Goal: Task Accomplishment & Management: Use online tool/utility

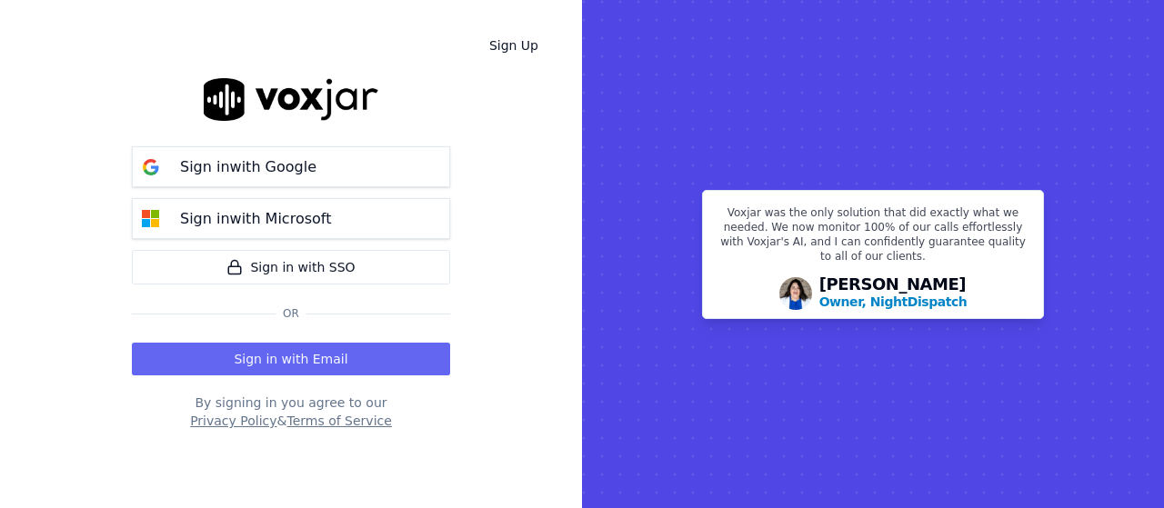
click at [349, 367] on button "Sign in with Email" at bounding box center [291, 359] width 318 height 33
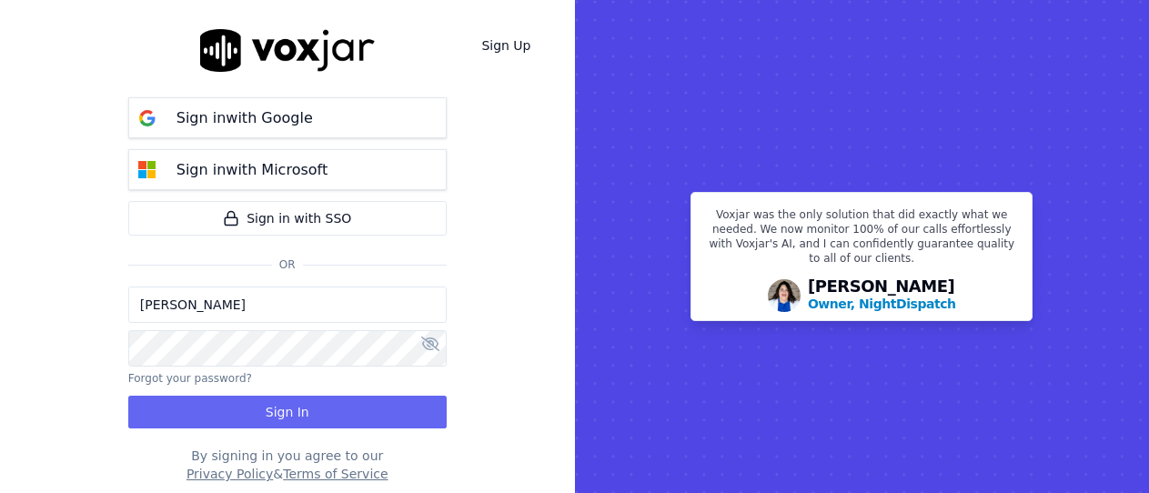
click at [235, 316] on input "[PERSON_NAME]" at bounding box center [287, 305] width 318 height 36
click at [212, 307] on input "sukhwinder.paygeek@gmail.com" at bounding box center [287, 305] width 318 height 36
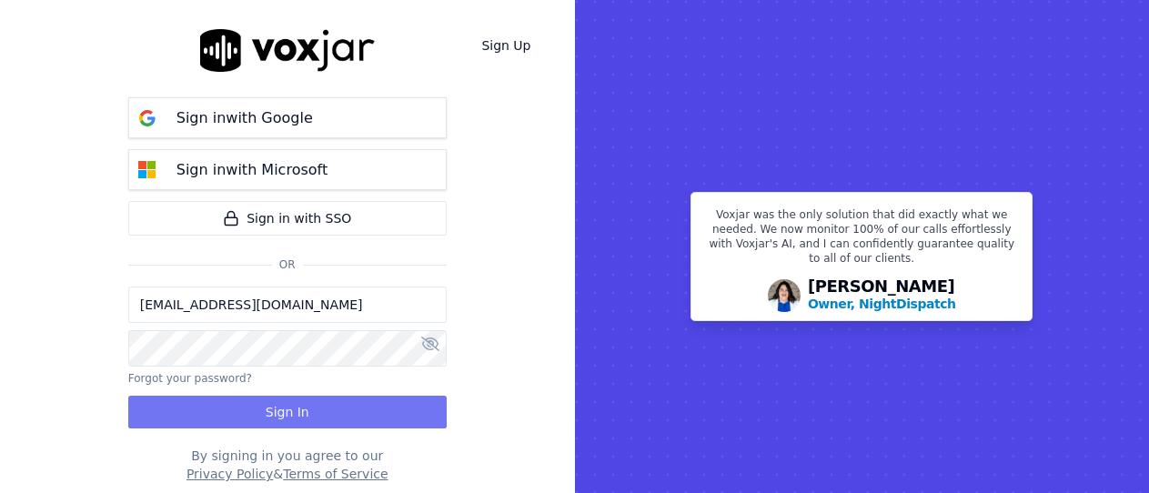
type input "sukhwinderpaygeek@gmail.com"
click at [273, 415] on button "Sign In" at bounding box center [287, 412] width 318 height 33
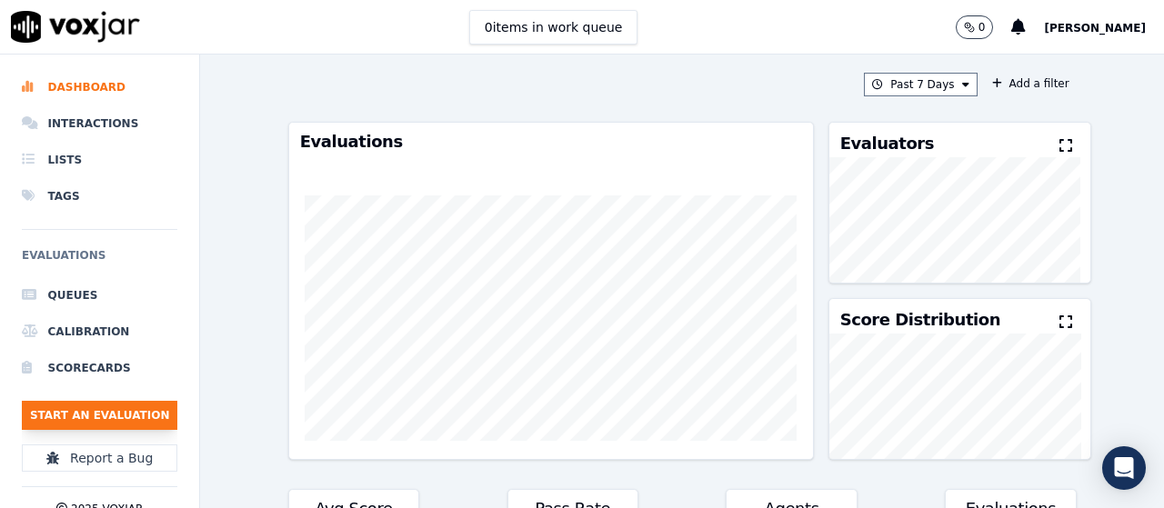
click at [140, 418] on button "Start an Evaluation" at bounding box center [100, 415] width 156 height 29
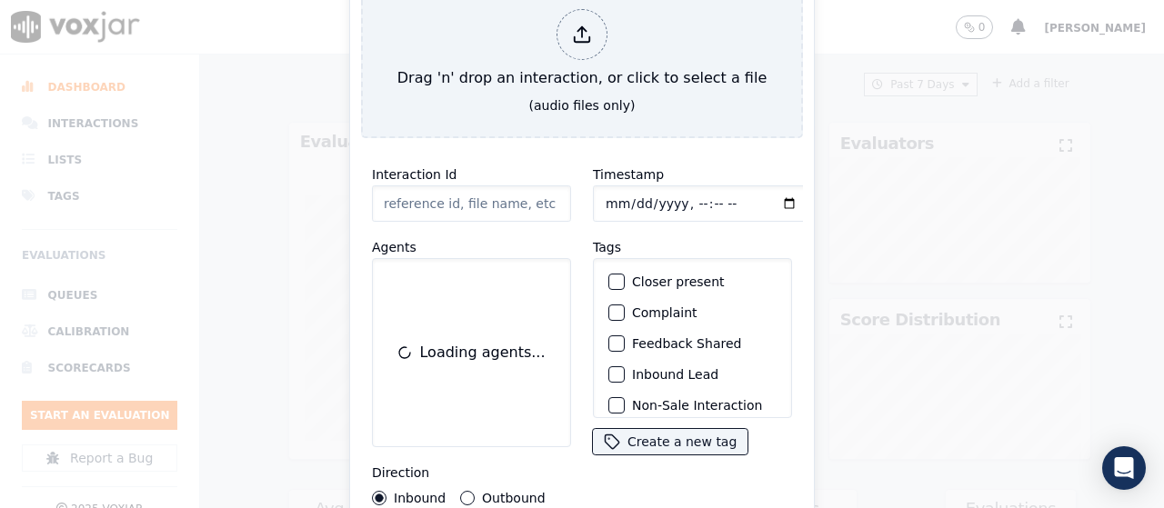
click at [495, 130] on div "Start an Evaluation Drag 'n' drop an interaction, or click to select a file (au…" at bounding box center [582, 254] width 466 height 657
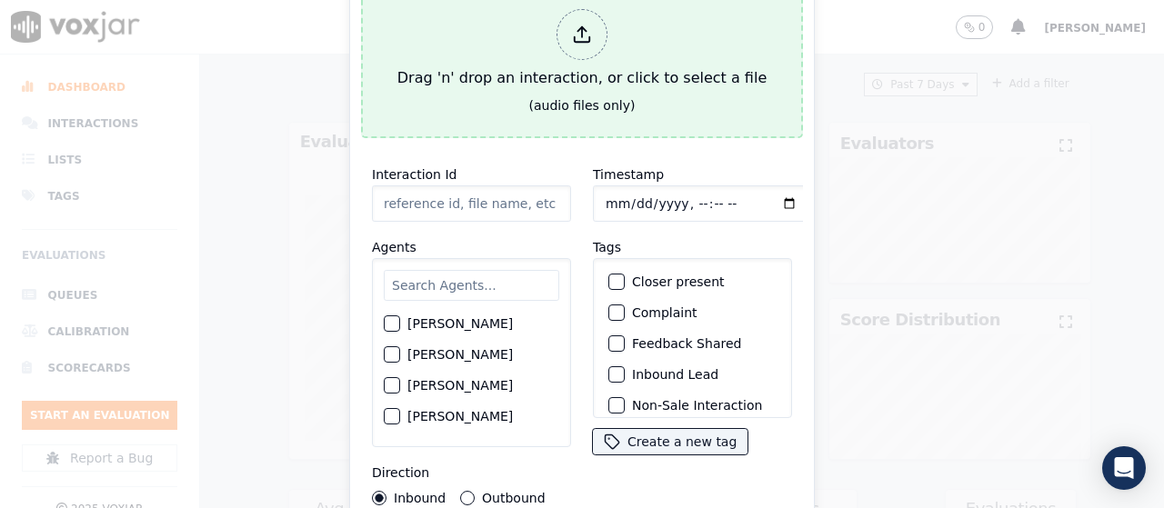
click at [495, 91] on button "Drag 'n' drop an interaction, or click to select a file (audio files only)" at bounding box center [582, 58] width 442 height 160
type input "20250827-133009_2679742080-all.mp3"
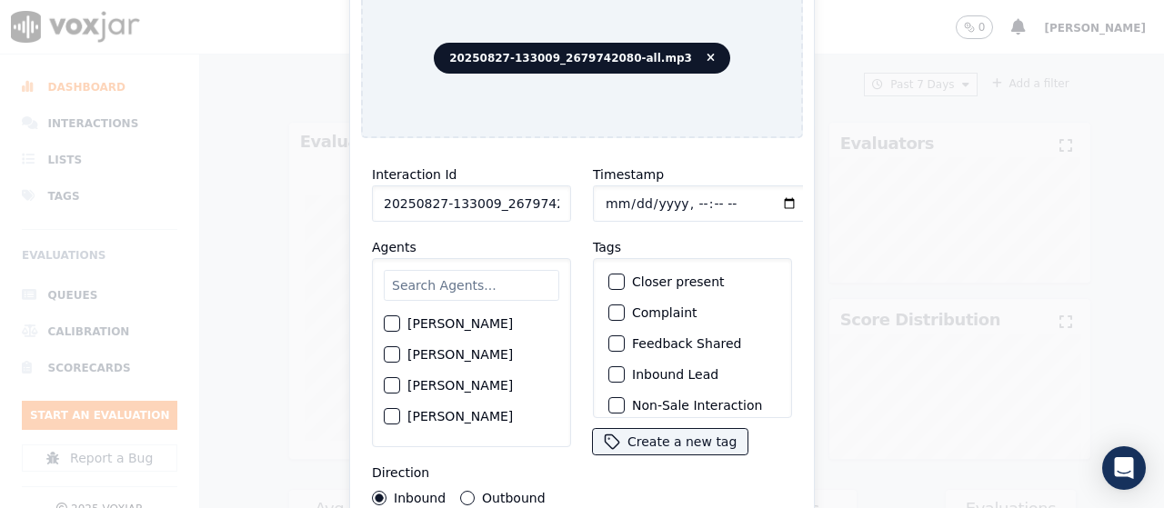
click at [459, 278] on input "text" at bounding box center [472, 285] width 176 height 31
type input "mi"
click at [468, 385] on label "[PERSON_NAME]" at bounding box center [460, 386] width 106 height 13
click at [400, 385] on button "[PERSON_NAME]" at bounding box center [392, 386] width 16 height 16
click at [607, 198] on input "Timestamp" at bounding box center [701, 204] width 216 height 36
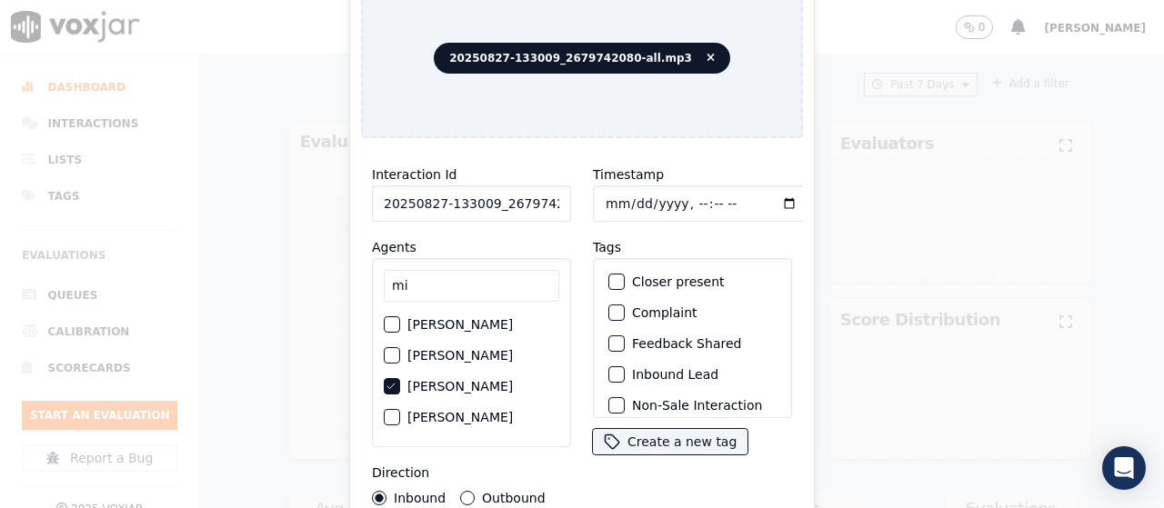
type input "[DATE]T11:35"
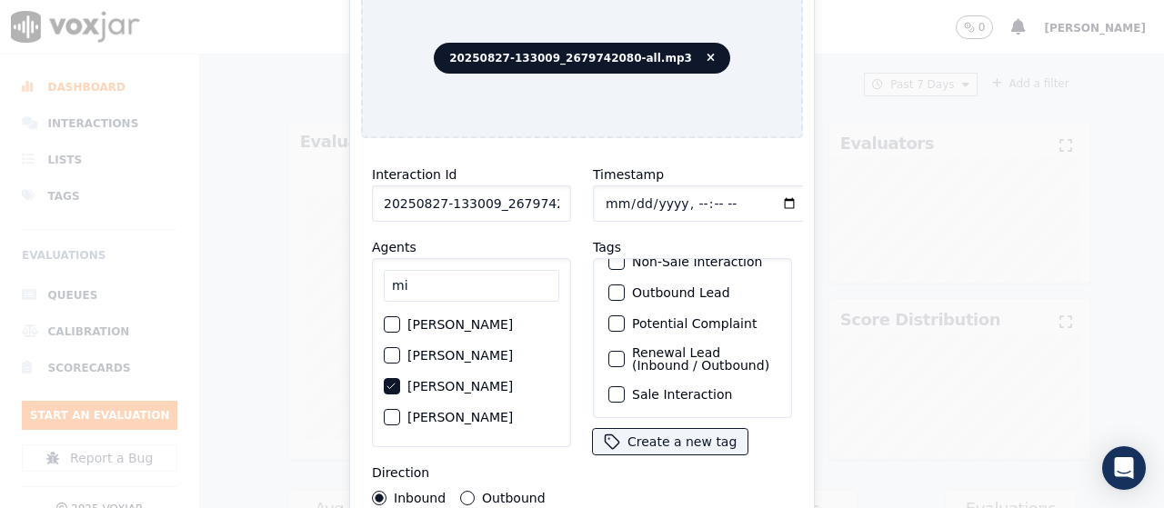
click at [649, 388] on label "Sale Interaction" at bounding box center [682, 394] width 100 height 13
click at [625, 387] on button "Sale Interaction" at bounding box center [617, 395] width 16 height 16
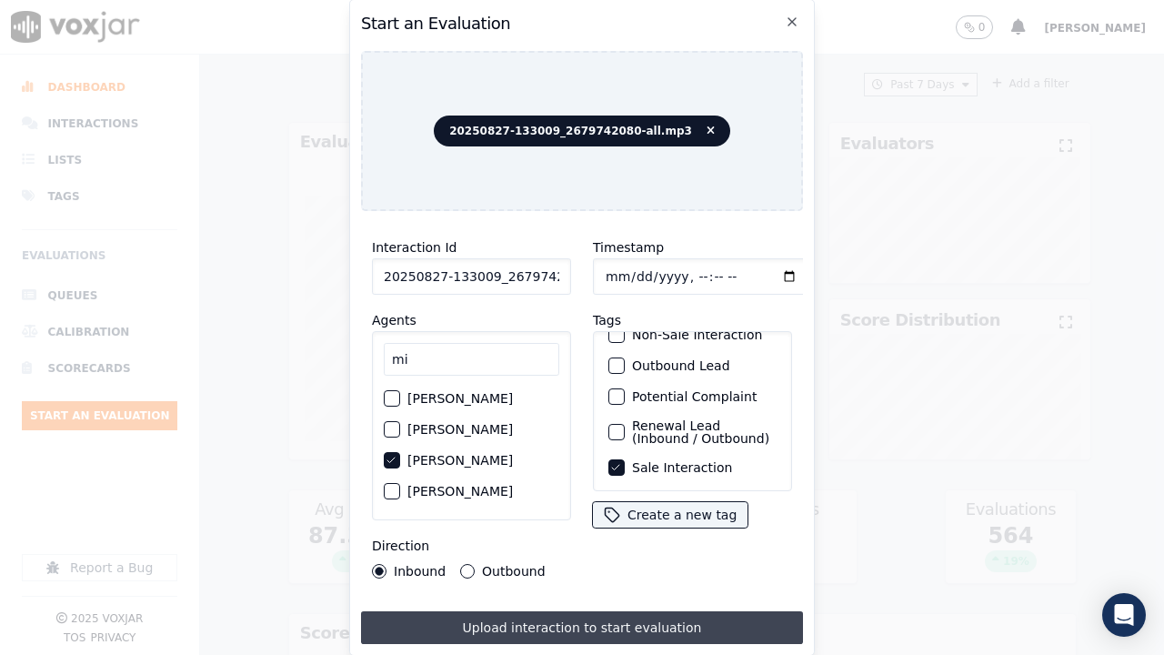
click at [588, 508] on button "Upload interaction to start evaluation" at bounding box center [582, 627] width 442 height 33
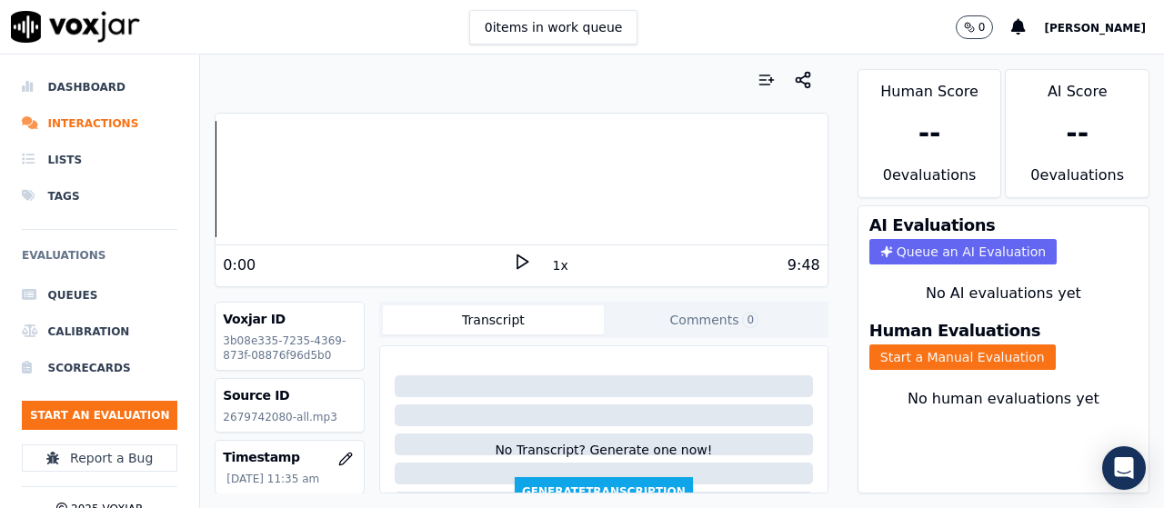
scroll to position [182, 0]
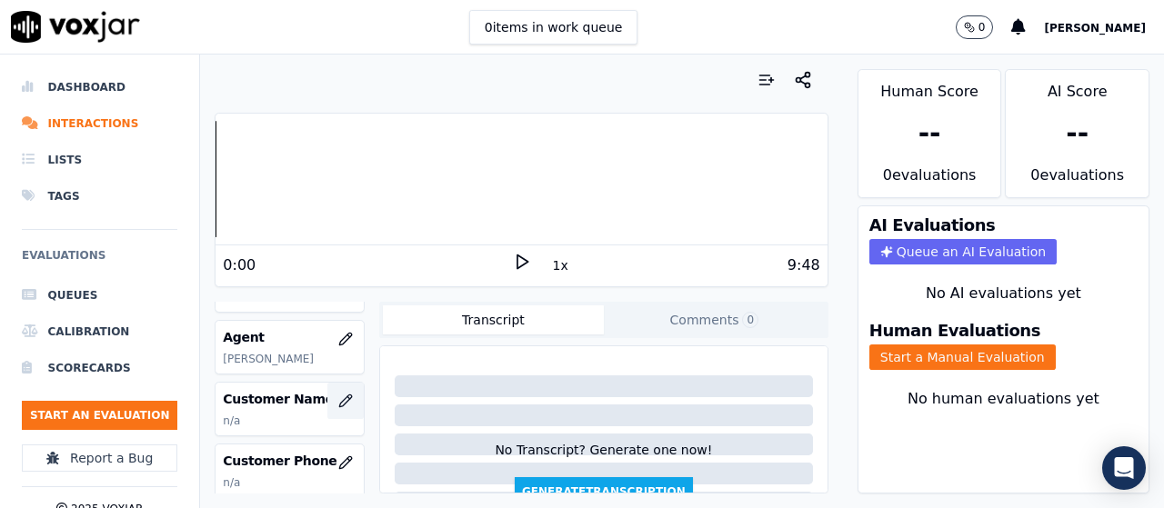
click at [339, 403] on icon "button" at bounding box center [345, 401] width 12 height 12
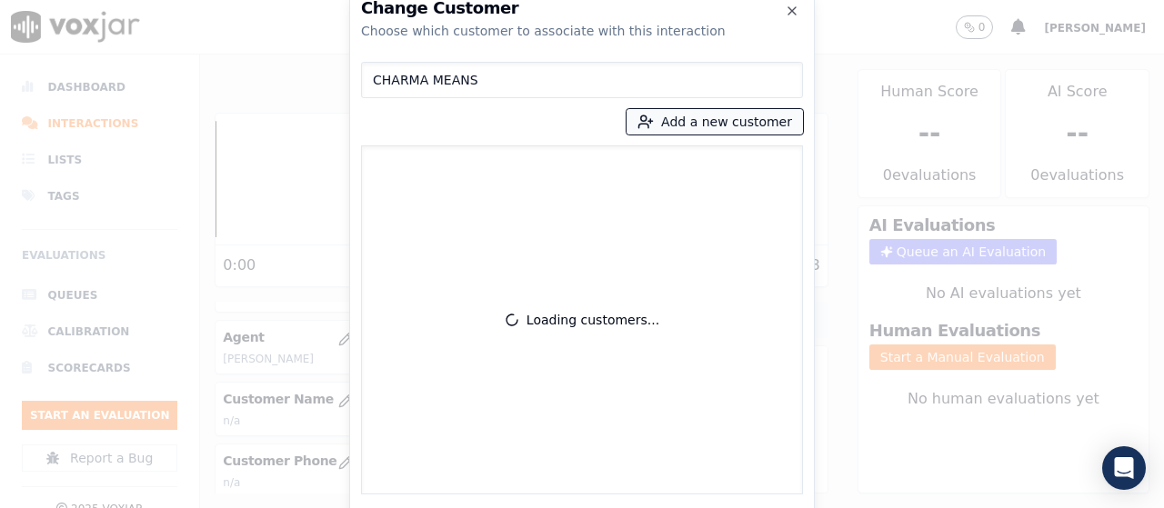
type input "CHARMA MEANS"
click at [699, 122] on button "Add a new customer" at bounding box center [715, 121] width 176 height 25
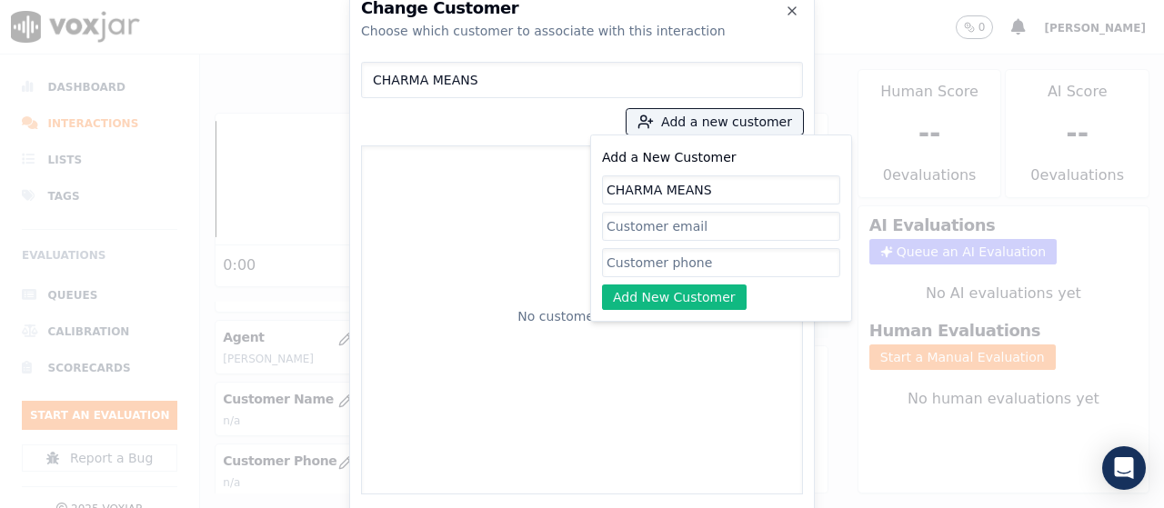
type input "CHARMA MEANS"
drag, startPoint x: 636, startPoint y: 257, endPoint x: 638, endPoint y: 287, distance: 31.0
click at [636, 257] on input "Add a New Customer" at bounding box center [721, 262] width 238 height 29
paste input "2679742080"
type input "2679742080"
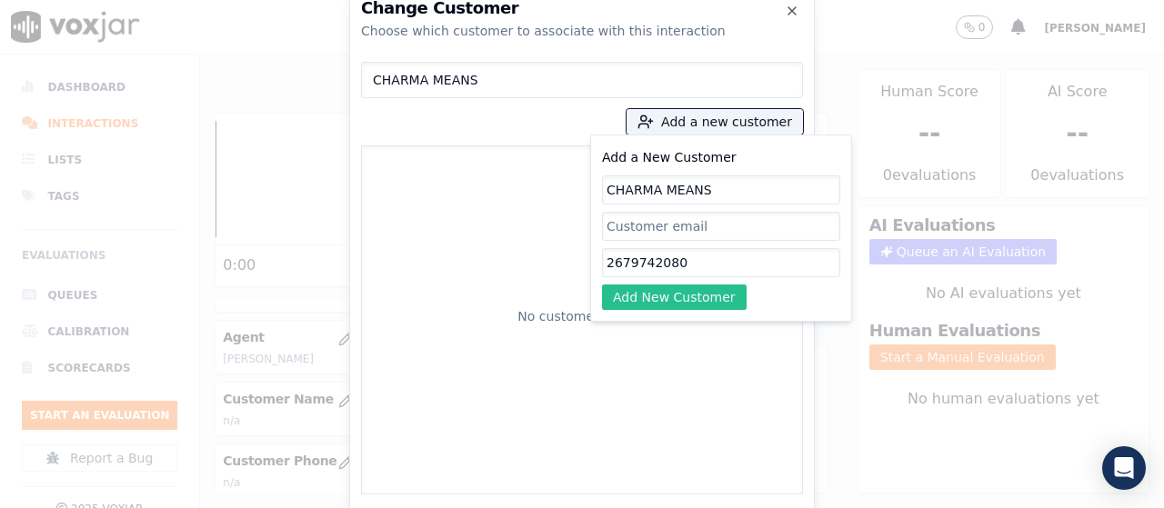
click at [634, 296] on button "Add New Customer" at bounding box center [674, 297] width 145 height 25
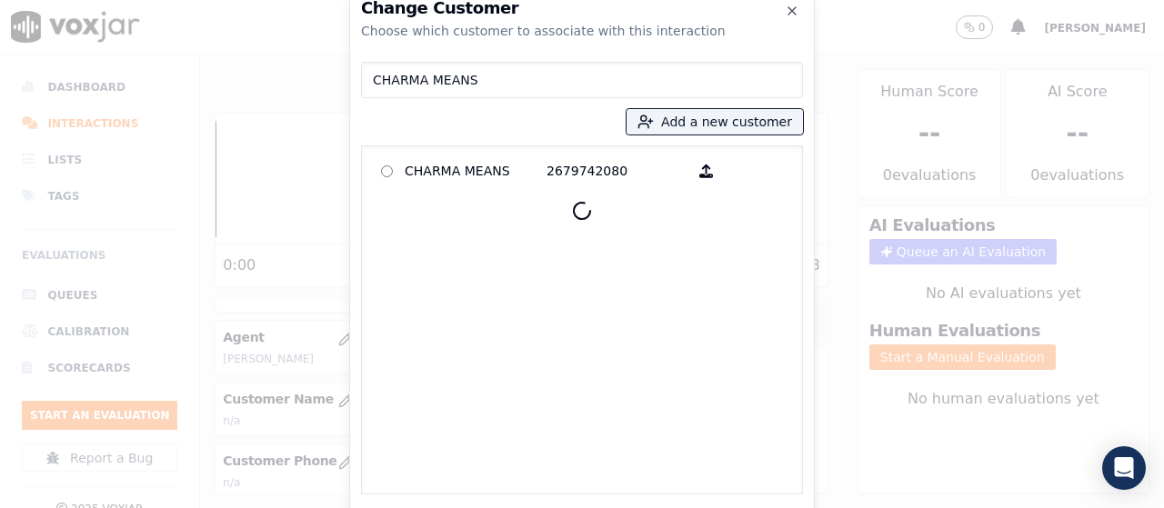
click at [445, 169] on p "CHARMA MEANS" at bounding box center [476, 171] width 142 height 28
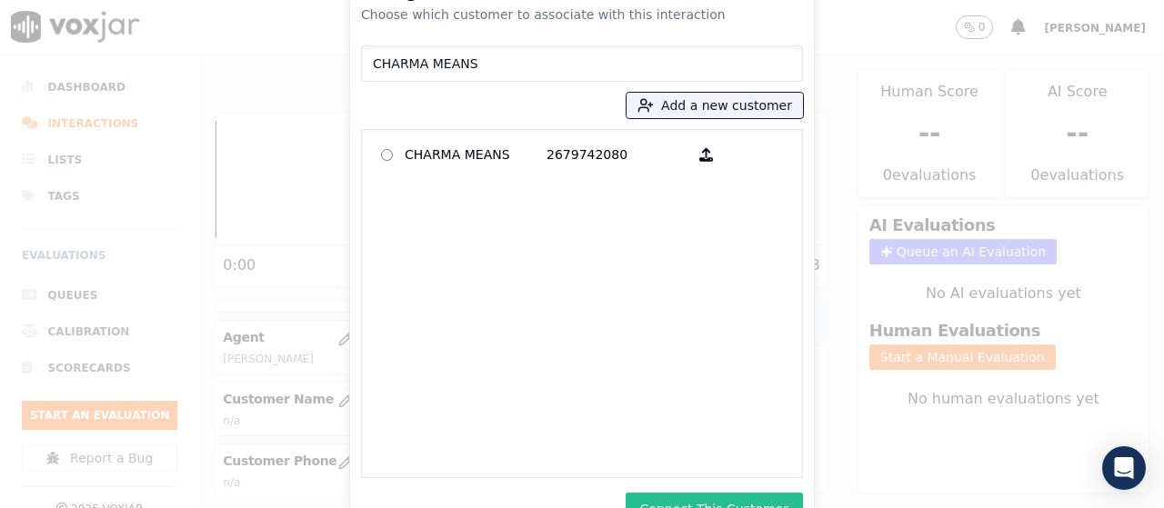
click at [770, 503] on button "Connect This Customer" at bounding box center [714, 509] width 177 height 33
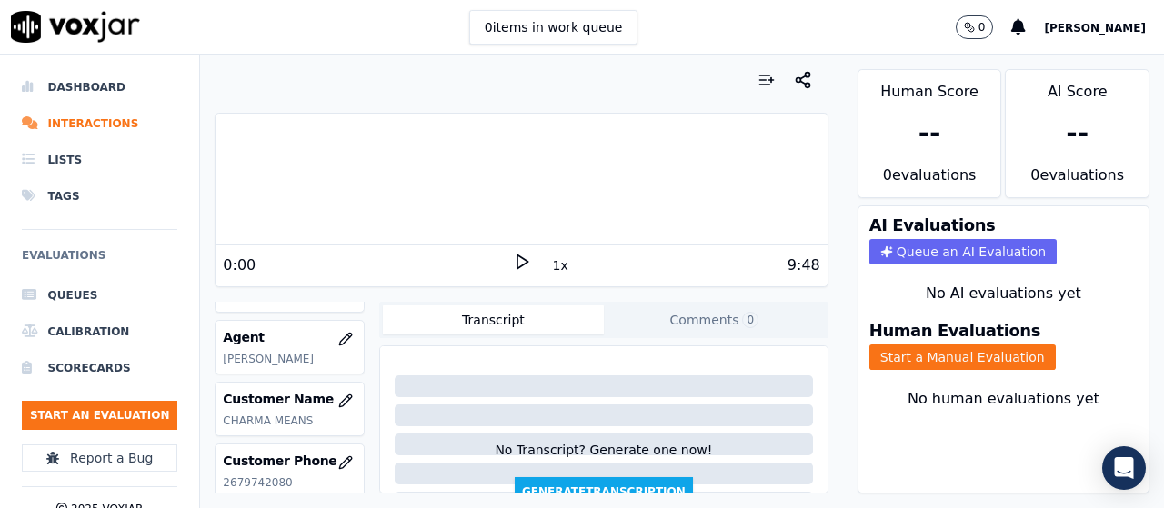
click at [949, 351] on button "Start a Manual Evaluation" at bounding box center [963, 357] width 186 height 25
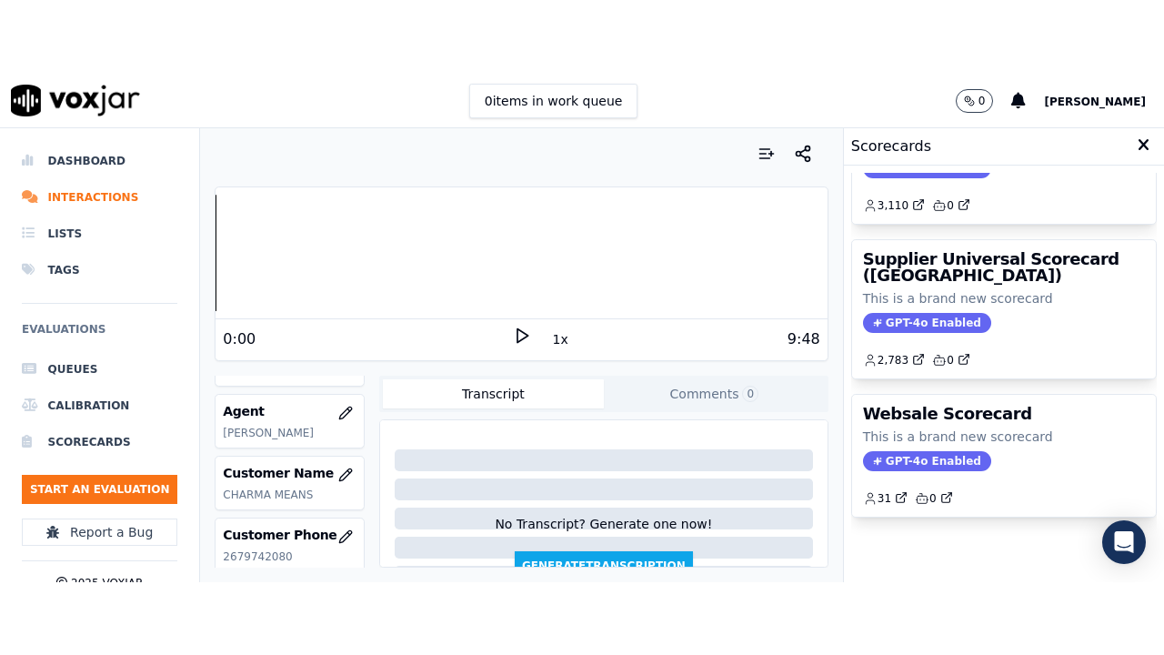
scroll to position [447, 0]
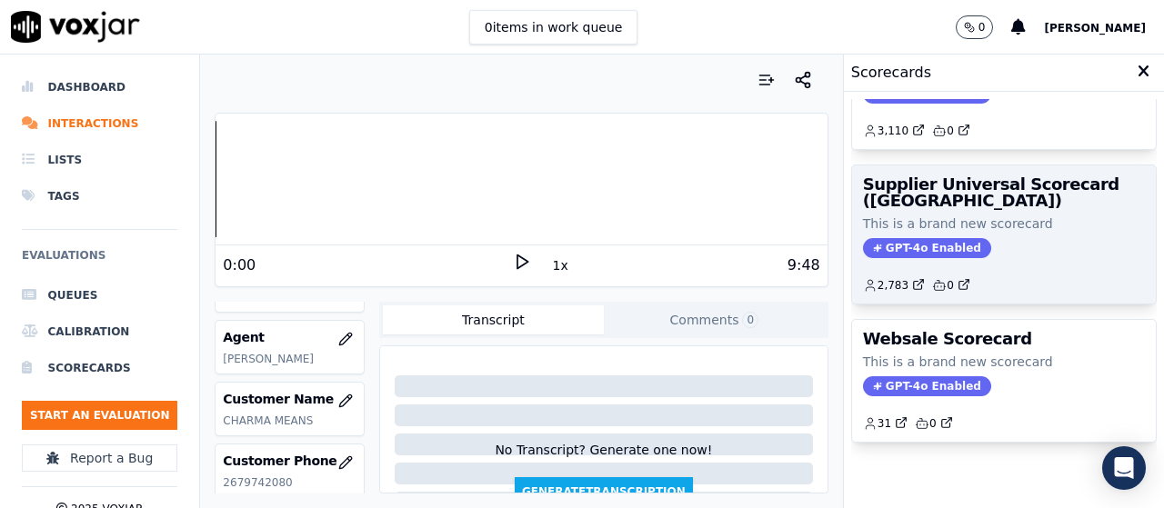
click at [924, 176] on h3 "Supplier Universal Scorecard ([GEOGRAPHIC_DATA])" at bounding box center [1004, 192] width 282 height 33
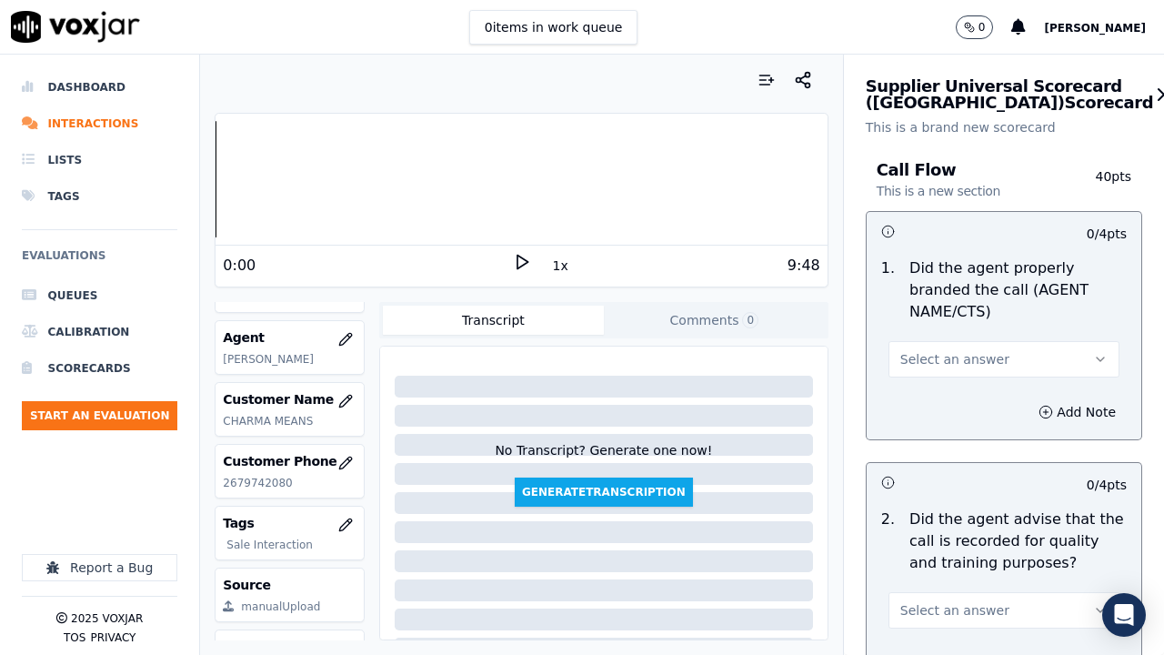
click at [955, 357] on span "Select an answer" at bounding box center [954, 359] width 109 height 18
click at [941, 397] on div "Yes" at bounding box center [970, 400] width 196 height 29
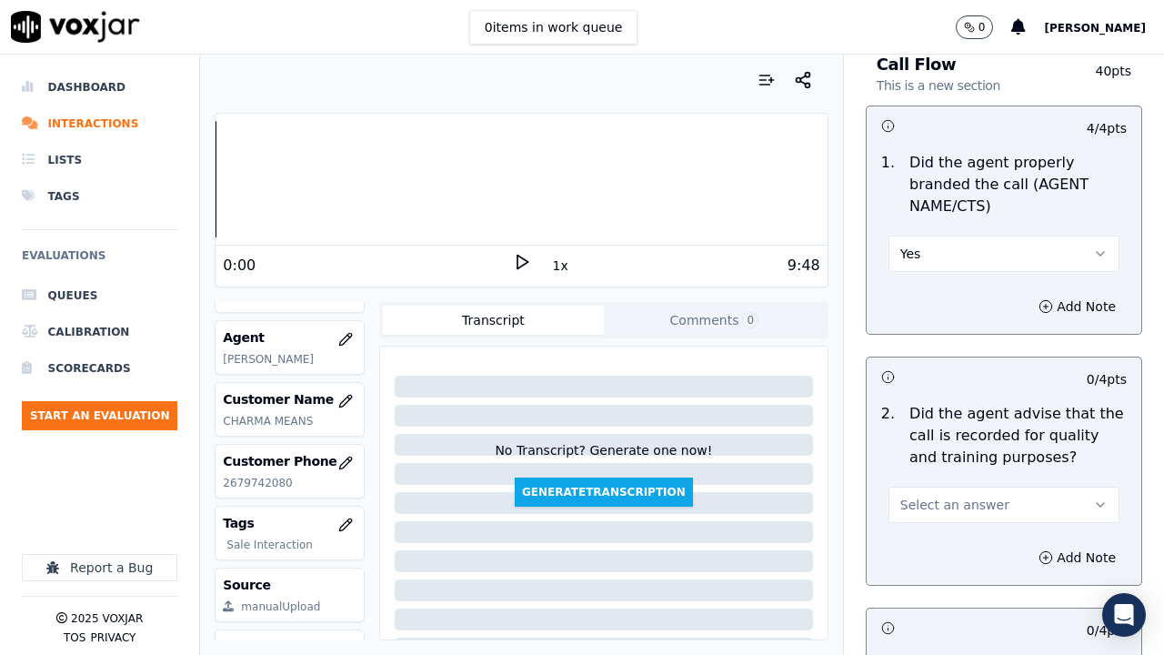
scroll to position [364, 0]
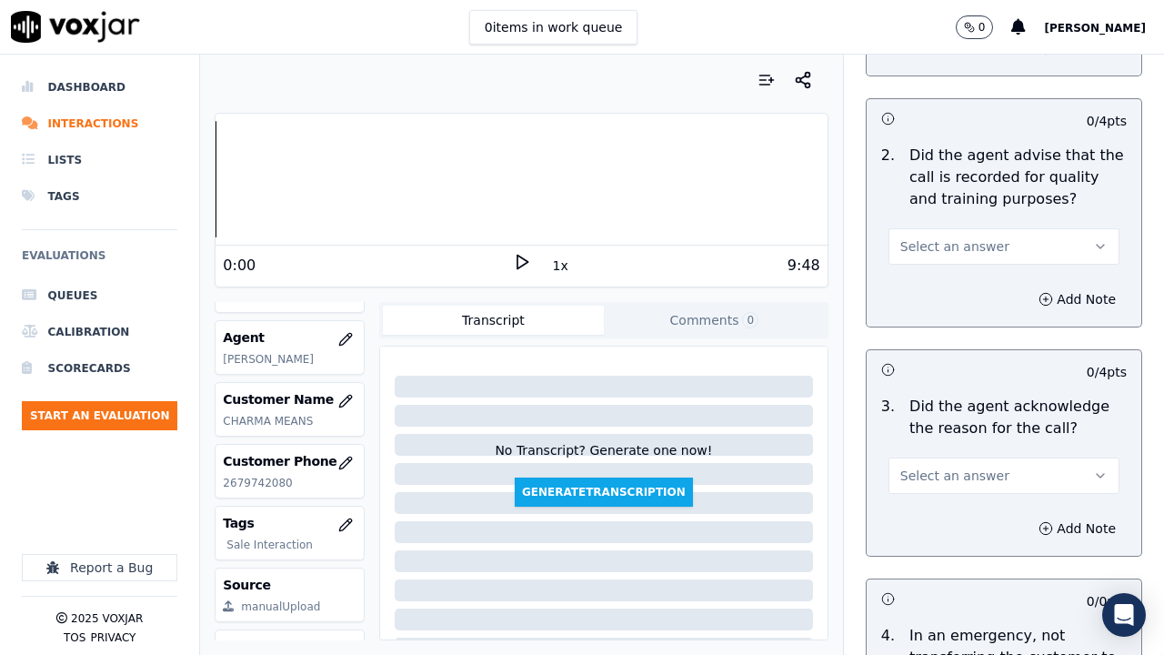
click at [900, 241] on span "Select an answer" at bounding box center [954, 246] width 109 height 18
click at [911, 276] on div "Yes" at bounding box center [970, 287] width 196 height 29
click at [924, 474] on span "Select an answer" at bounding box center [954, 476] width 109 height 18
click at [911, 508] on div "Yes" at bounding box center [970, 516] width 196 height 29
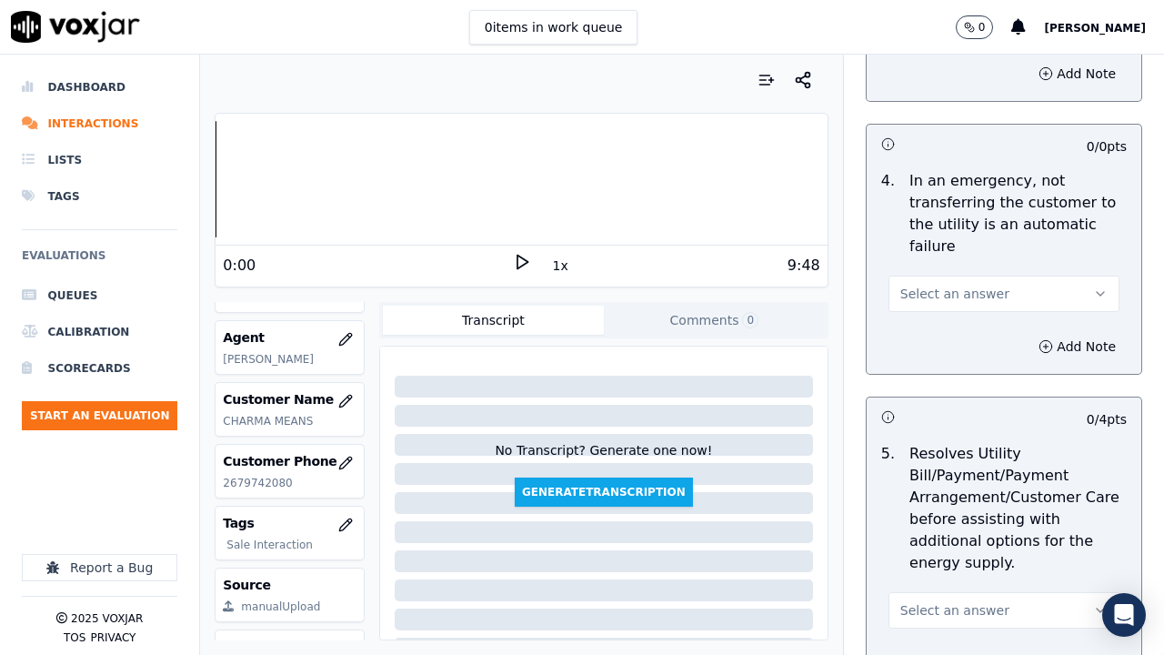
click at [918, 294] on span "Select an answer" at bounding box center [954, 294] width 109 height 18
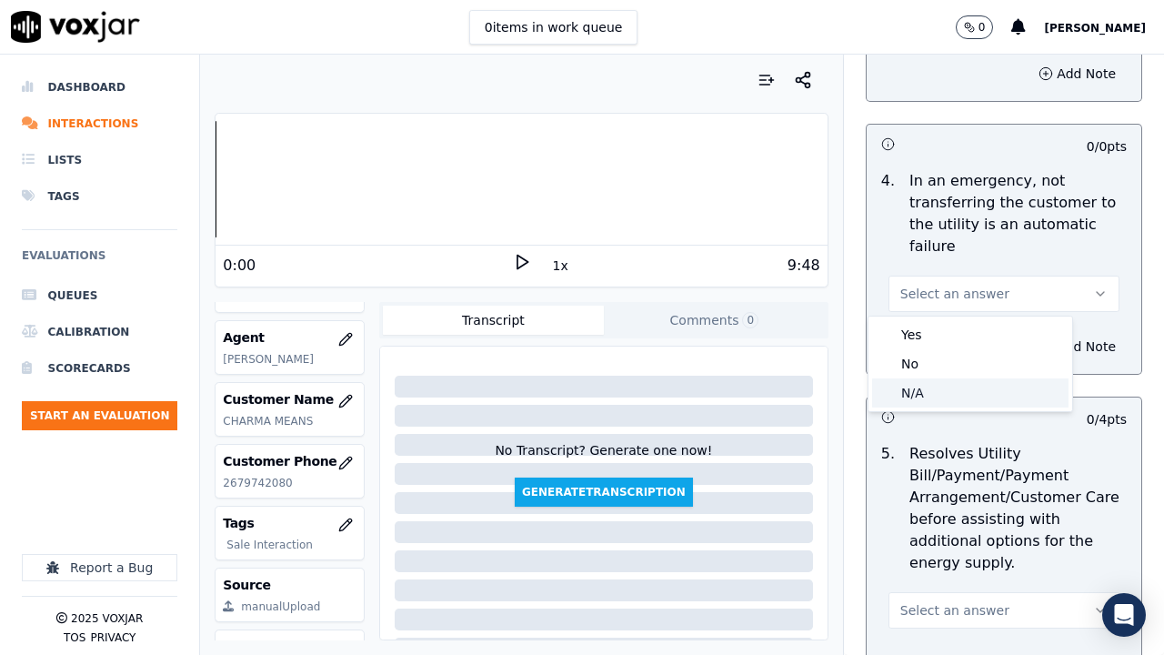
click at [920, 396] on div "N/A" at bounding box center [970, 392] width 196 height 29
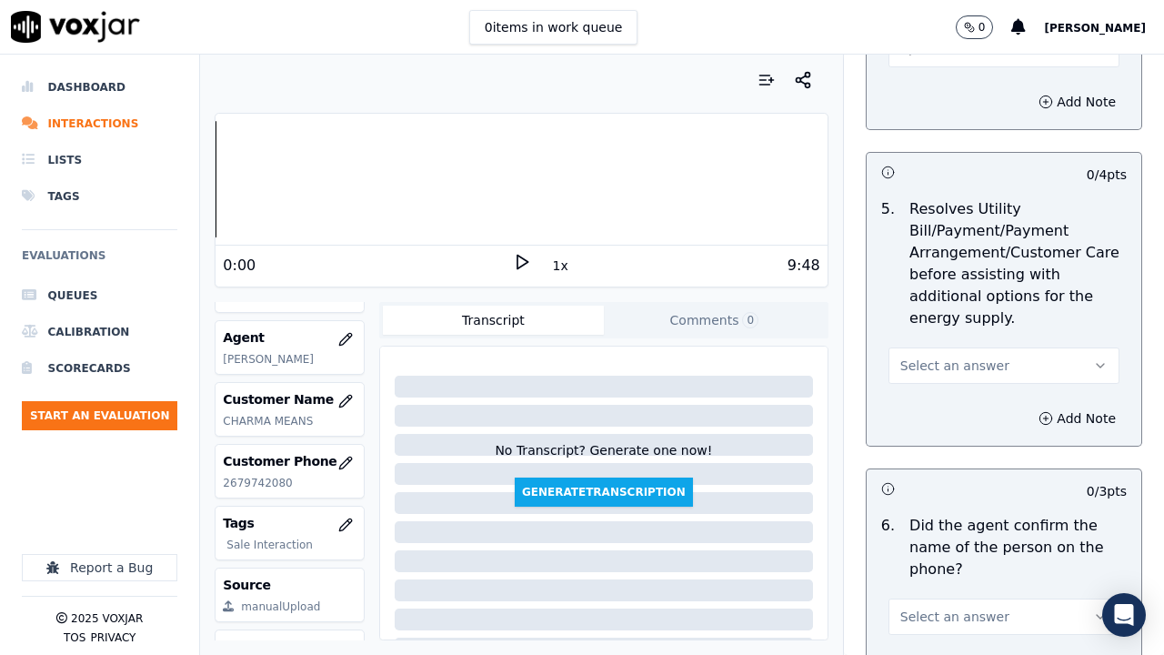
scroll to position [1273, 0]
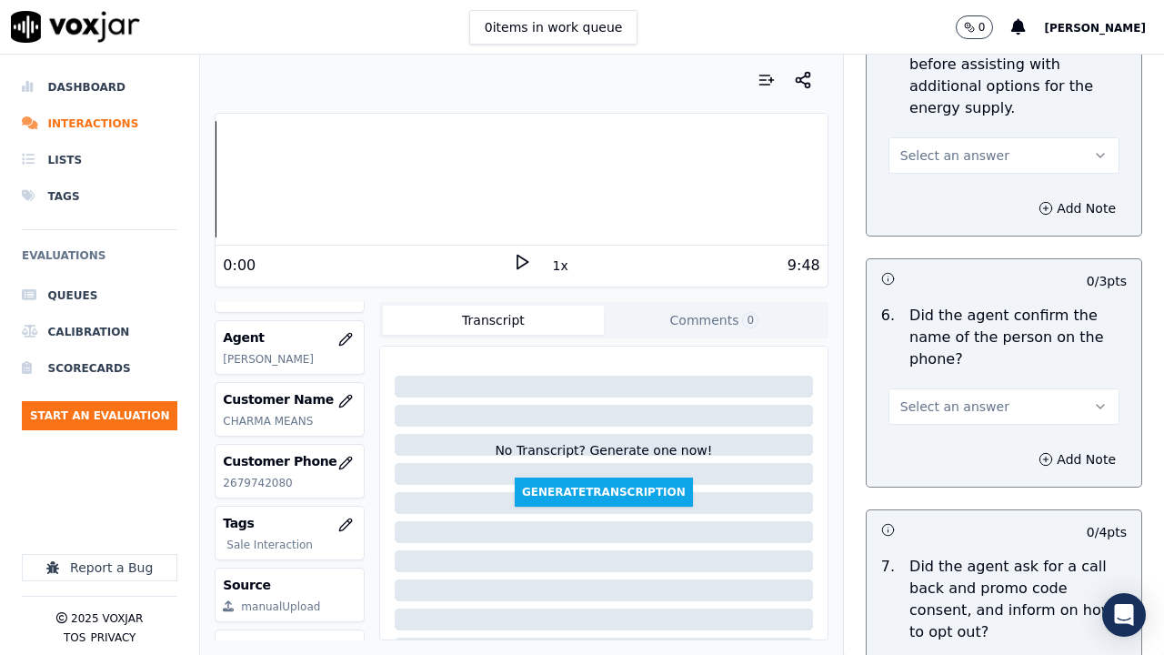
click at [921, 155] on span "Select an answer" at bounding box center [954, 155] width 109 height 18
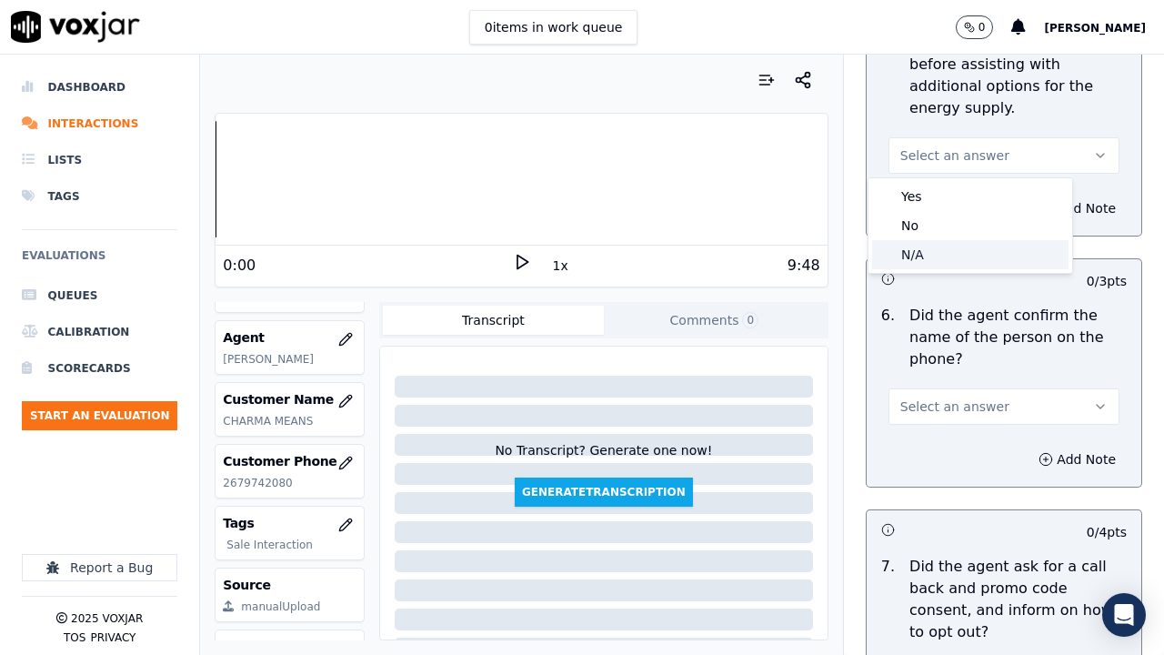
click at [915, 245] on div "N/A" at bounding box center [970, 254] width 196 height 29
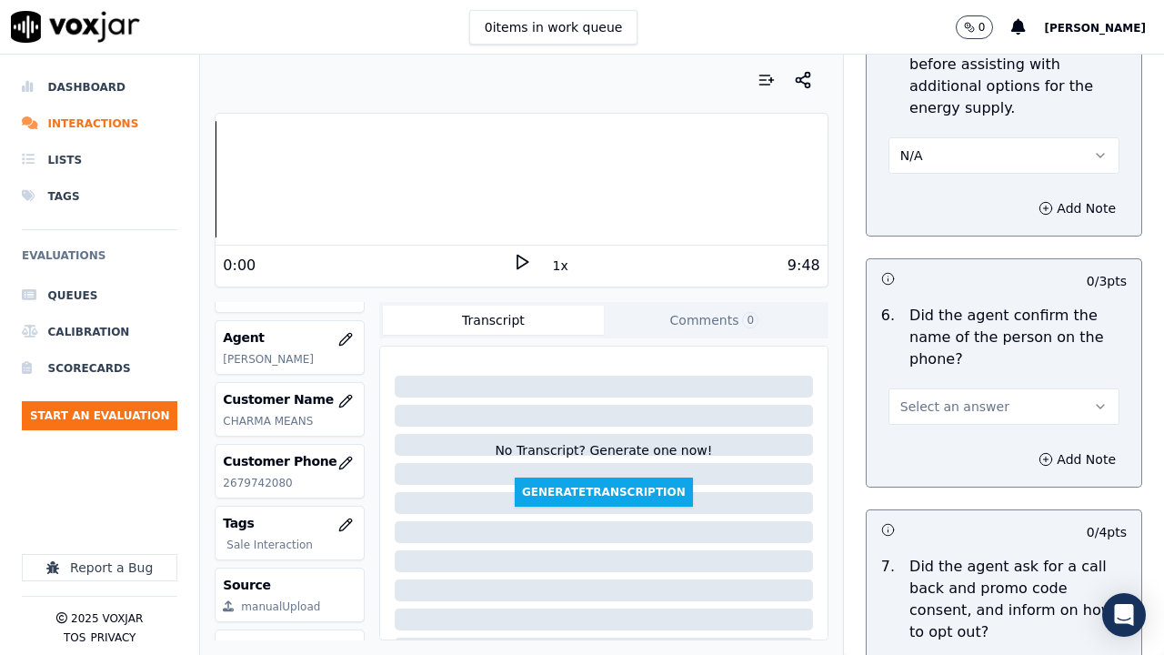
click at [936, 405] on span "Select an answer" at bounding box center [954, 406] width 109 height 18
click at [936, 448] on div "Yes" at bounding box center [970, 447] width 196 height 29
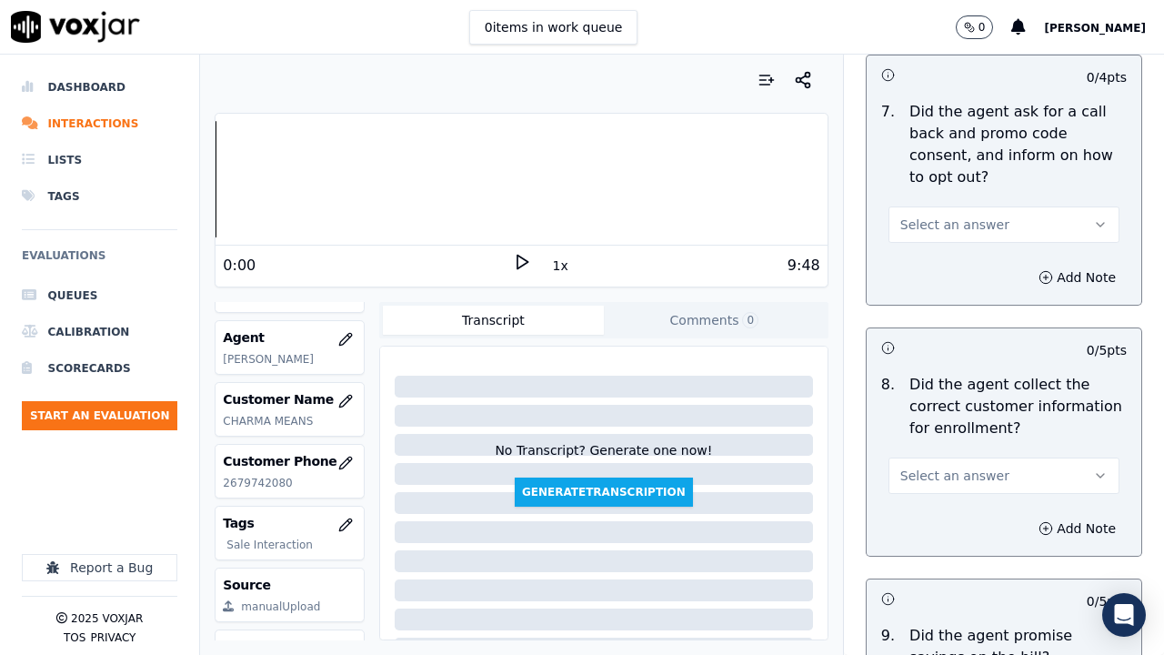
click at [933, 223] on span "Select an answer" at bounding box center [954, 225] width 109 height 18
click at [927, 261] on div "Yes" at bounding box center [970, 265] width 196 height 29
click at [925, 478] on span "Select an answer" at bounding box center [954, 476] width 109 height 18
click at [919, 508] on div "Yes" at bounding box center [970, 516] width 196 height 29
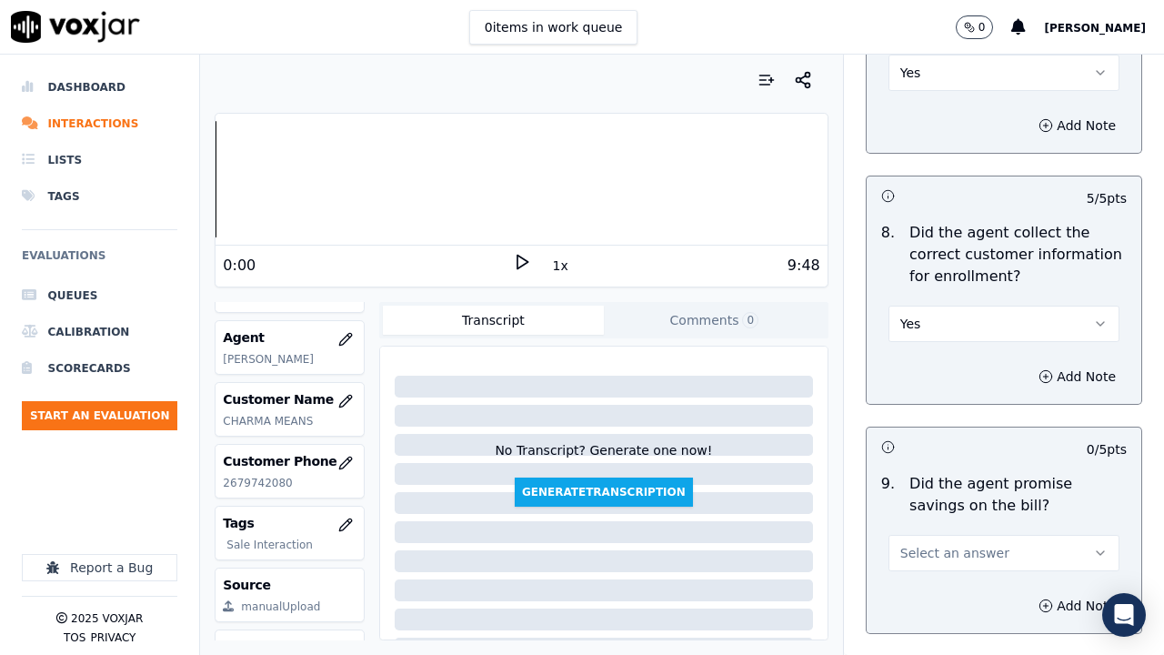
scroll to position [2274, 0]
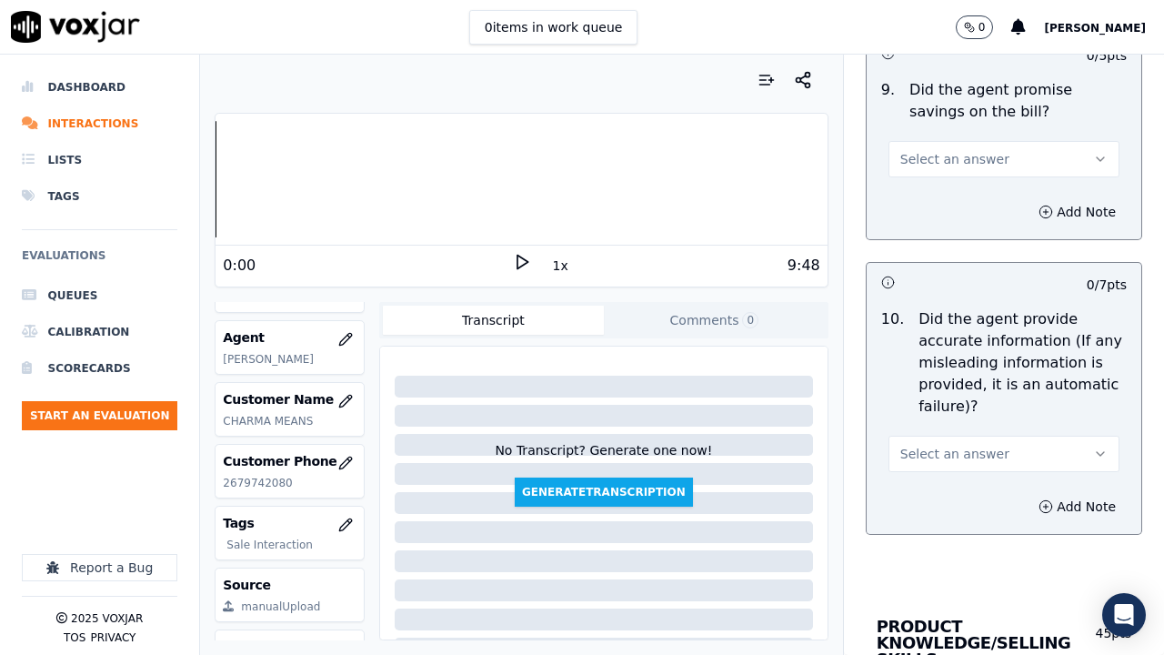
click at [923, 158] on span "Select an answer" at bounding box center [954, 159] width 109 height 18
click at [922, 197] on div "Yes" at bounding box center [970, 200] width 196 height 29
drag, startPoint x: 916, startPoint y: 454, endPoint x: 911, endPoint y: 468, distance: 14.4
click at [915, 454] on span "Select an answer" at bounding box center [954, 454] width 109 height 18
click at [909, 483] on div "Yes" at bounding box center [970, 494] width 196 height 29
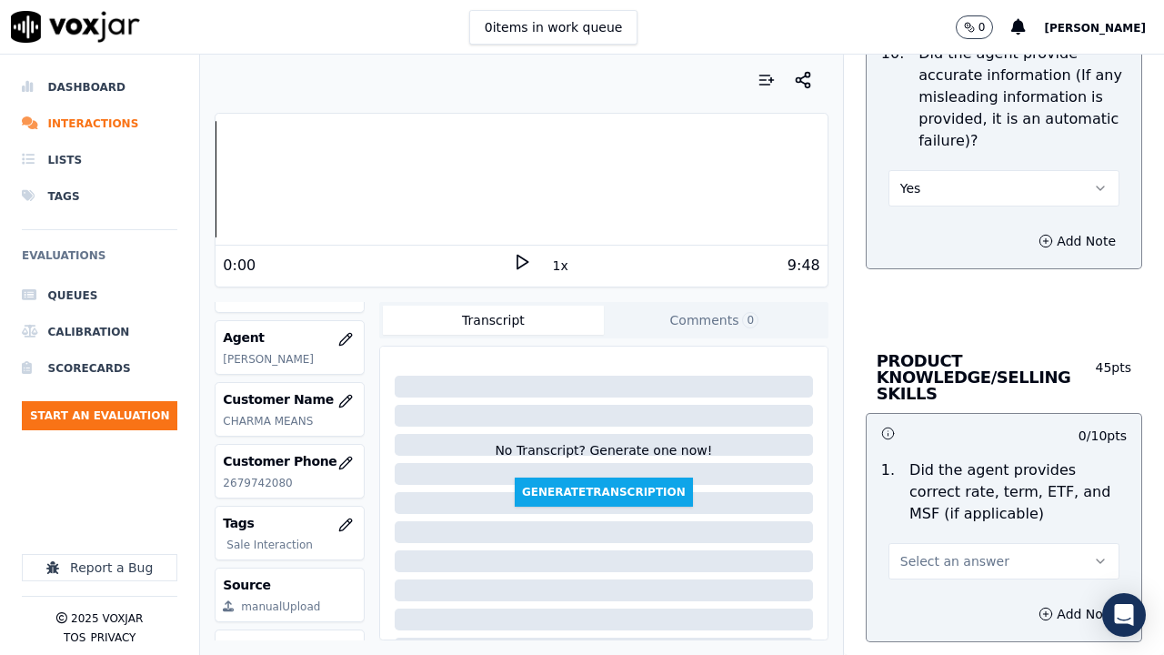
scroll to position [2820, 0]
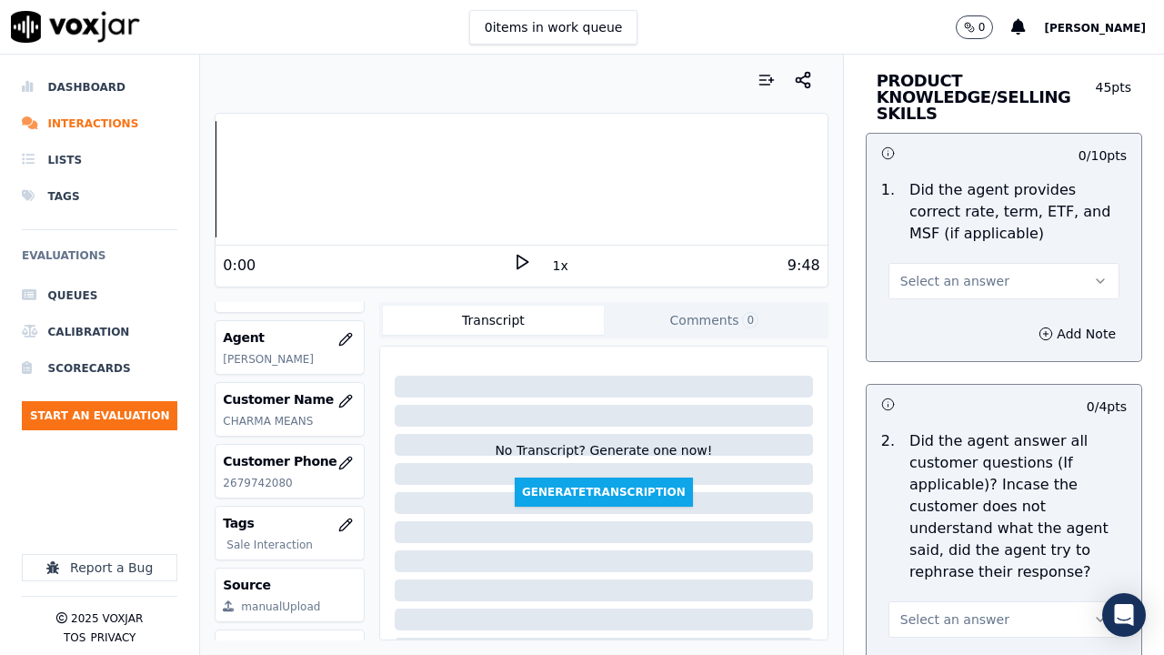
click at [920, 277] on span "Select an answer" at bounding box center [954, 281] width 109 height 18
click at [923, 319] on div "Yes" at bounding box center [970, 321] width 196 height 29
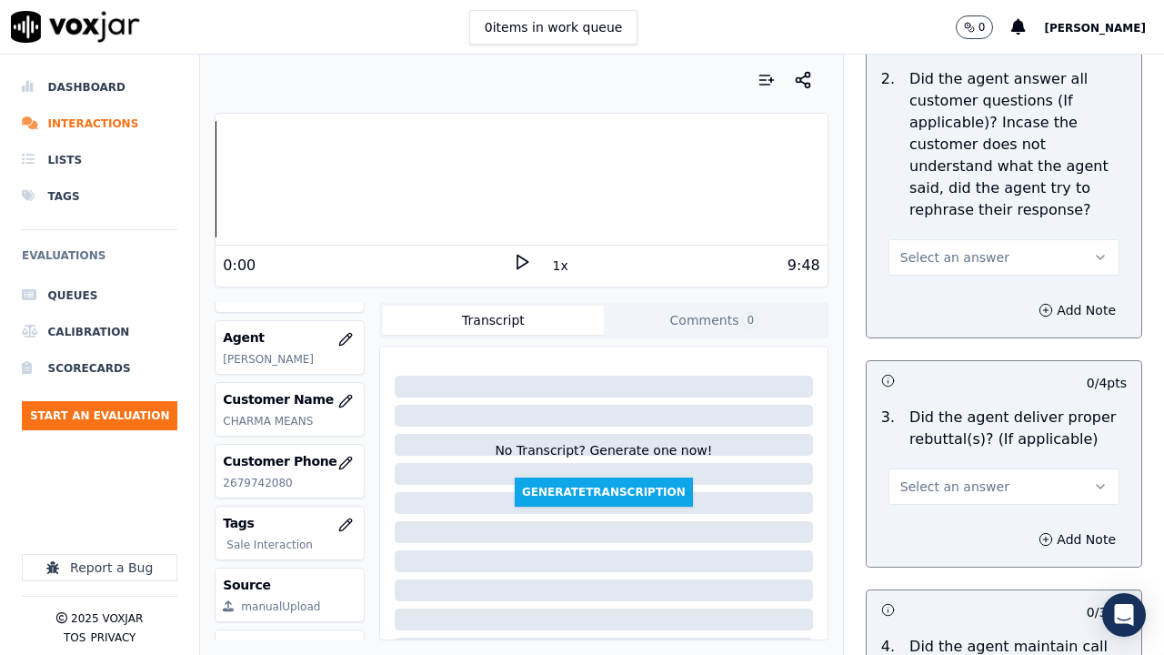
scroll to position [3184, 0]
click at [929, 245] on button "Select an answer" at bounding box center [1004, 255] width 231 height 36
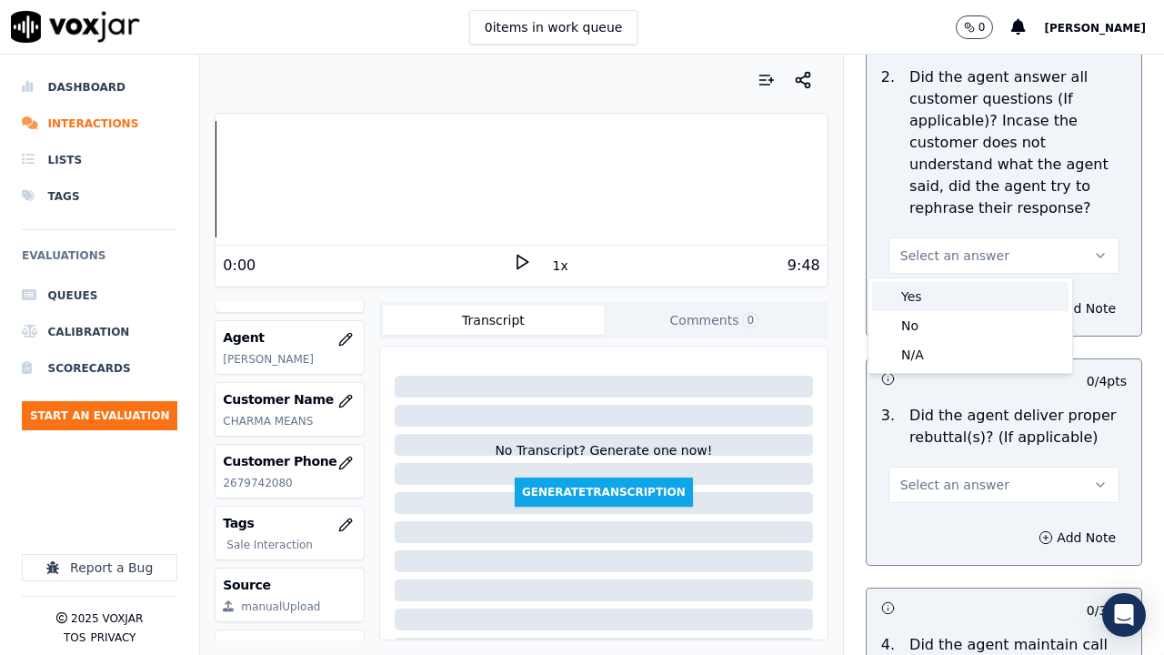
click at [927, 293] on div "Yes" at bounding box center [970, 296] width 196 height 29
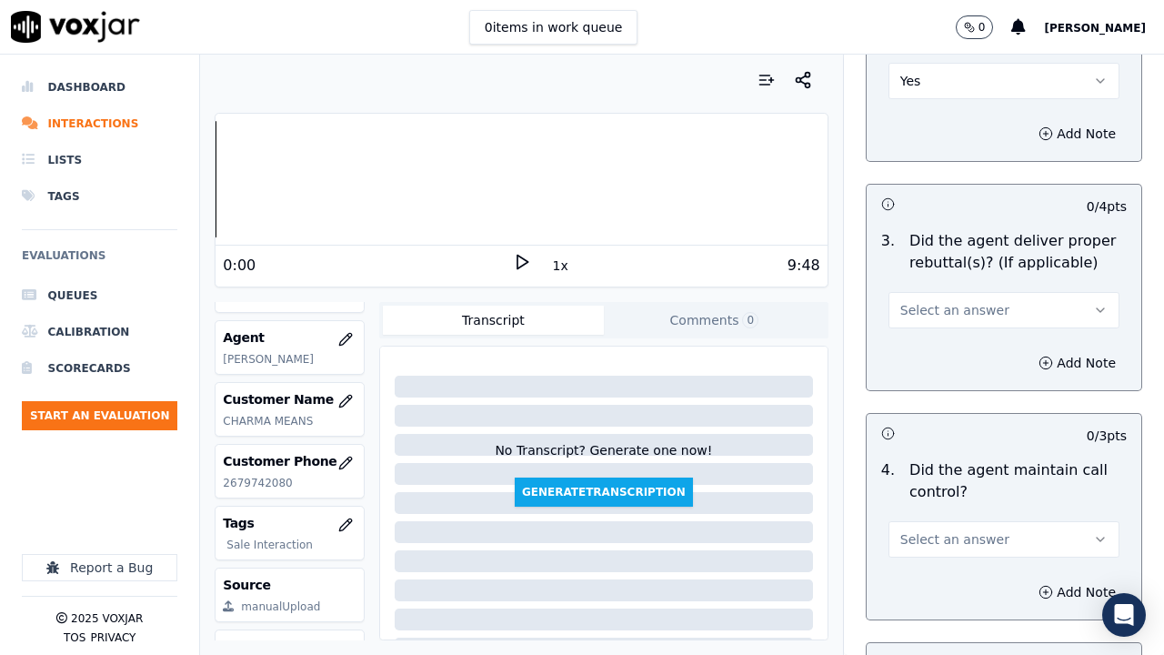
scroll to position [3547, 0]
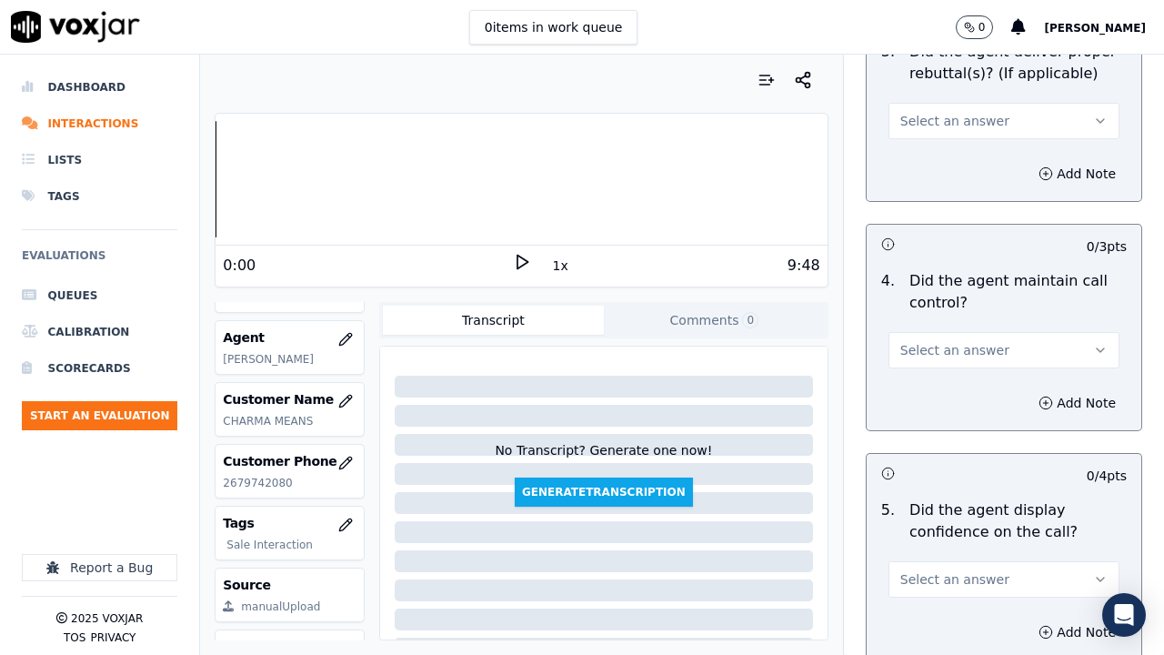
click at [901, 117] on span "Select an answer" at bounding box center [954, 121] width 109 height 18
click at [913, 168] on div "Yes" at bounding box center [970, 161] width 196 height 29
click at [934, 344] on span "Select an answer" at bounding box center [954, 350] width 109 height 18
drag, startPoint x: 934, startPoint y: 344, endPoint x: 935, endPoint y: 387, distance: 42.8
click at [935, 387] on div "Yes" at bounding box center [970, 391] width 196 height 29
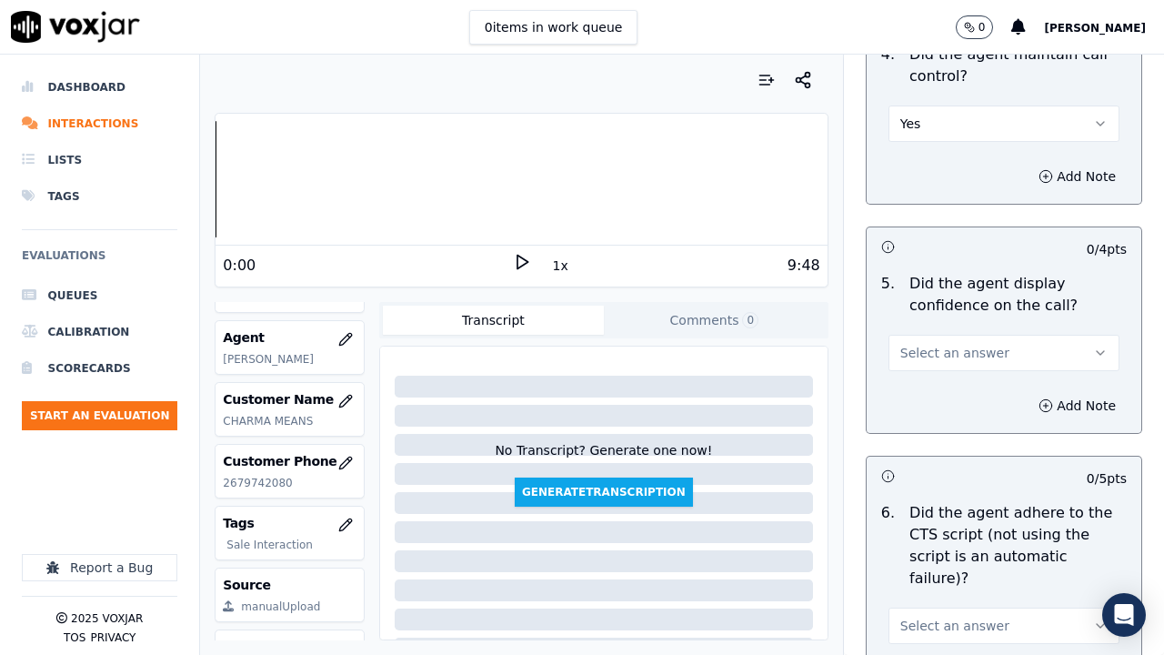
scroll to position [4002, 0]
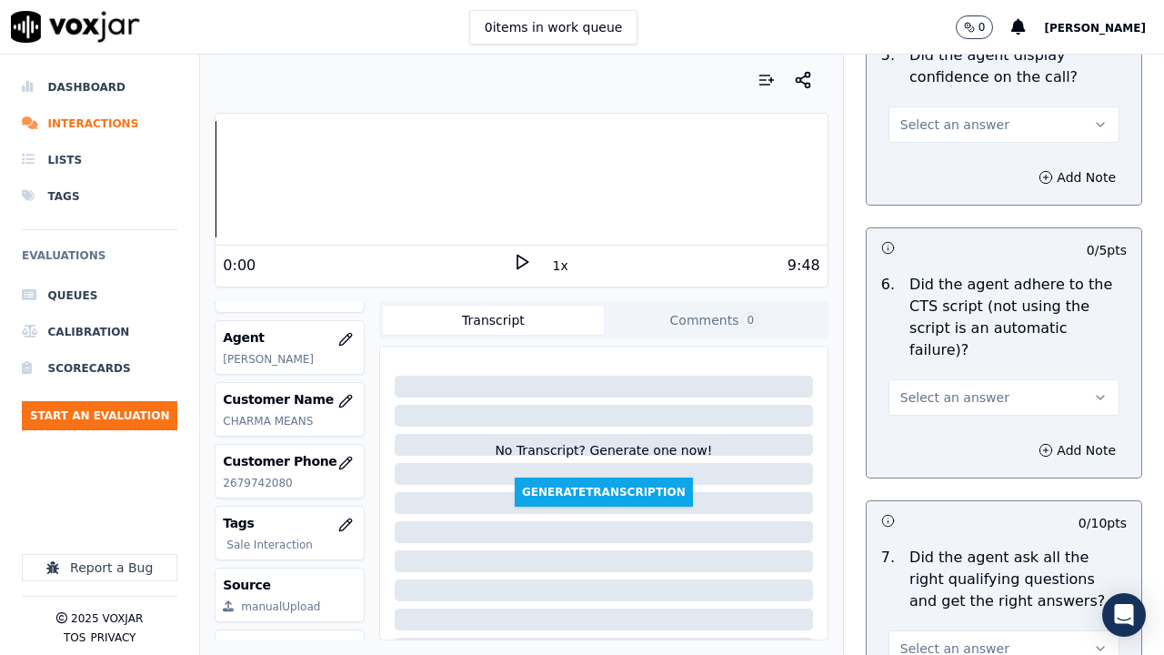
click at [928, 128] on span "Select an answer" at bounding box center [954, 125] width 109 height 18
click at [927, 164] on div "Yes" at bounding box center [970, 165] width 196 height 29
click at [944, 388] on span "Select an answer" at bounding box center [954, 397] width 109 height 18
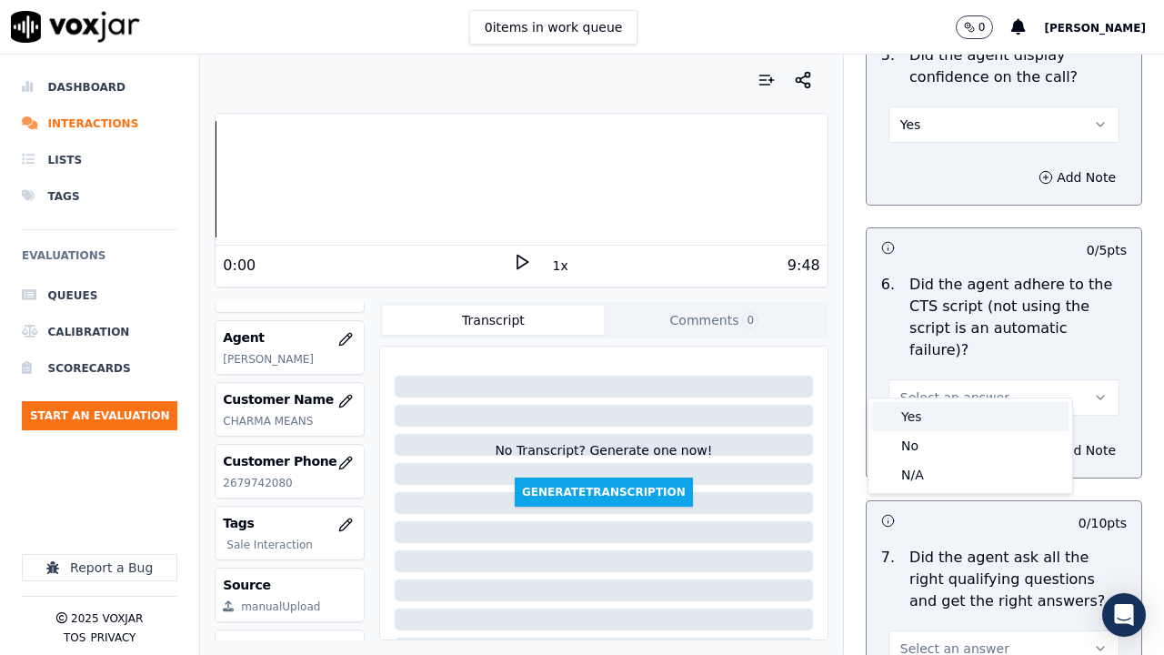
click at [931, 406] on div "Yes" at bounding box center [970, 416] width 196 height 29
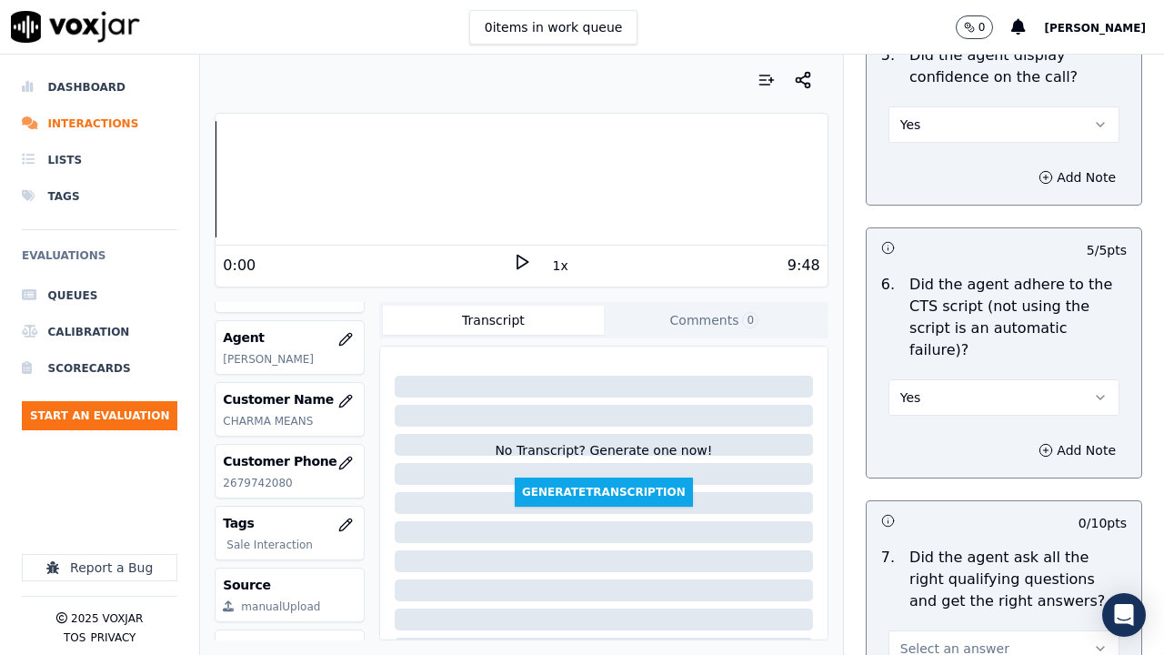
scroll to position [4457, 0]
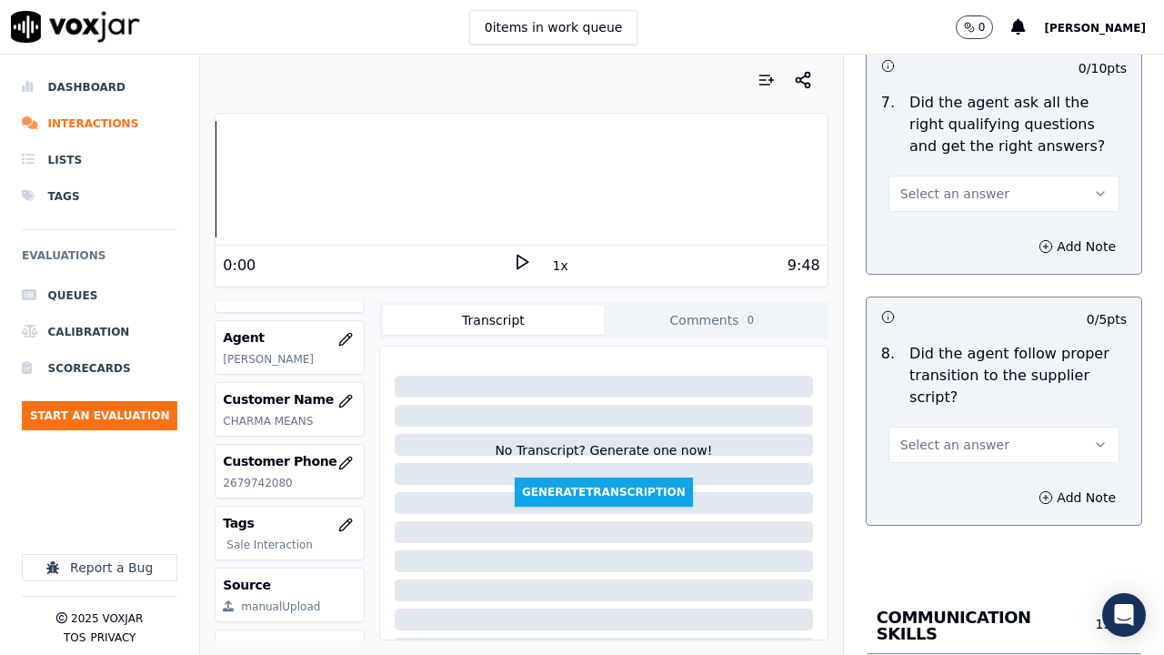
click at [938, 185] on span "Select an answer" at bounding box center [954, 194] width 109 height 18
click at [939, 206] on div "Yes" at bounding box center [970, 212] width 196 height 29
click at [971, 436] on span "Select an answer" at bounding box center [954, 445] width 109 height 18
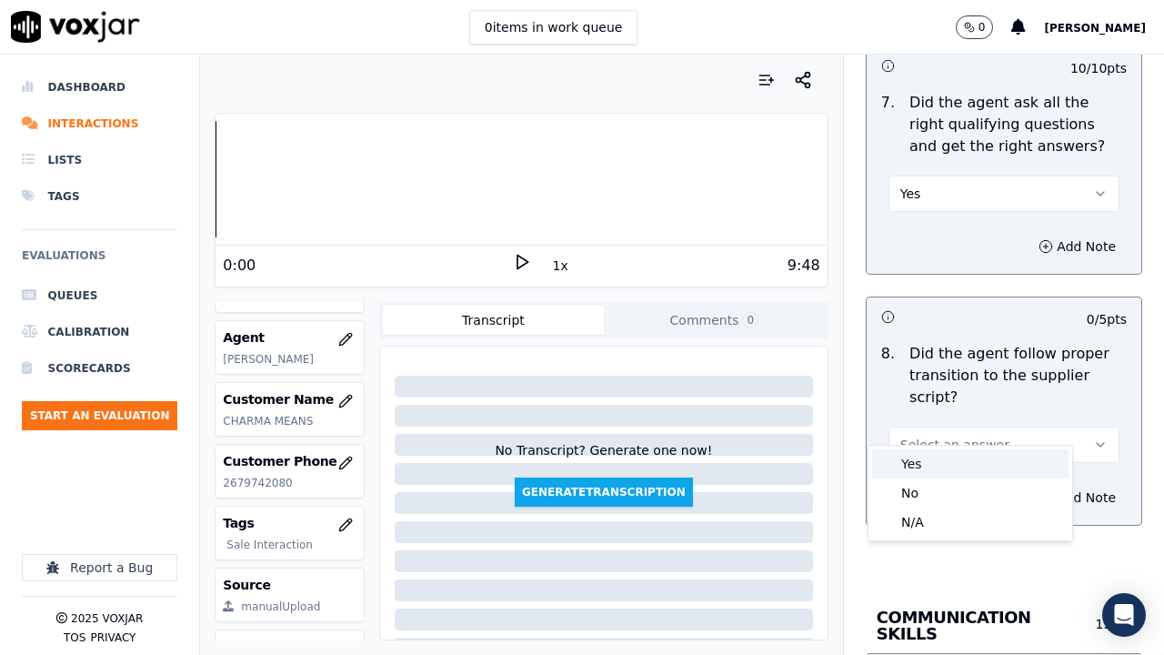
click at [934, 465] on div "Yes" at bounding box center [970, 463] width 196 height 29
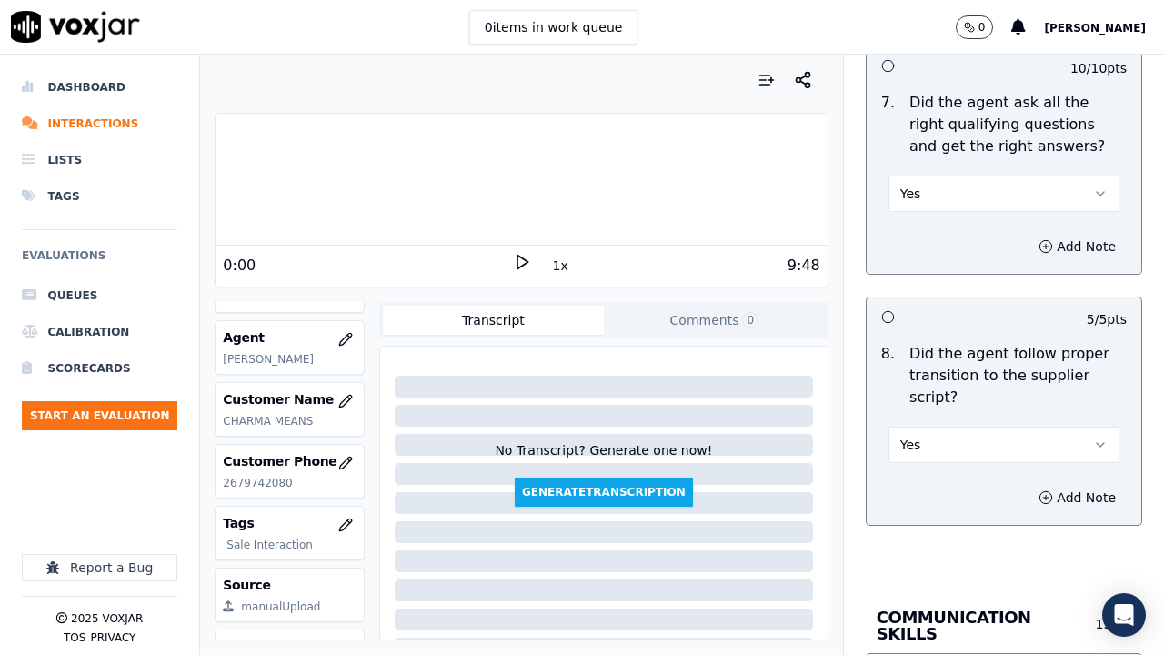
scroll to position [5003, 0]
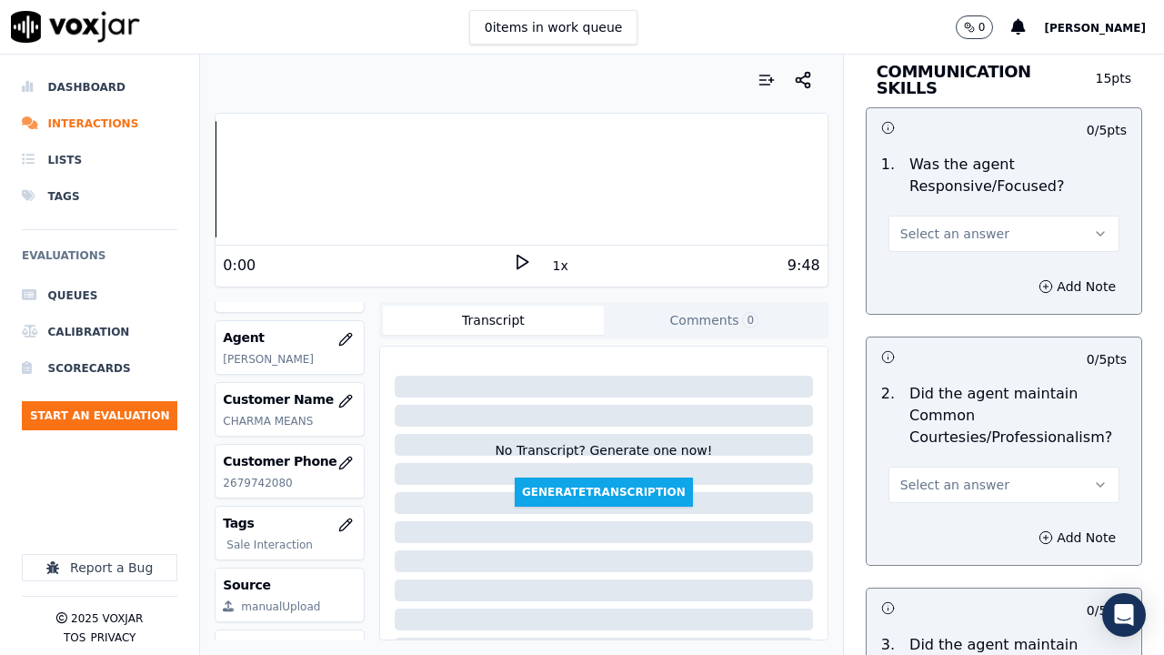
click at [919, 225] on span "Select an answer" at bounding box center [954, 234] width 109 height 18
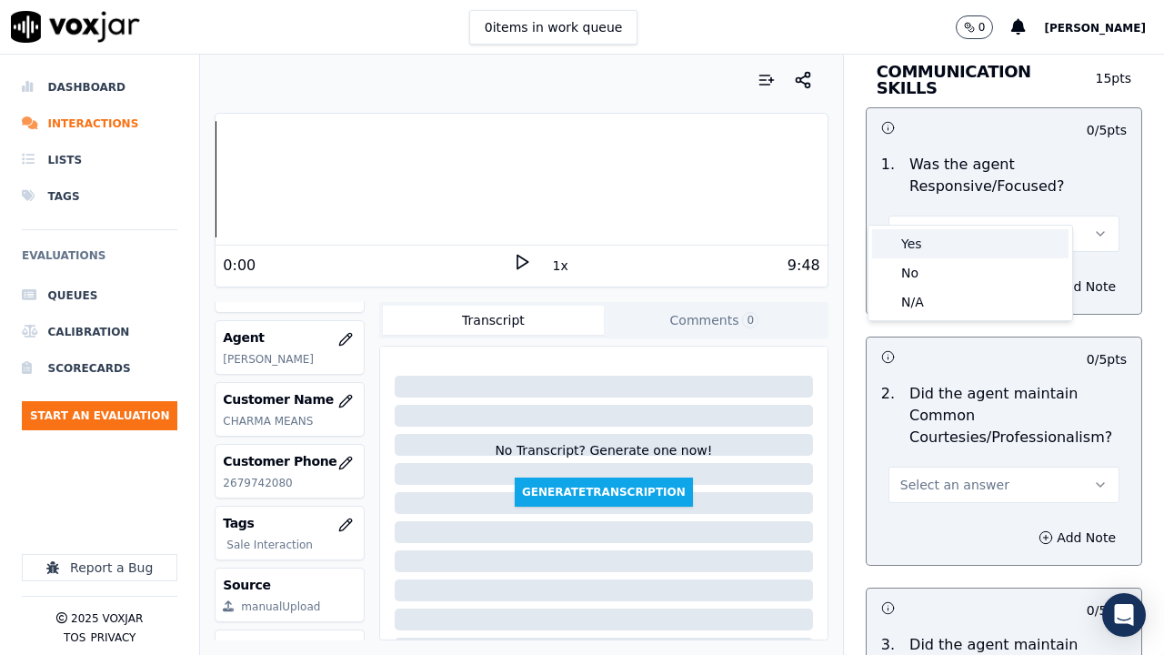
click at [925, 253] on div "Yes" at bounding box center [970, 243] width 196 height 29
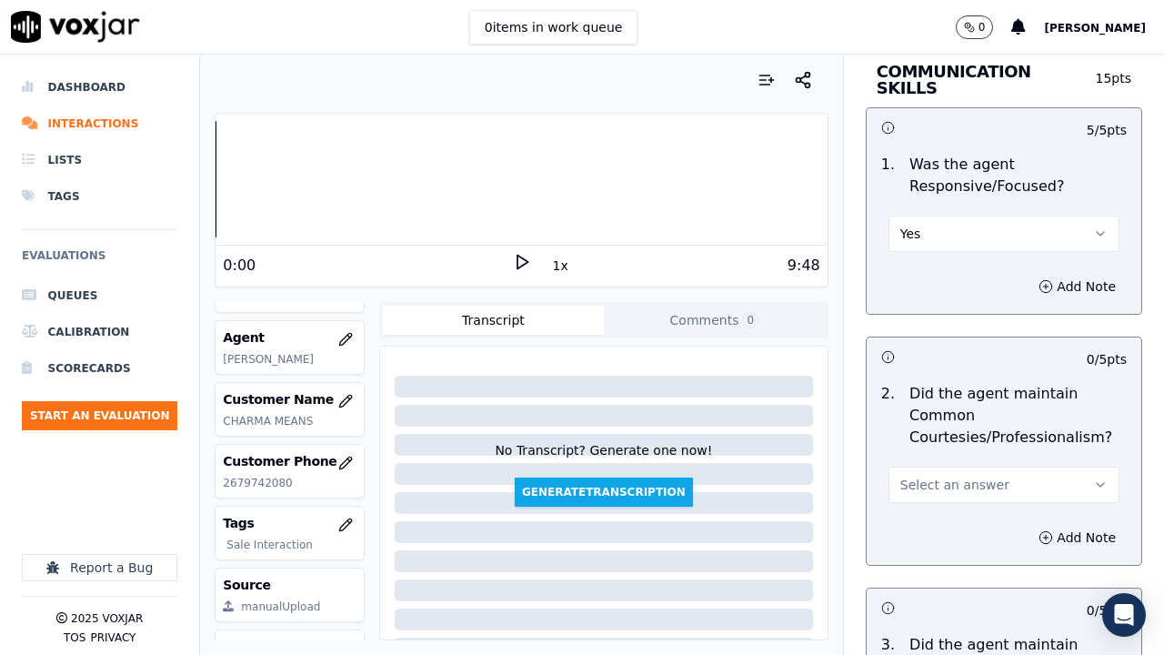
click at [937, 476] on span "Select an answer" at bounding box center [954, 485] width 109 height 18
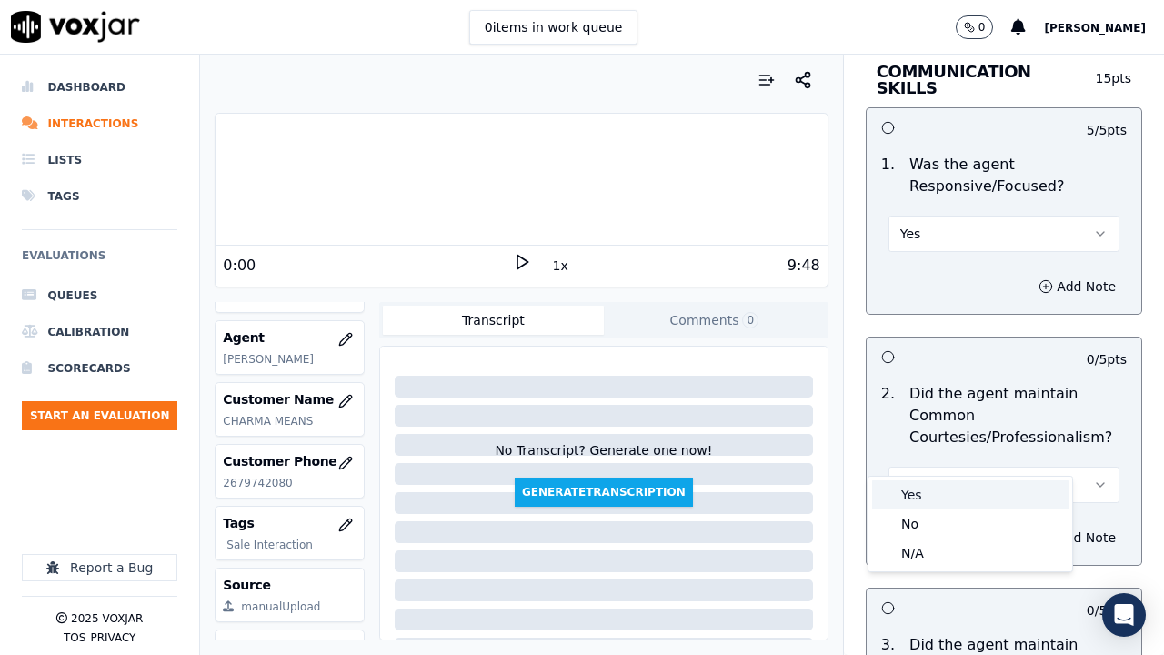
click at [929, 504] on div "Yes" at bounding box center [970, 494] width 196 height 29
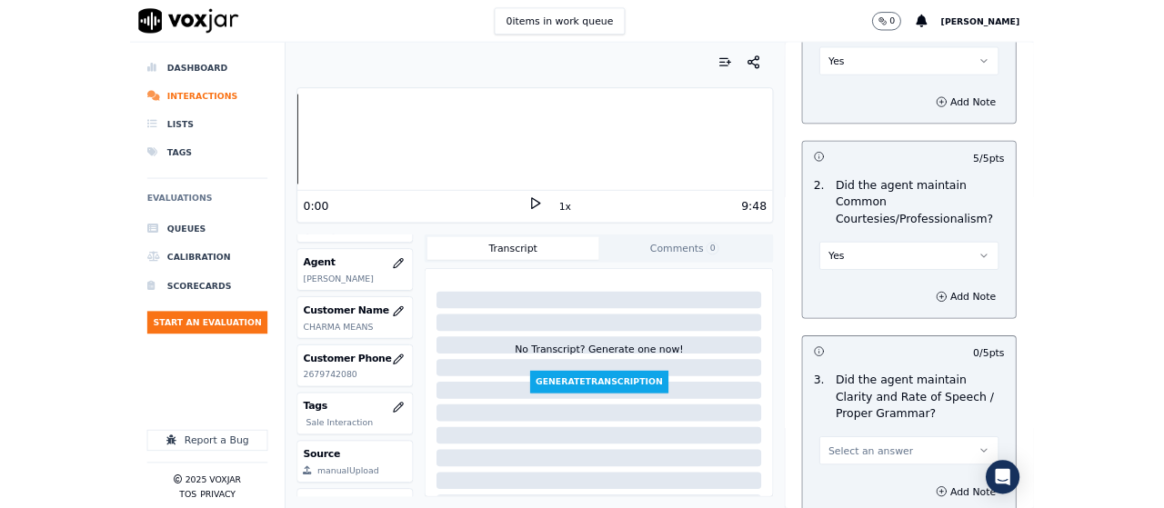
scroll to position [5289, 0]
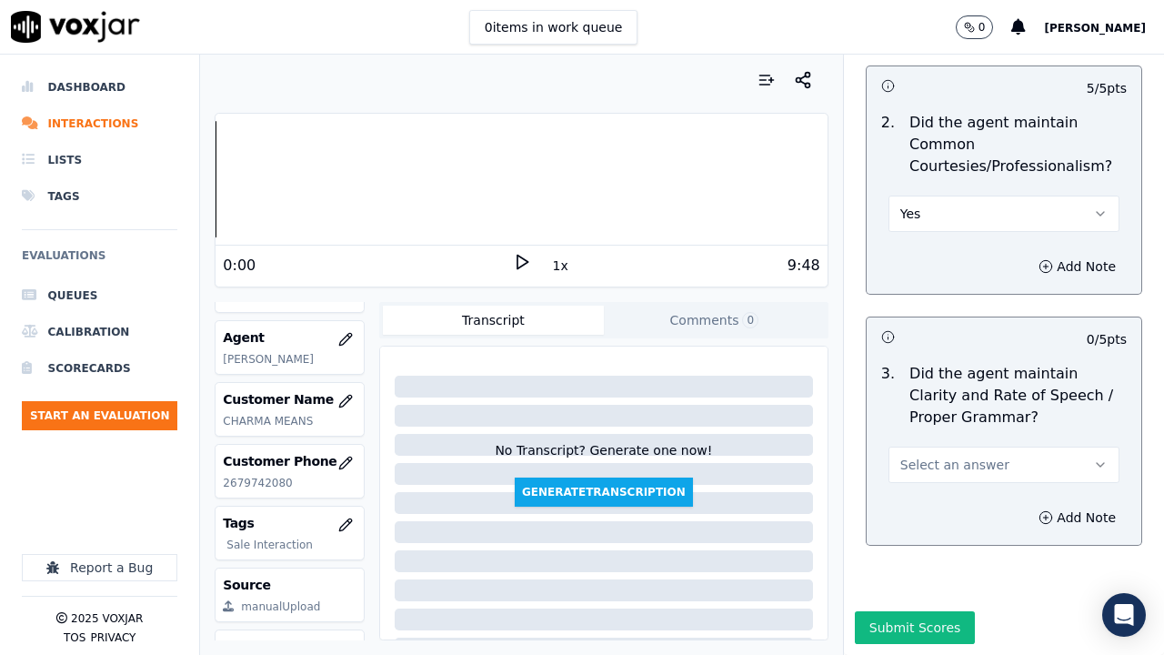
click at [935, 456] on span "Select an answer" at bounding box center [954, 465] width 109 height 18
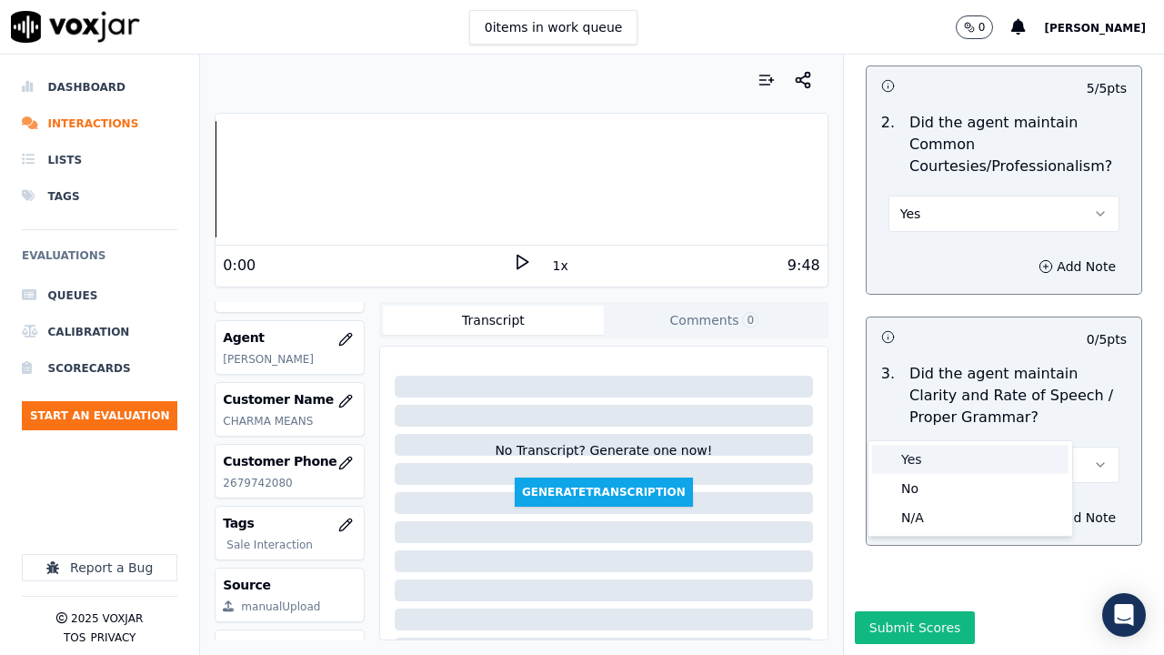
click at [933, 454] on div "Yes" at bounding box center [970, 459] width 196 height 29
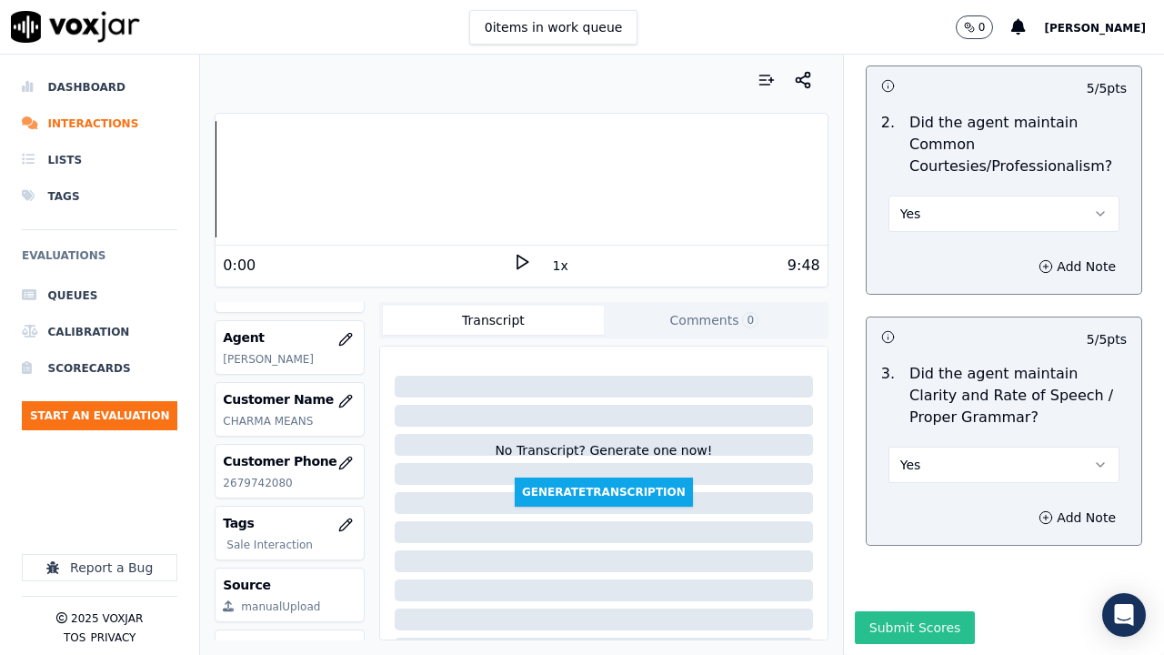
click at [918, 508] on button "Submit Scores" at bounding box center [915, 627] width 121 height 33
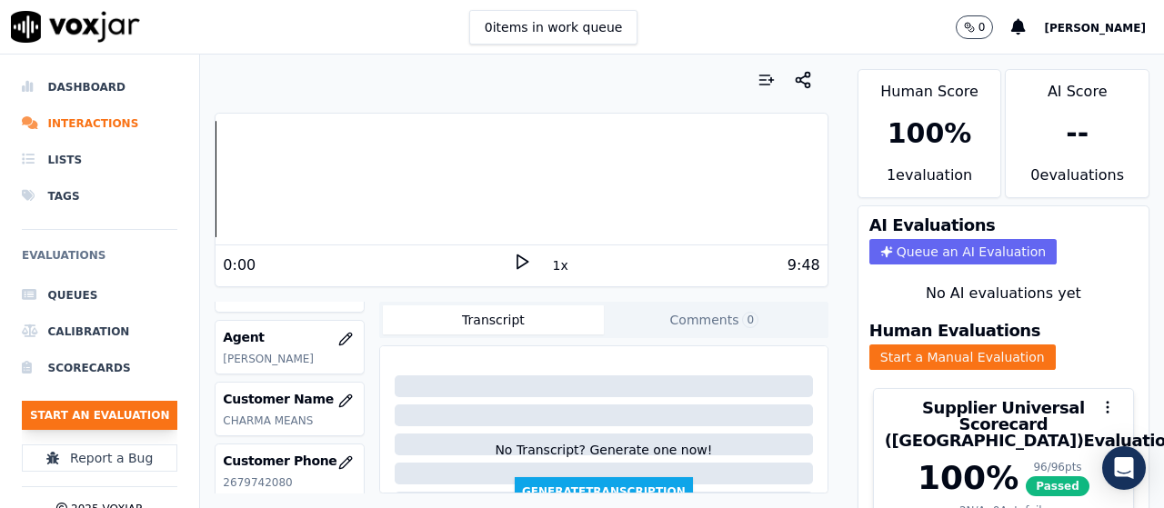
click at [128, 417] on button "Start an Evaluation" at bounding box center [100, 415] width 156 height 29
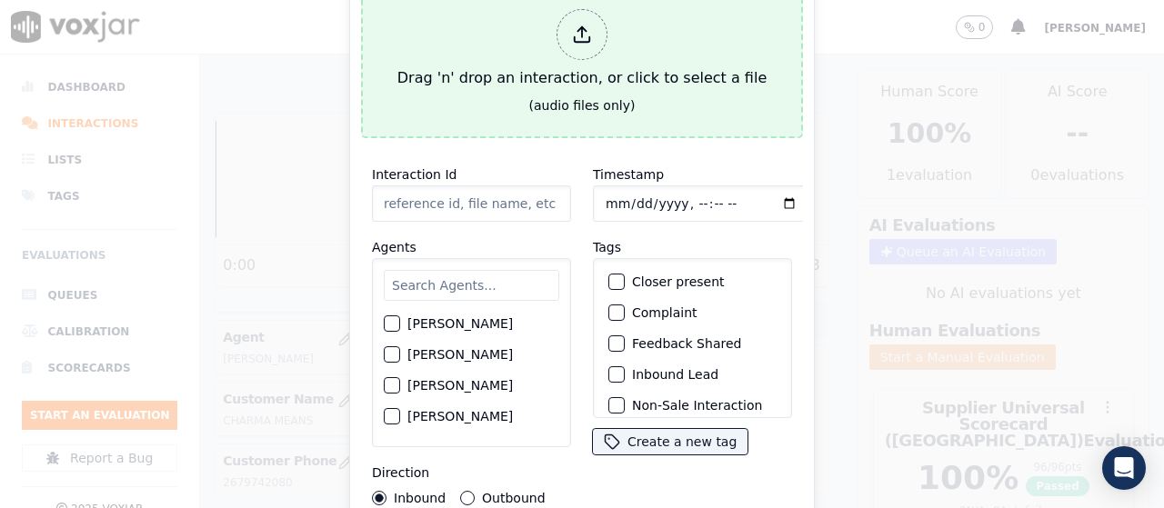
click at [598, 35] on div at bounding box center [582, 34] width 51 height 51
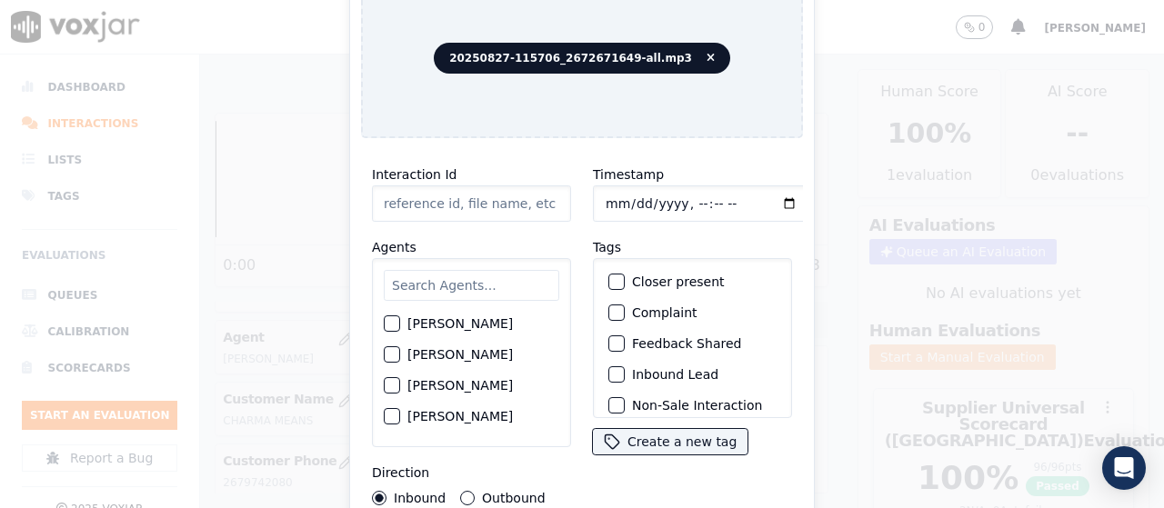
type input "20250827-115706_2672671649-all.mp3"
click at [466, 289] on input "text" at bounding box center [472, 285] width 176 height 31
type input "mi"
click at [499, 386] on label "[PERSON_NAME]" at bounding box center [460, 386] width 106 height 13
click at [400, 386] on button "[PERSON_NAME]" at bounding box center [392, 386] width 16 height 16
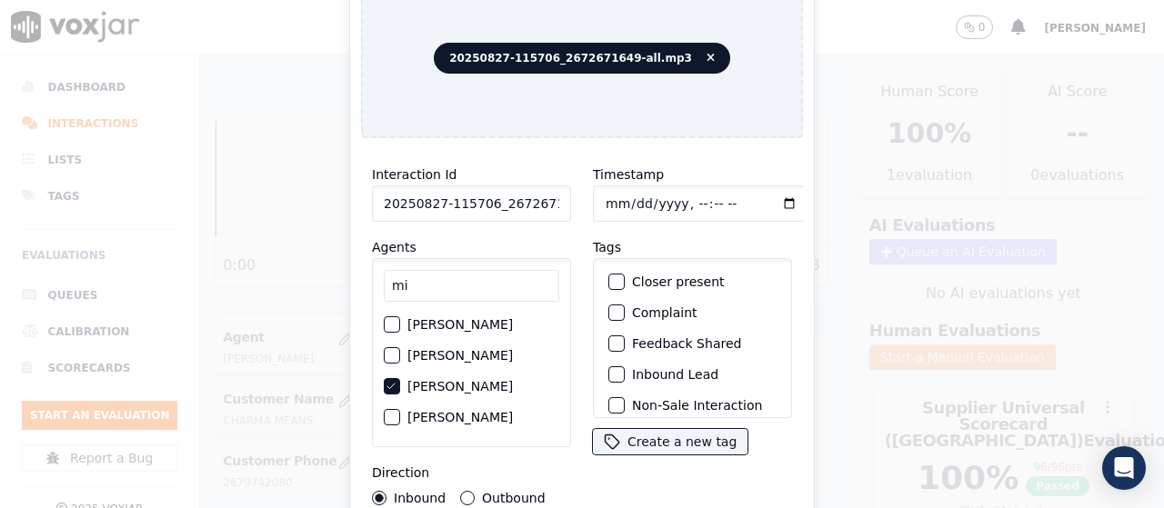
click at [602, 205] on input "Timestamp" at bounding box center [701, 204] width 216 height 36
type input "[DATE]T11:46"
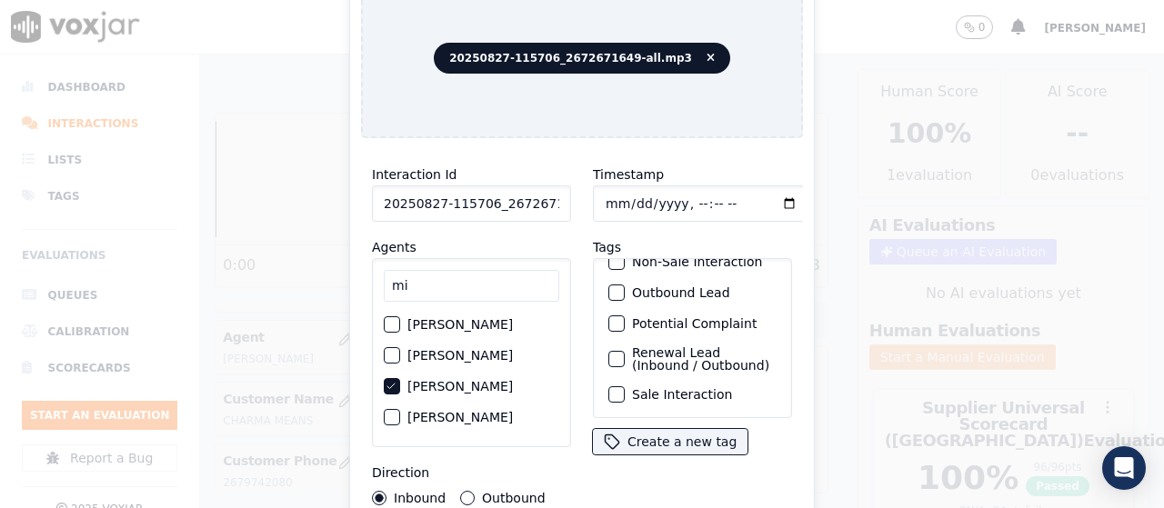
click at [676, 388] on label "Sale Interaction" at bounding box center [682, 394] width 100 height 13
click at [625, 387] on button "Sale Interaction" at bounding box center [617, 395] width 16 height 16
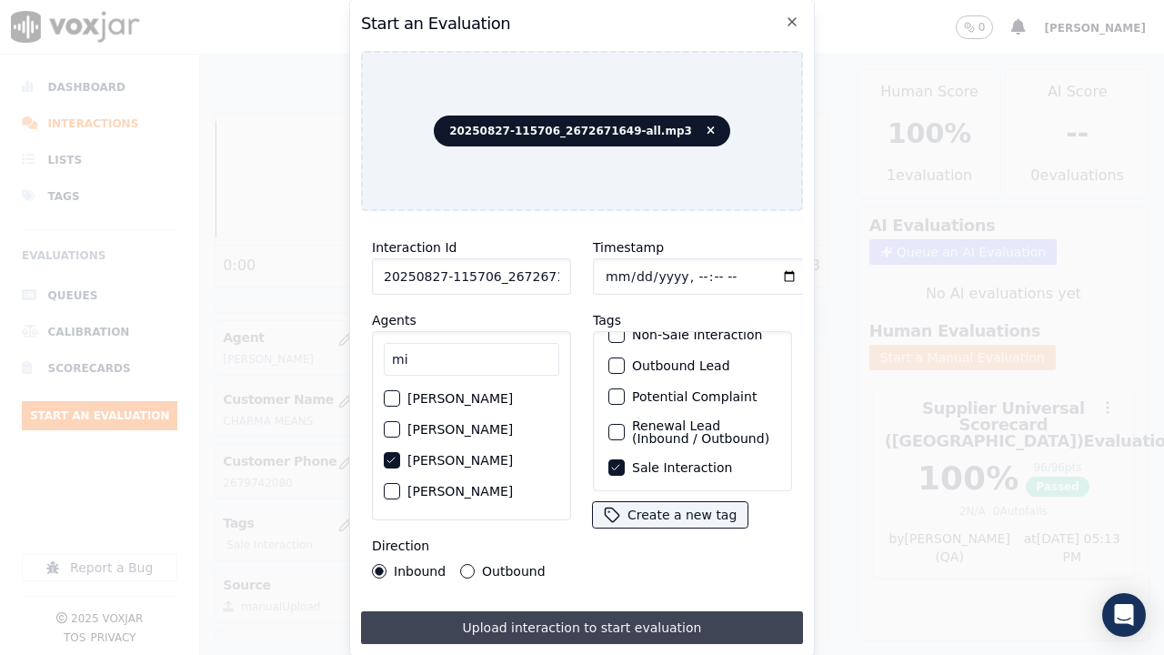
click at [679, 508] on button "Upload interaction to start evaluation" at bounding box center [582, 627] width 442 height 33
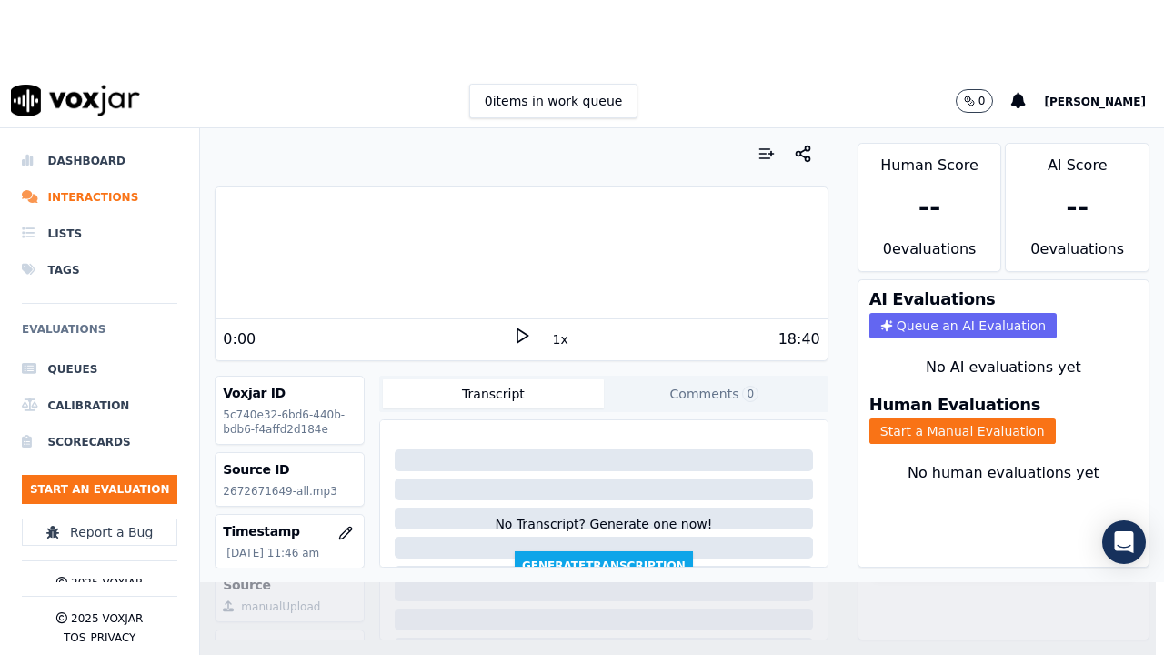
scroll to position [182, 0]
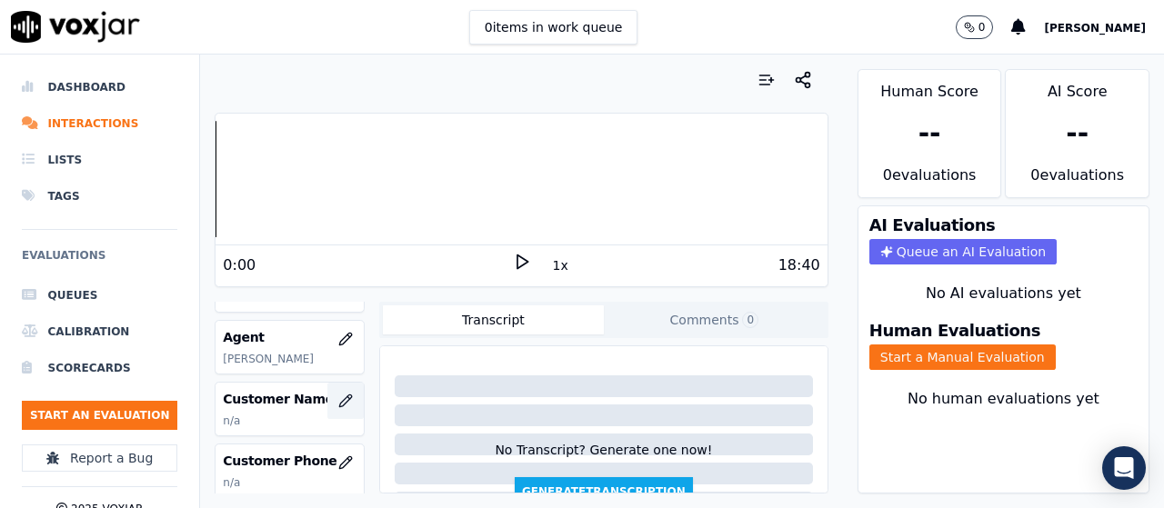
click at [338, 396] on icon "button" at bounding box center [345, 401] width 15 height 15
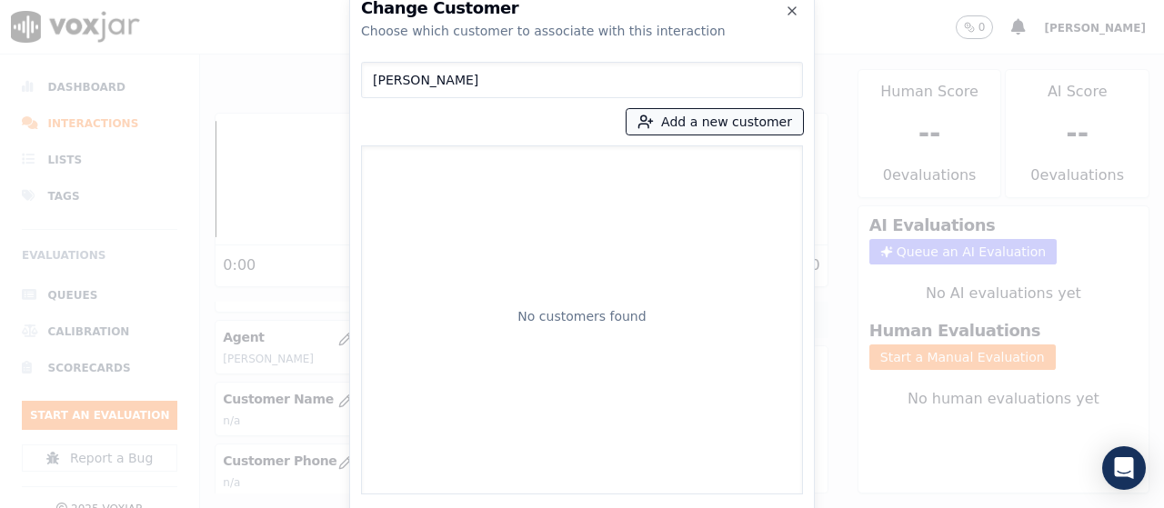
type input "[PERSON_NAME]"
click at [694, 117] on button "Add a new customer" at bounding box center [715, 121] width 176 height 25
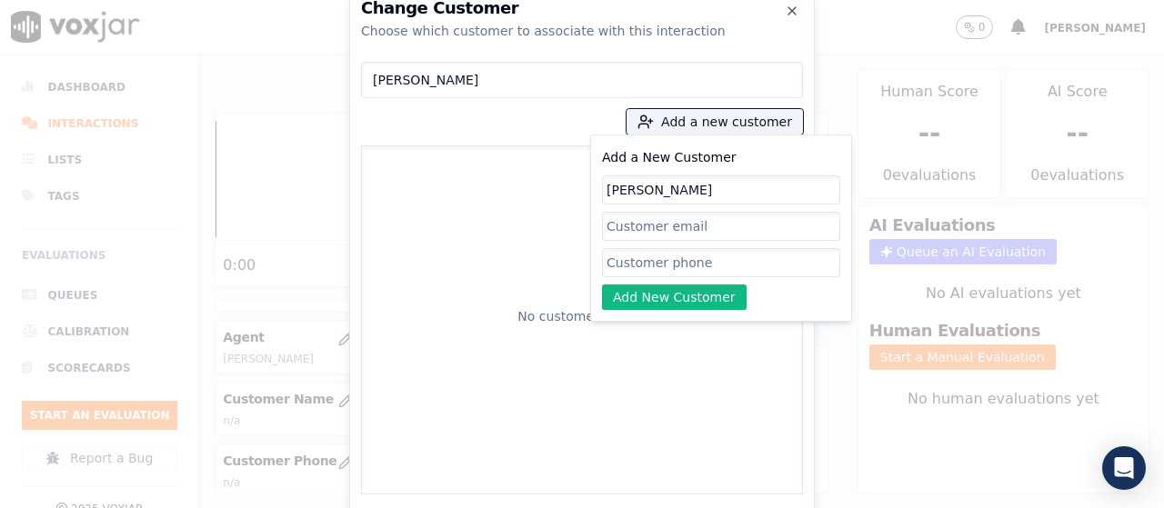
type input "[PERSON_NAME]"
click at [652, 260] on input "Add a New Customer" at bounding box center [721, 262] width 238 height 29
paste input "2672671649"
type input "2672671649"
drag, startPoint x: 651, startPoint y: 295, endPoint x: 617, endPoint y: 229, distance: 74.1
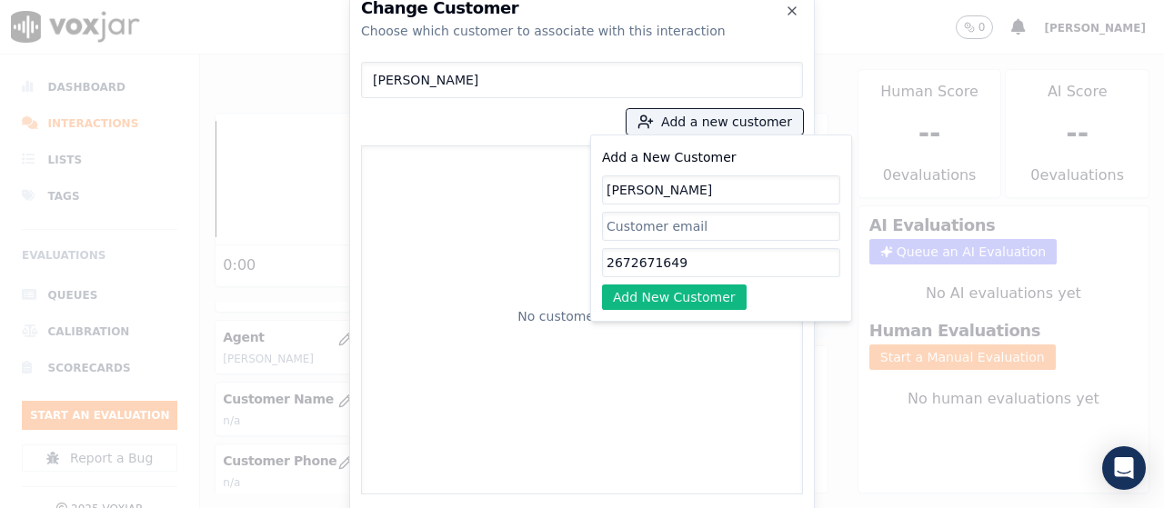
click at [651, 295] on button "Add New Customer" at bounding box center [674, 297] width 145 height 25
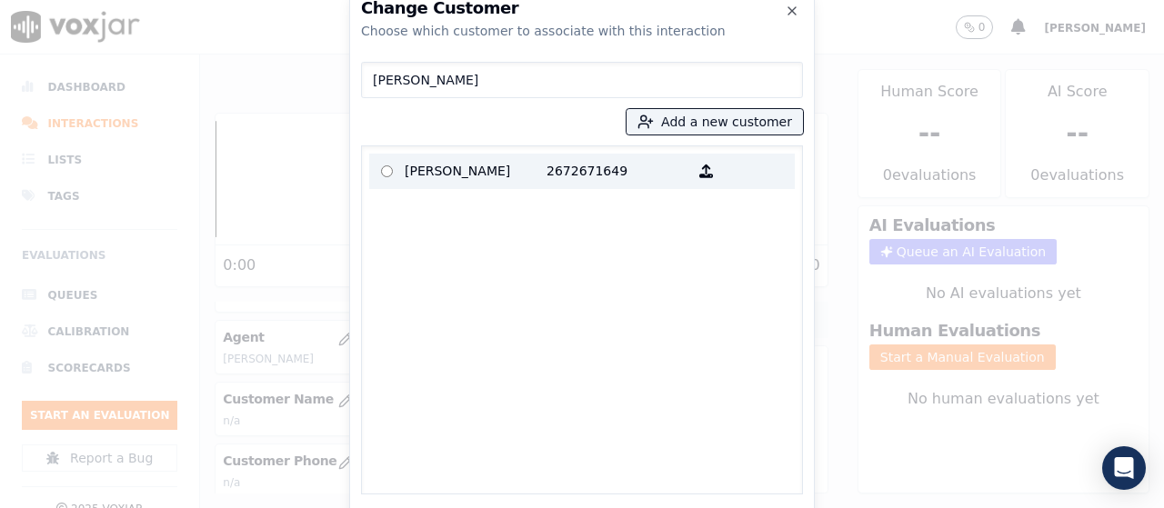
click at [447, 165] on p "[PERSON_NAME]" at bounding box center [476, 171] width 142 height 28
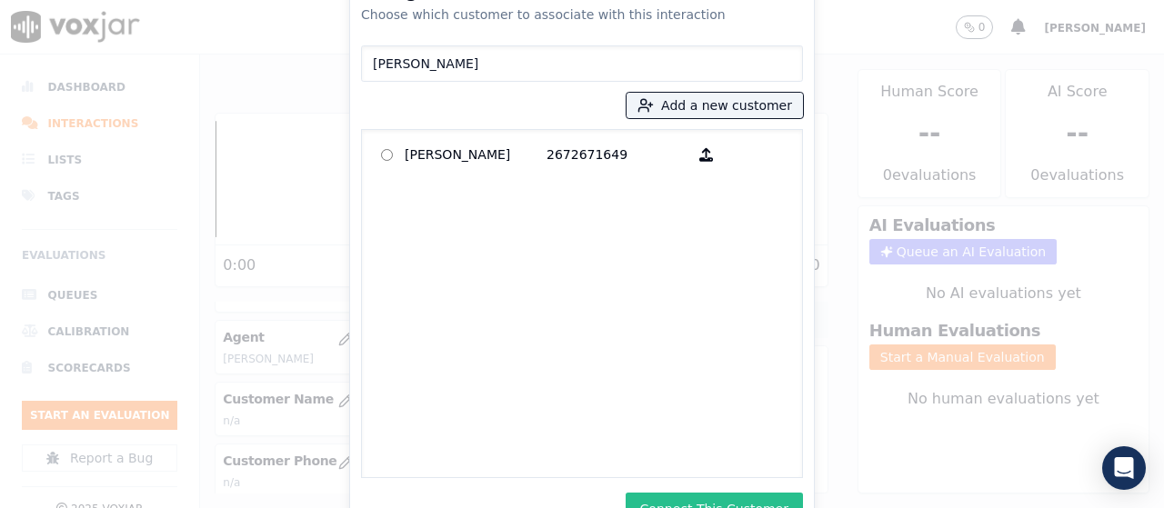
click at [721, 494] on button "Connect This Customer" at bounding box center [714, 509] width 177 height 33
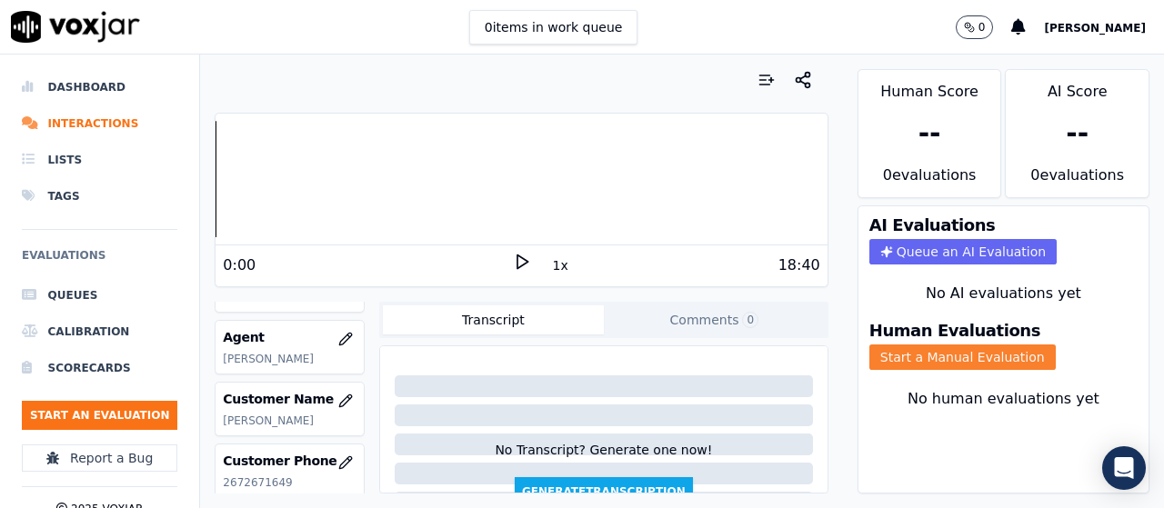
click at [889, 357] on button "Start a Manual Evaluation" at bounding box center [963, 357] width 186 height 25
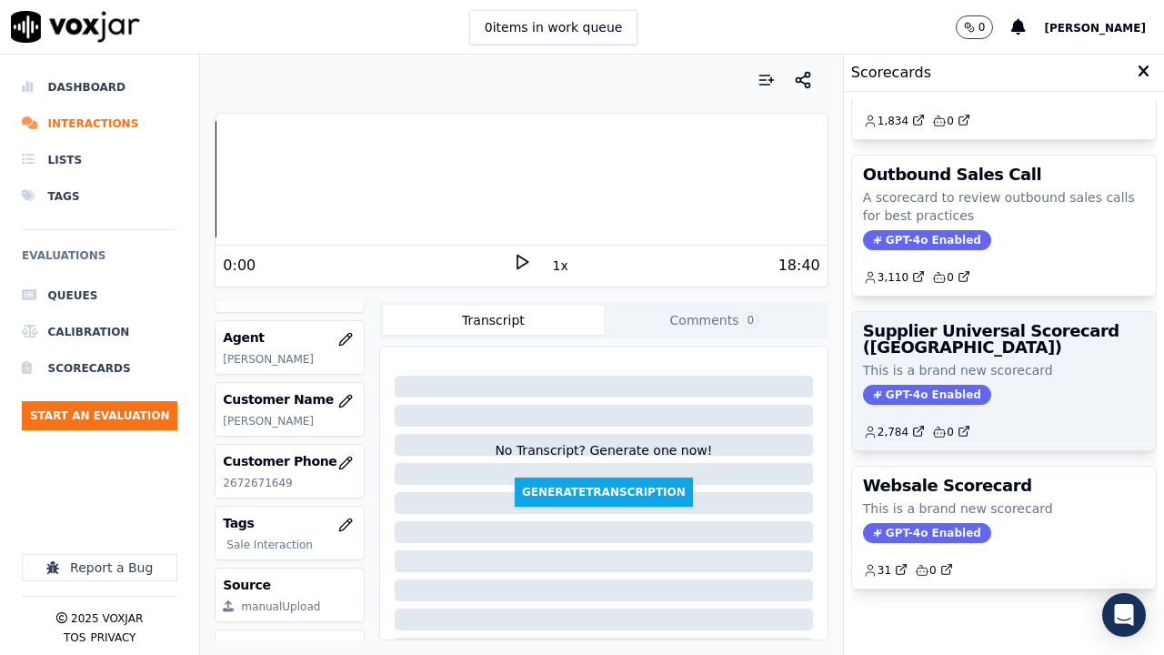
scroll to position [300, 0]
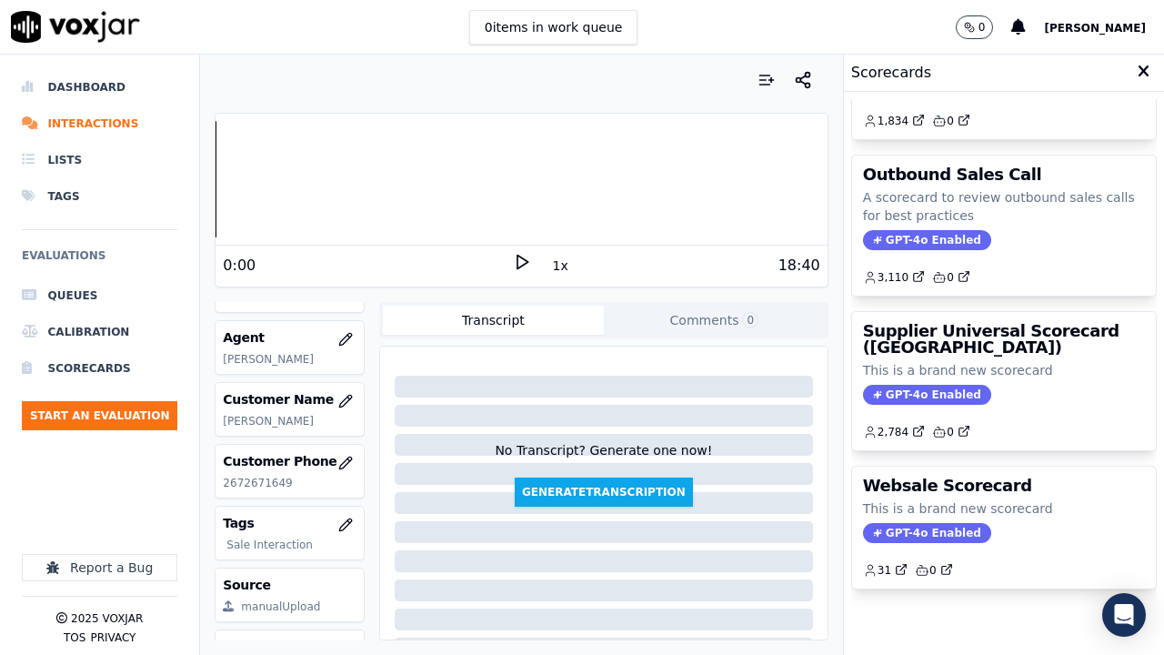
drag, startPoint x: 941, startPoint y: 327, endPoint x: 958, endPoint y: 439, distance: 113.1
click at [941, 361] on p "This is a brand new scorecard" at bounding box center [1004, 370] width 282 height 18
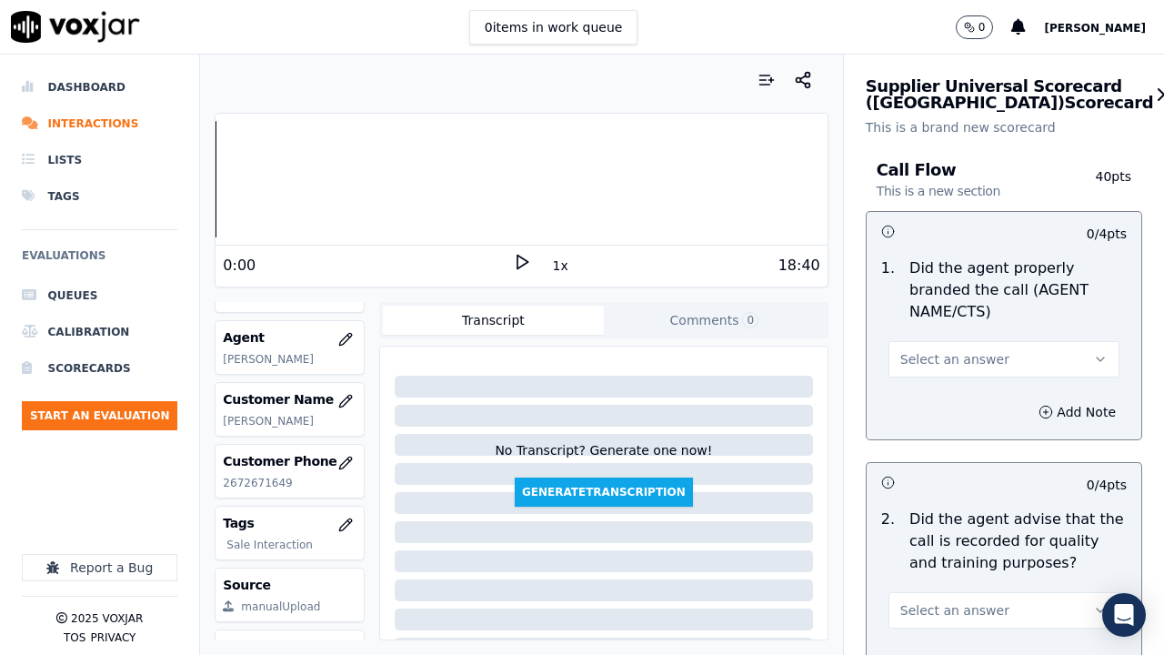
click at [944, 351] on span "Select an answer" at bounding box center [954, 359] width 109 height 18
click at [951, 395] on div "Yes" at bounding box center [970, 400] width 196 height 29
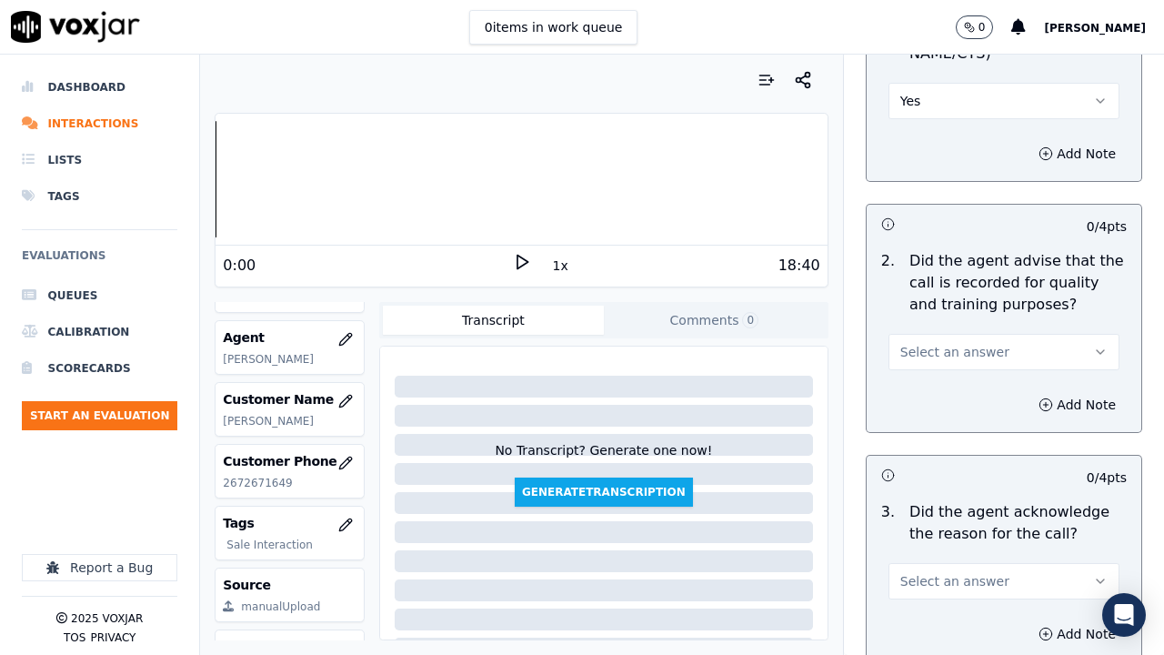
scroll to position [546, 0]
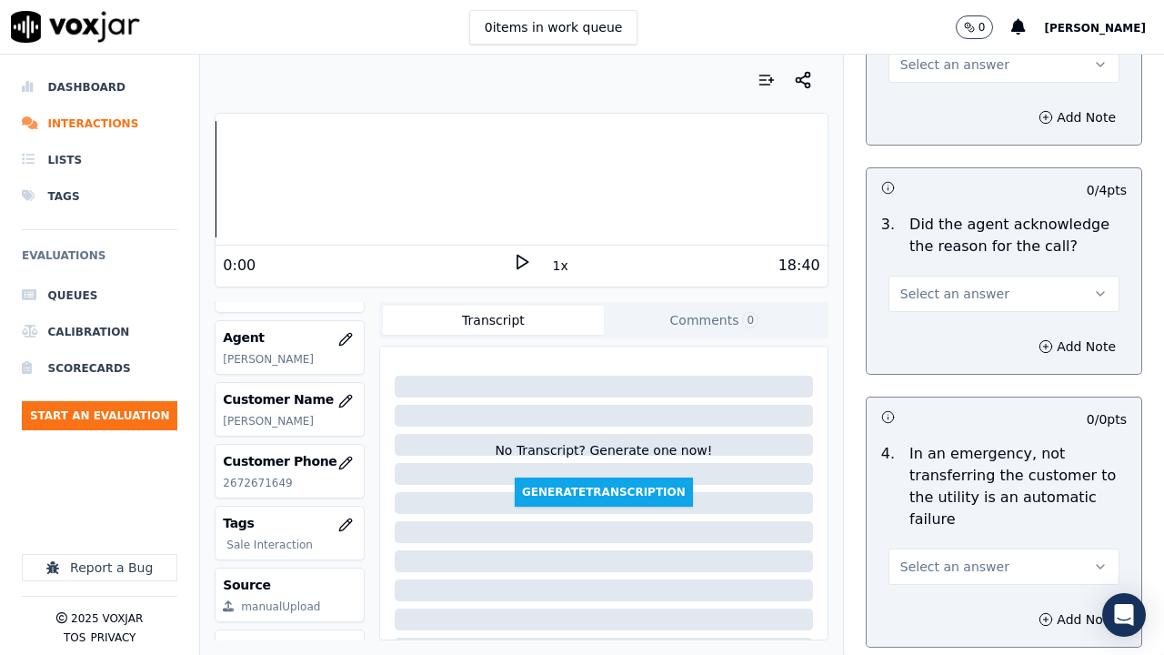
click at [962, 293] on span "Select an answer" at bounding box center [954, 294] width 109 height 18
click at [951, 337] on div "Yes" at bounding box center [970, 334] width 196 height 29
click at [944, 70] on span "Select an answer" at bounding box center [954, 64] width 109 height 18
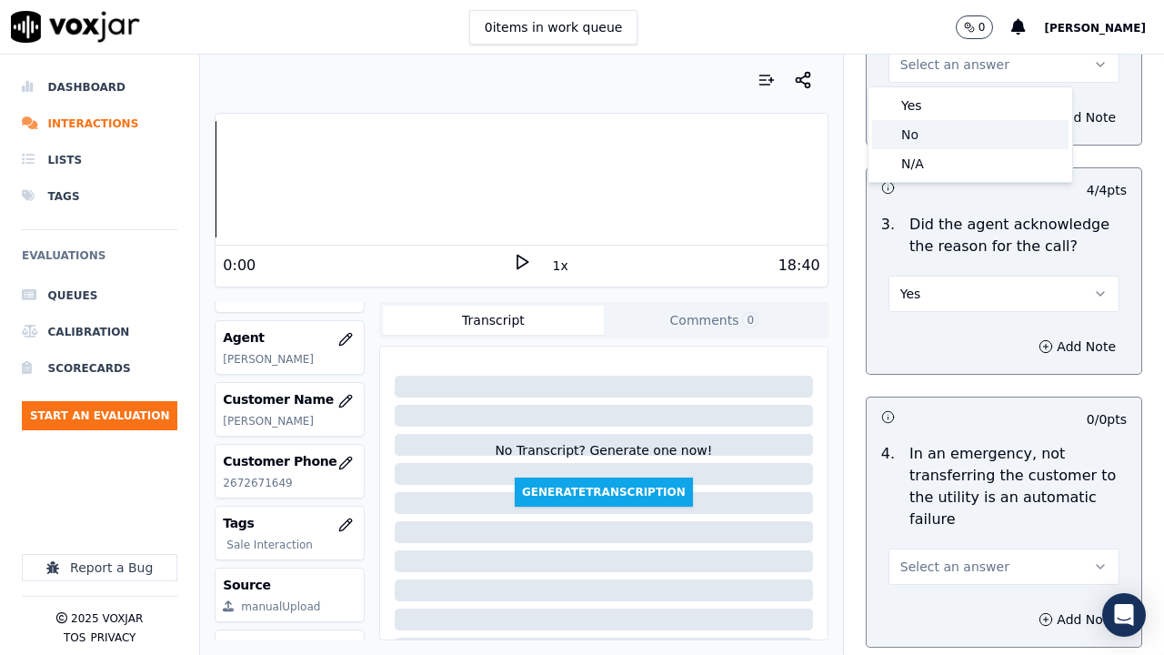
click at [950, 122] on div "No" at bounding box center [970, 134] width 196 height 29
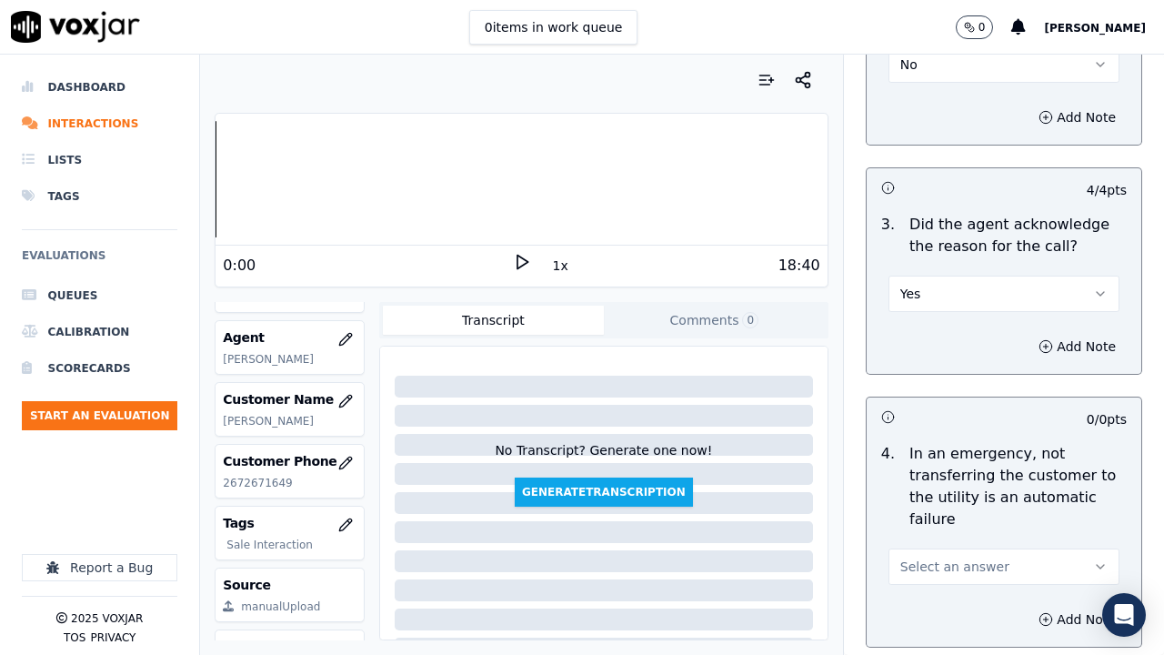
click at [951, 59] on button "No" at bounding box center [1004, 64] width 231 height 36
click at [949, 106] on div "Yes" at bounding box center [970, 105] width 196 height 29
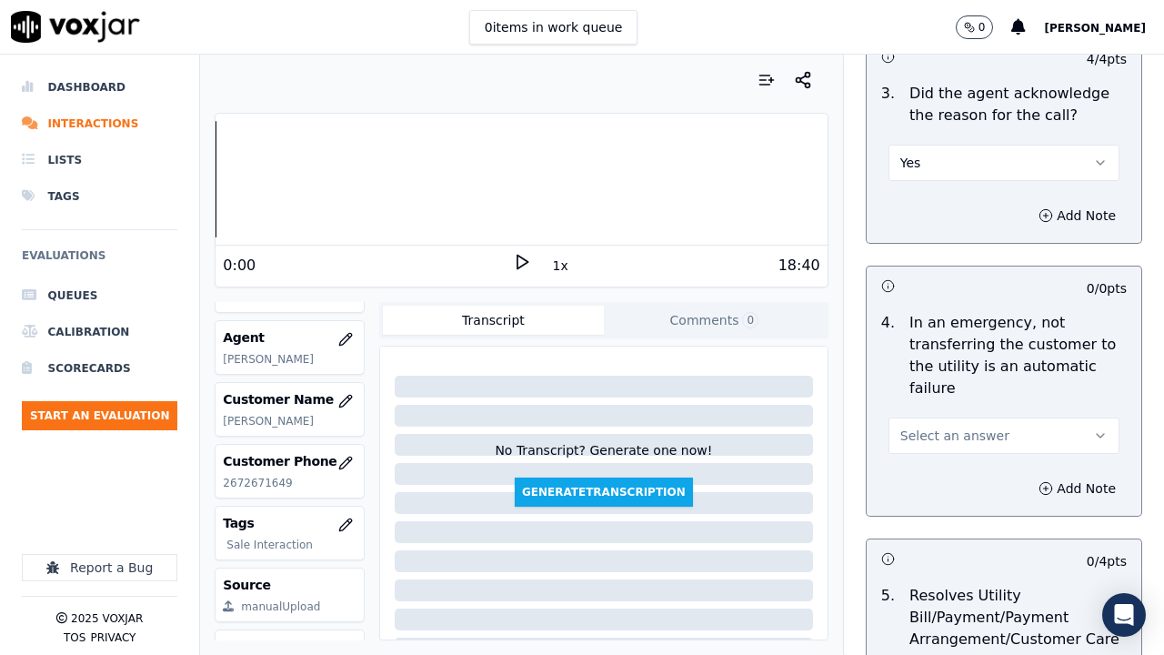
scroll to position [910, 0]
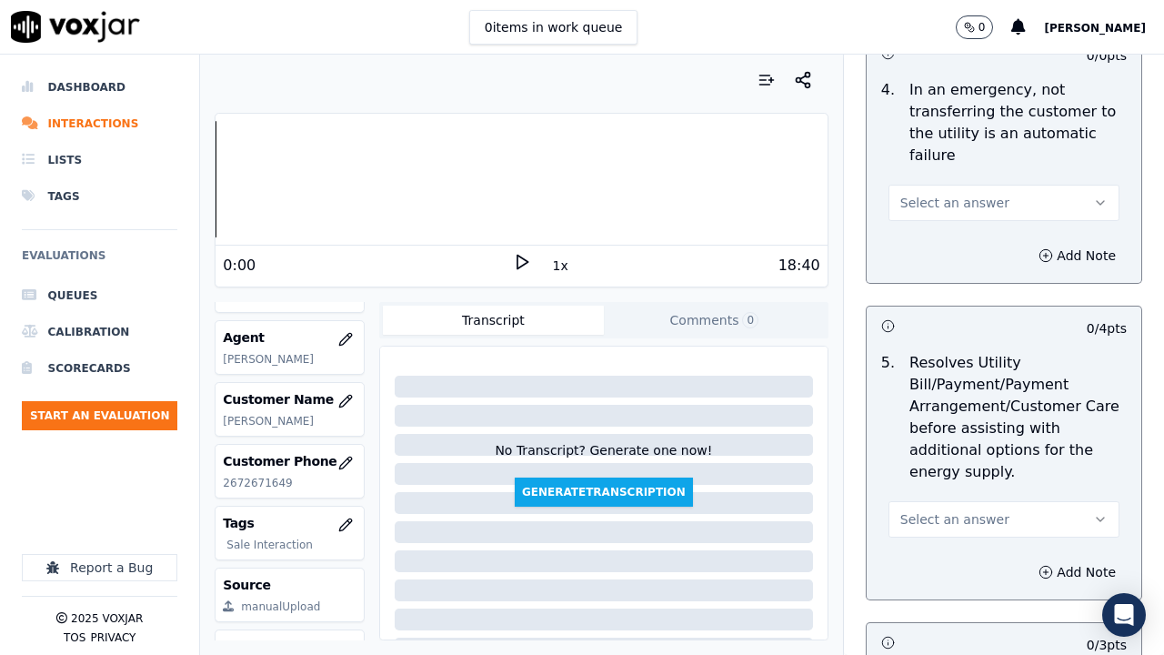
click at [941, 188] on button "Select an answer" at bounding box center [1004, 203] width 231 height 36
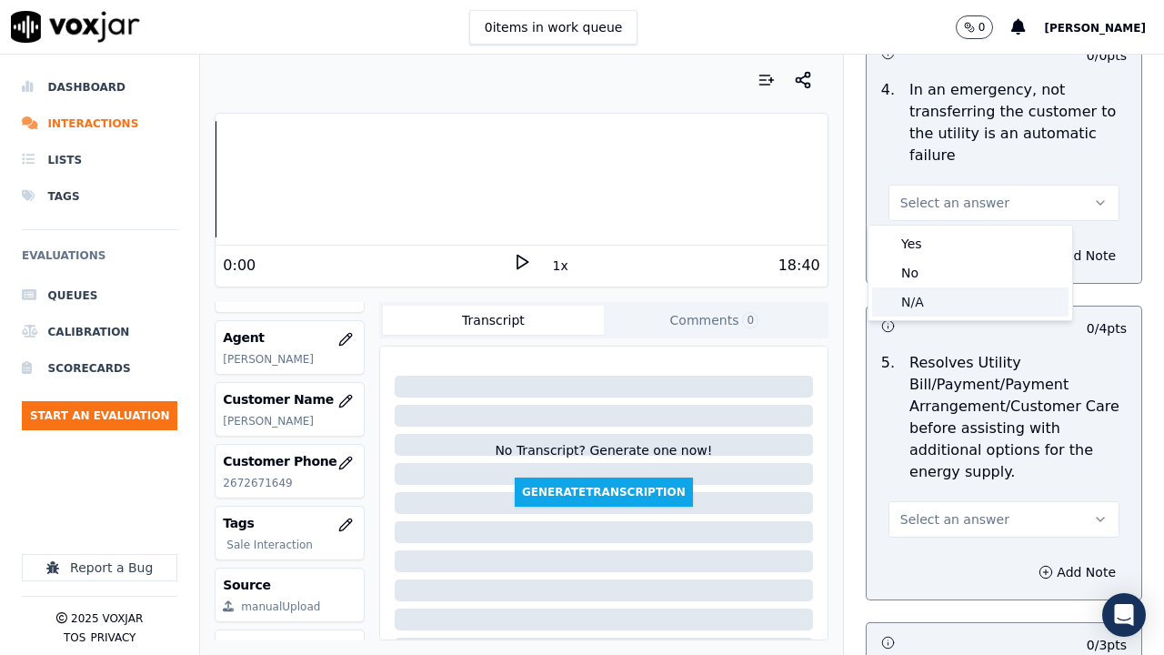
click at [941, 296] on div "N/A" at bounding box center [970, 301] width 196 height 29
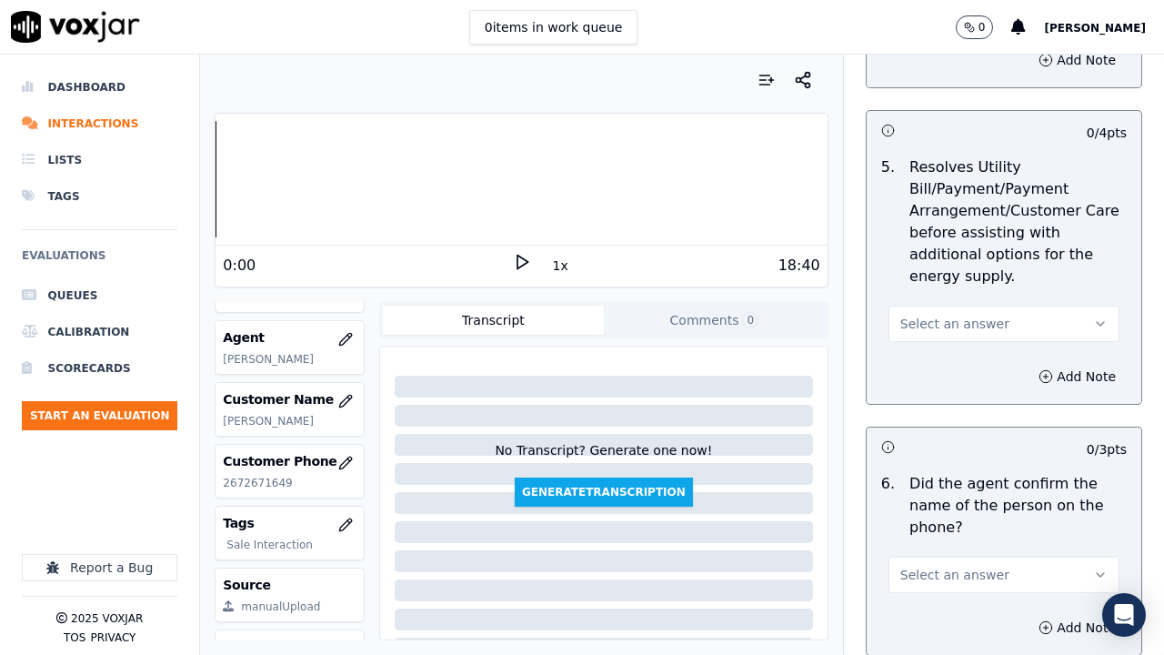
scroll to position [1273, 0]
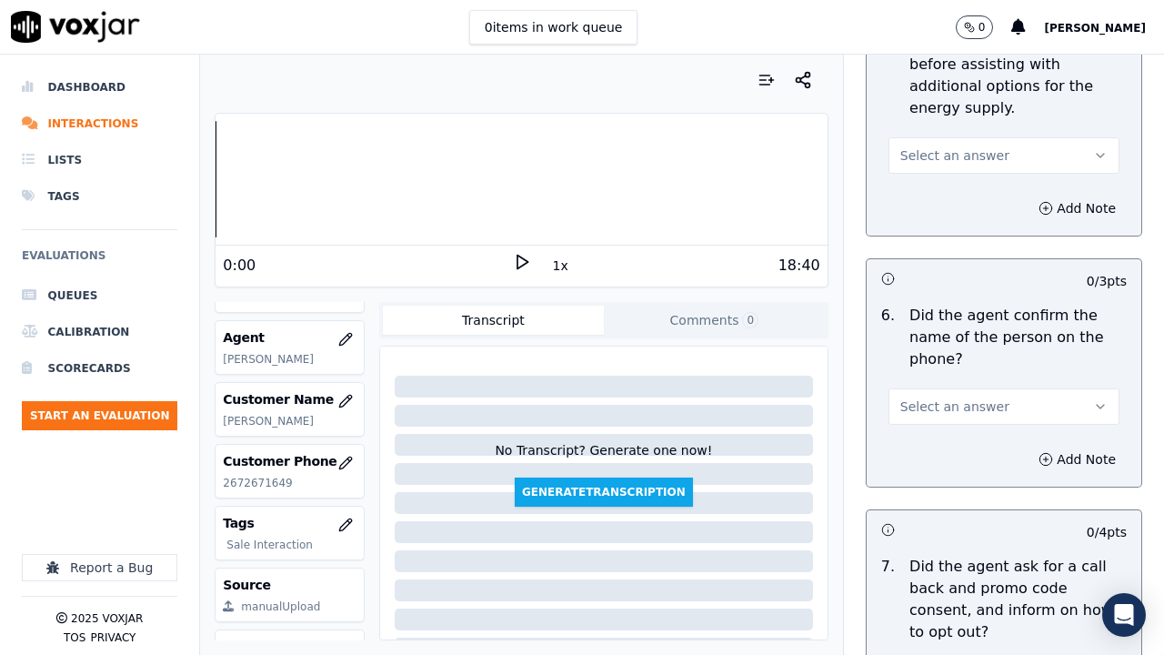
click at [930, 150] on span "Select an answer" at bounding box center [954, 155] width 109 height 18
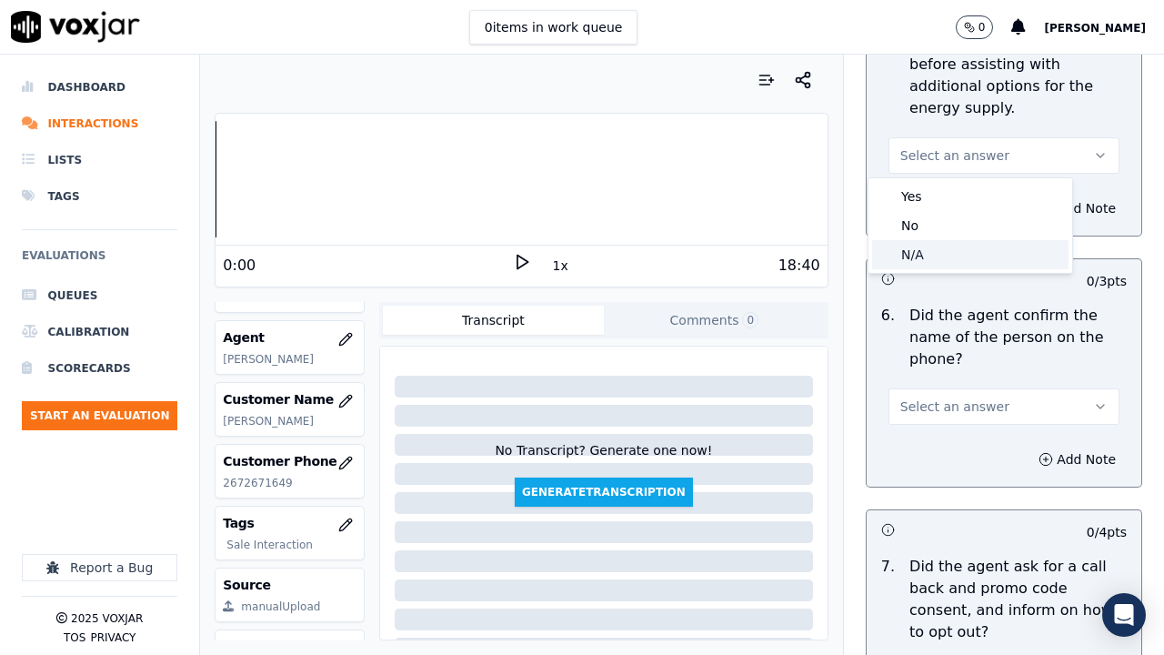
click at [930, 260] on div "N/A" at bounding box center [970, 254] width 196 height 29
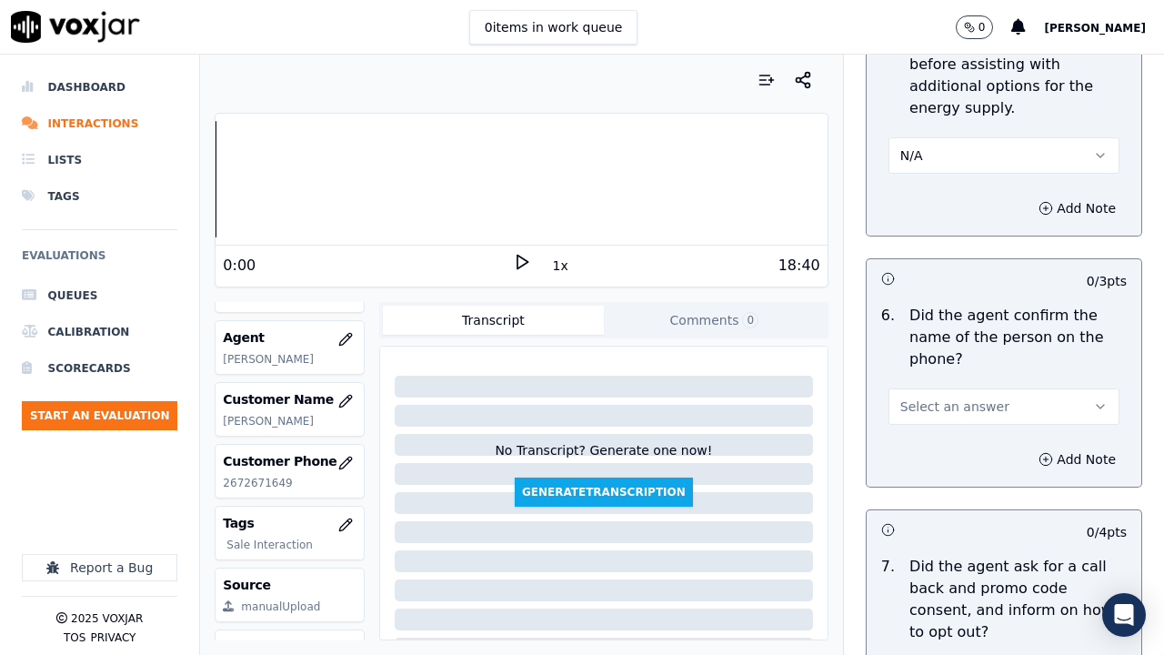
click at [936, 411] on span "Select an answer" at bounding box center [954, 406] width 109 height 18
click at [930, 448] on div "Yes" at bounding box center [970, 447] width 196 height 29
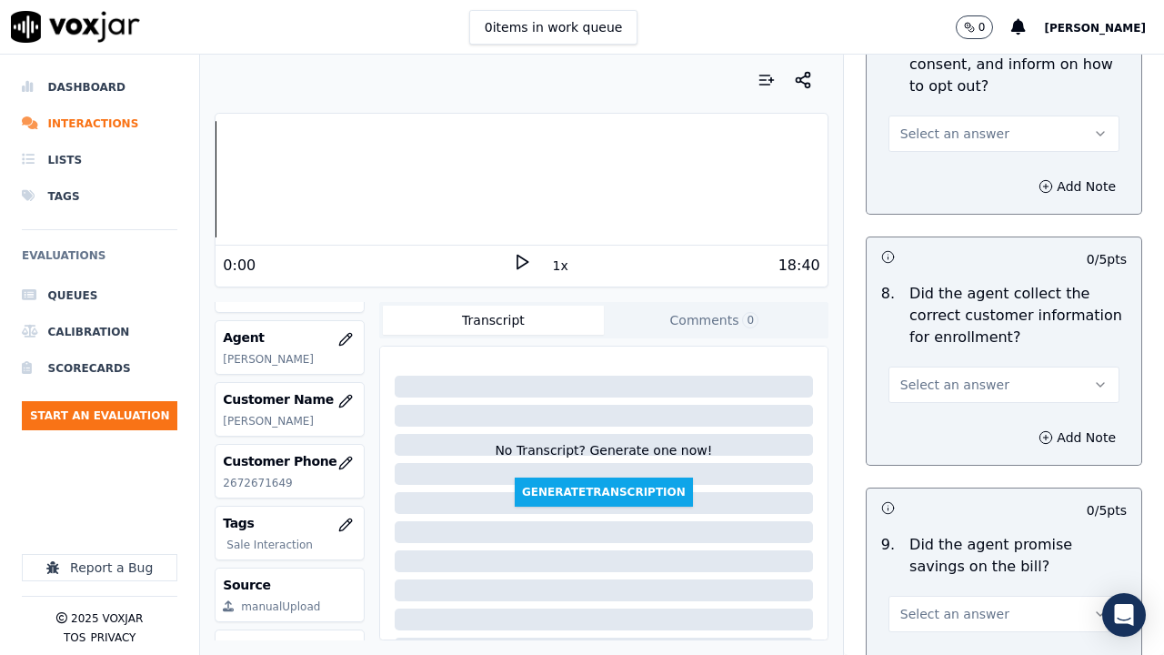
click at [930, 143] on button "Select an answer" at bounding box center [1004, 134] width 231 height 36
click at [930, 172] on div "Yes" at bounding box center [970, 174] width 196 height 29
click at [941, 379] on span "Select an answer" at bounding box center [954, 385] width 109 height 18
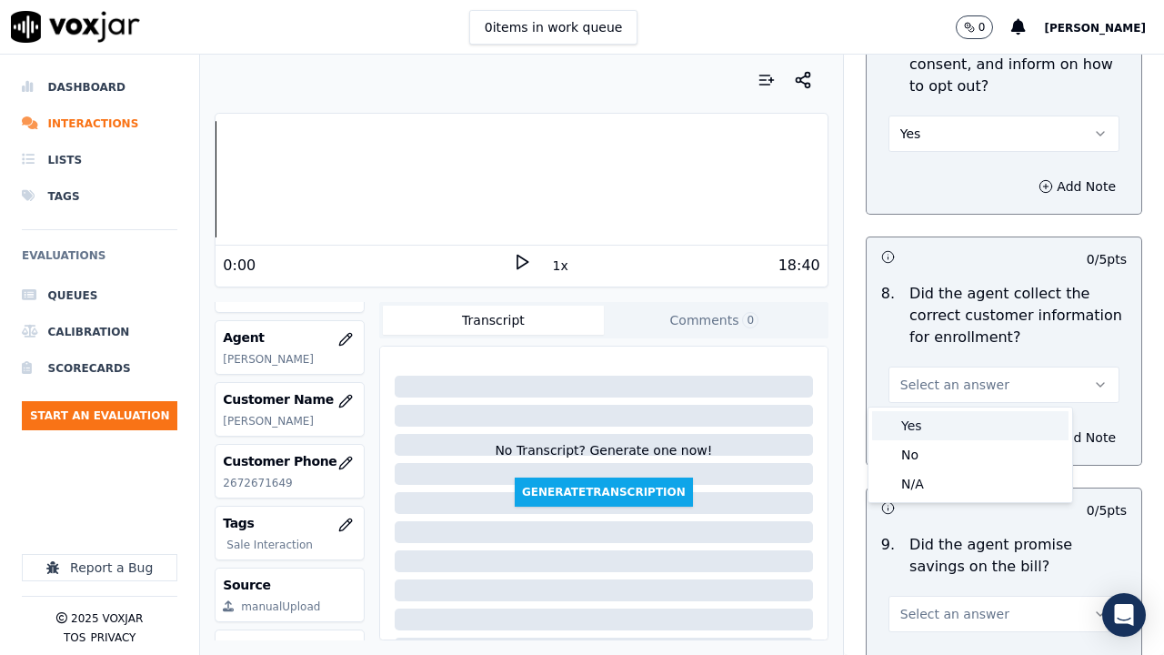
click at [940, 415] on div "Yes" at bounding box center [970, 425] width 196 height 29
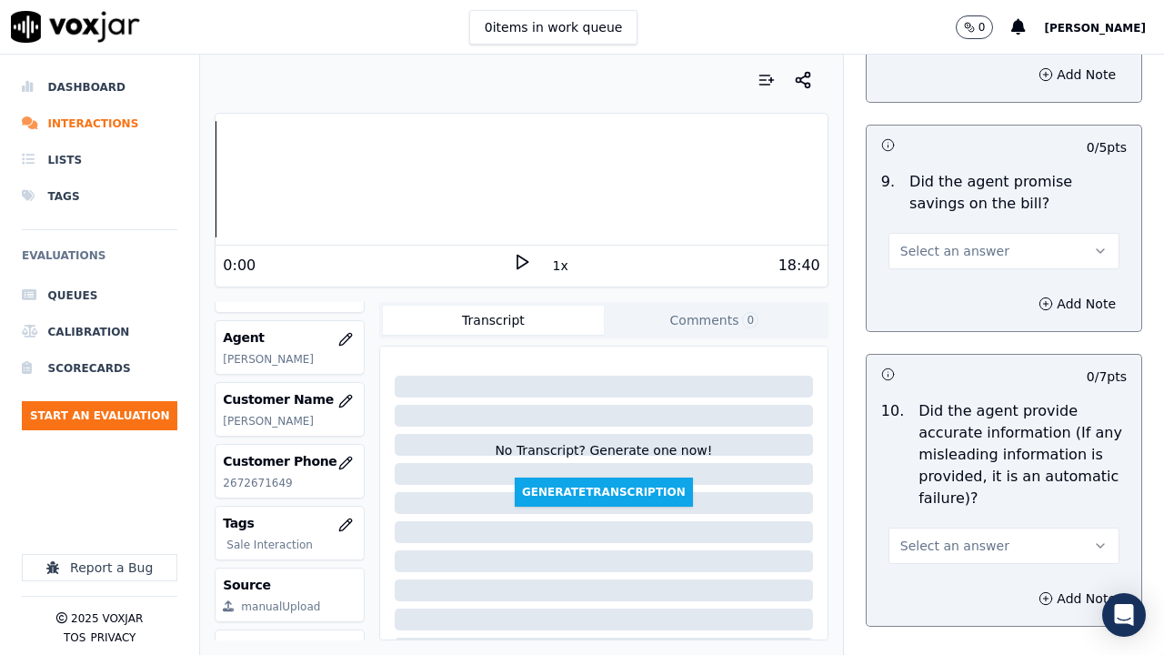
scroll to position [2183, 0]
click at [948, 256] on span "Select an answer" at bounding box center [954, 250] width 109 height 18
click at [936, 293] on div "Yes" at bounding box center [970, 291] width 196 height 29
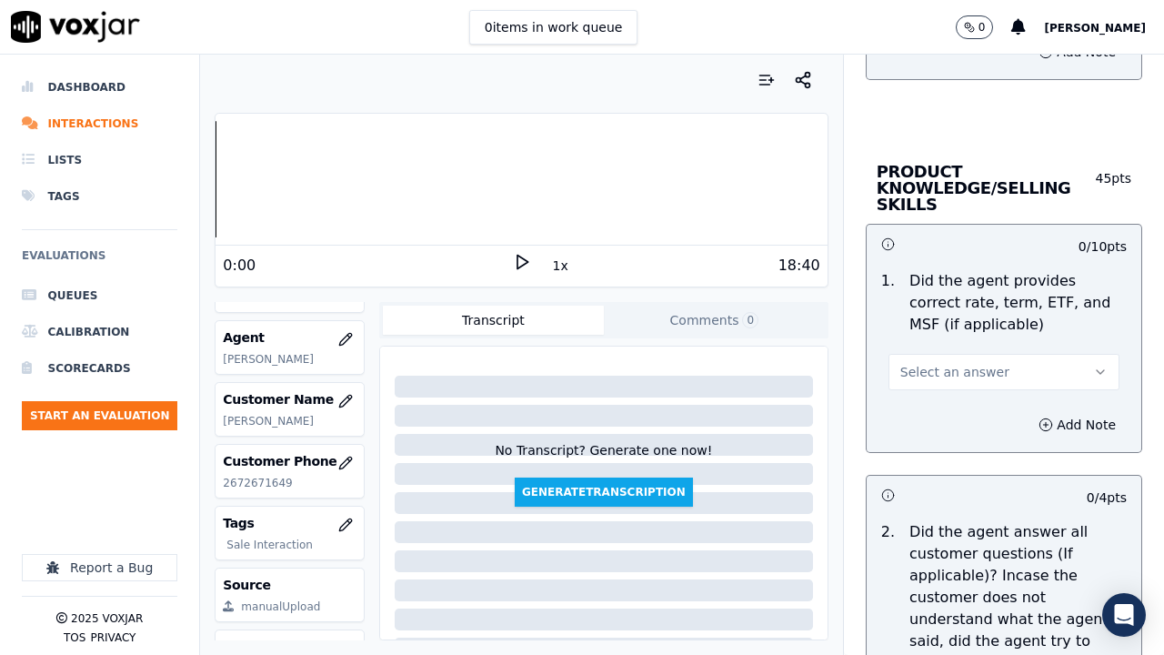
scroll to position [2638, 0]
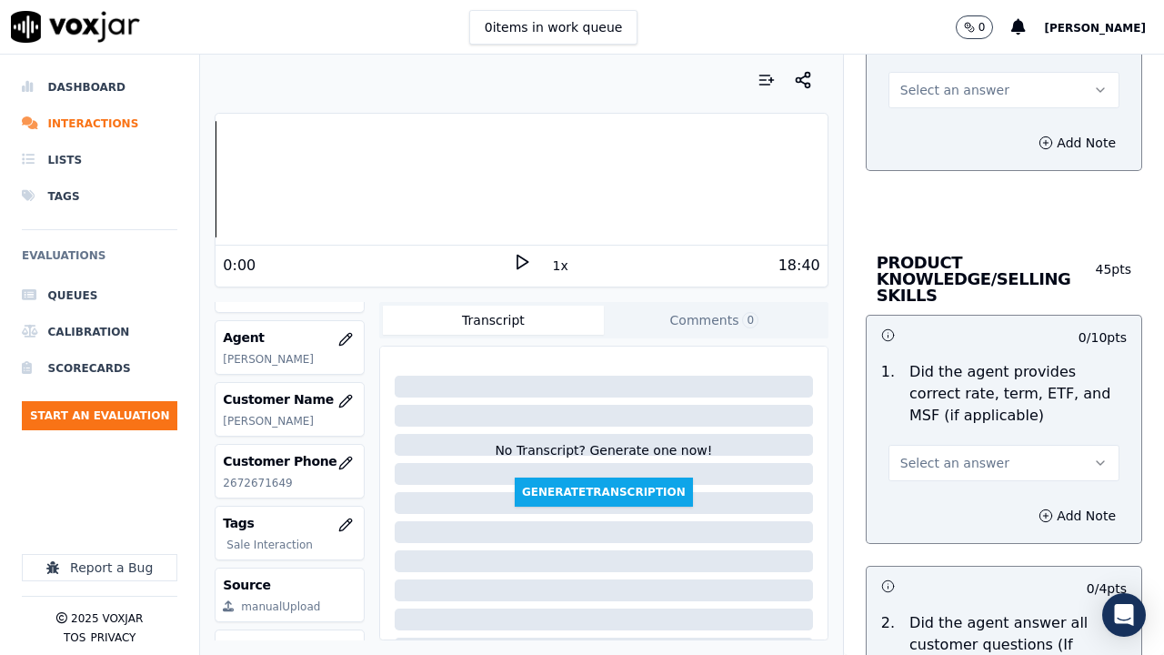
click at [928, 90] on span "Select an answer" at bounding box center [954, 90] width 109 height 18
click at [941, 136] on div "Yes" at bounding box center [970, 130] width 196 height 29
click at [943, 466] on span "Select an answer" at bounding box center [954, 463] width 109 height 18
click at [932, 508] on div "Yes" at bounding box center [970, 503] width 196 height 29
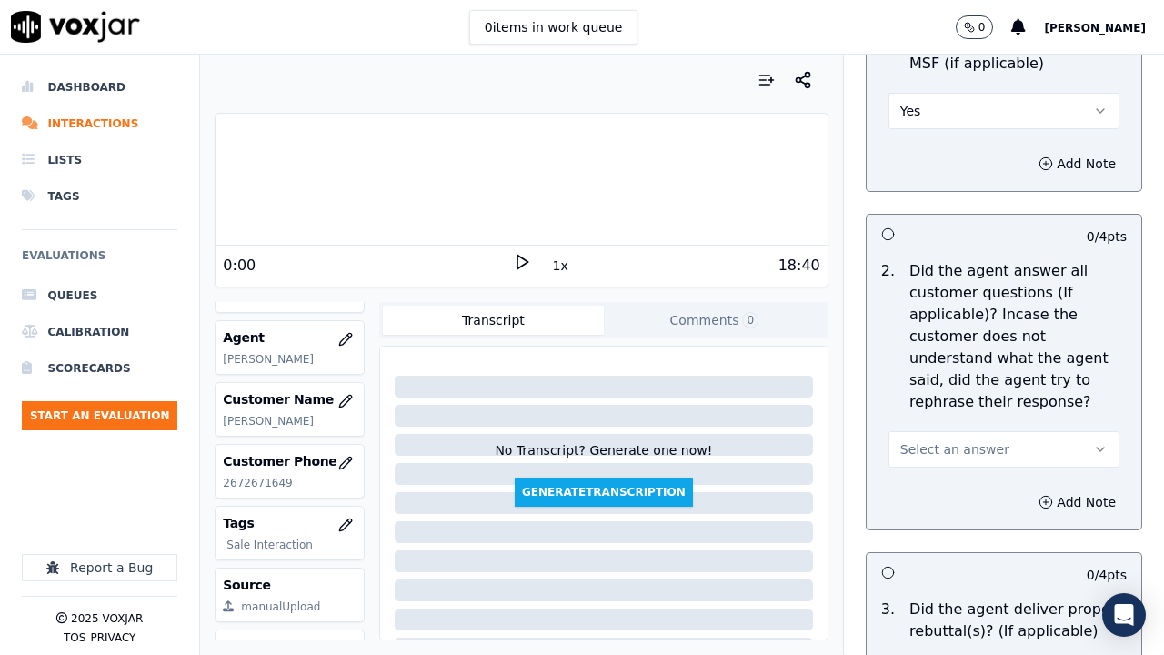
scroll to position [3274, 0]
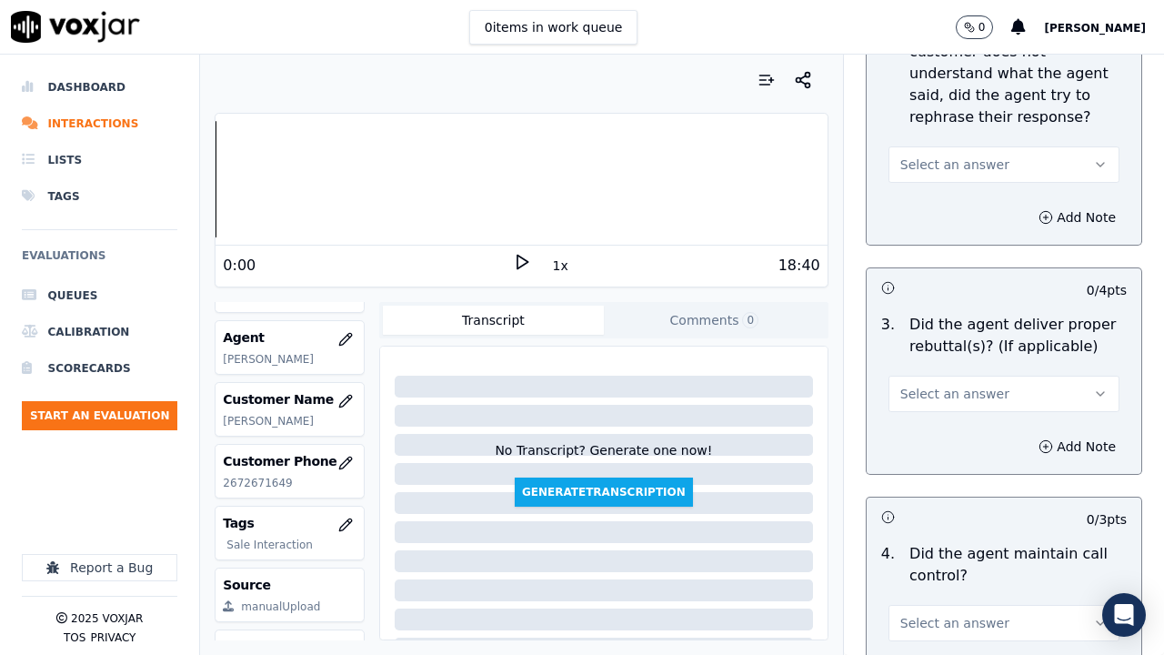
click at [942, 159] on span "Select an answer" at bounding box center [954, 165] width 109 height 18
click at [942, 208] on div "Yes" at bounding box center [970, 205] width 196 height 29
click at [935, 386] on span "Select an answer" at bounding box center [954, 394] width 109 height 18
click at [930, 438] on div "Yes" at bounding box center [970, 434] width 196 height 29
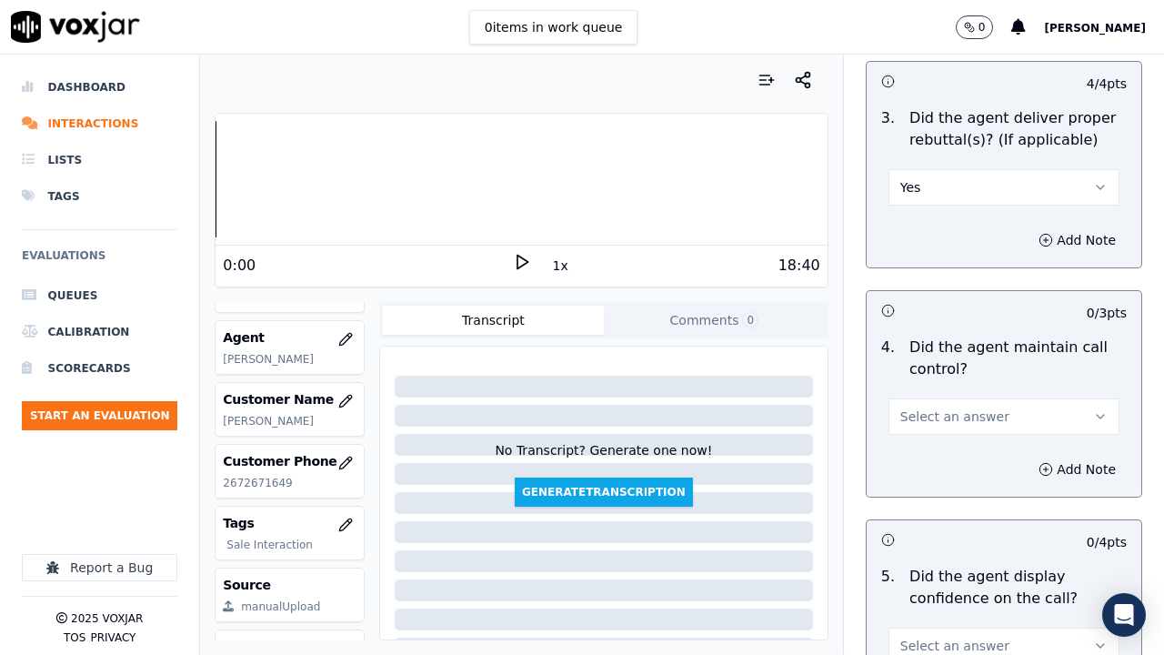
scroll to position [3820, 0]
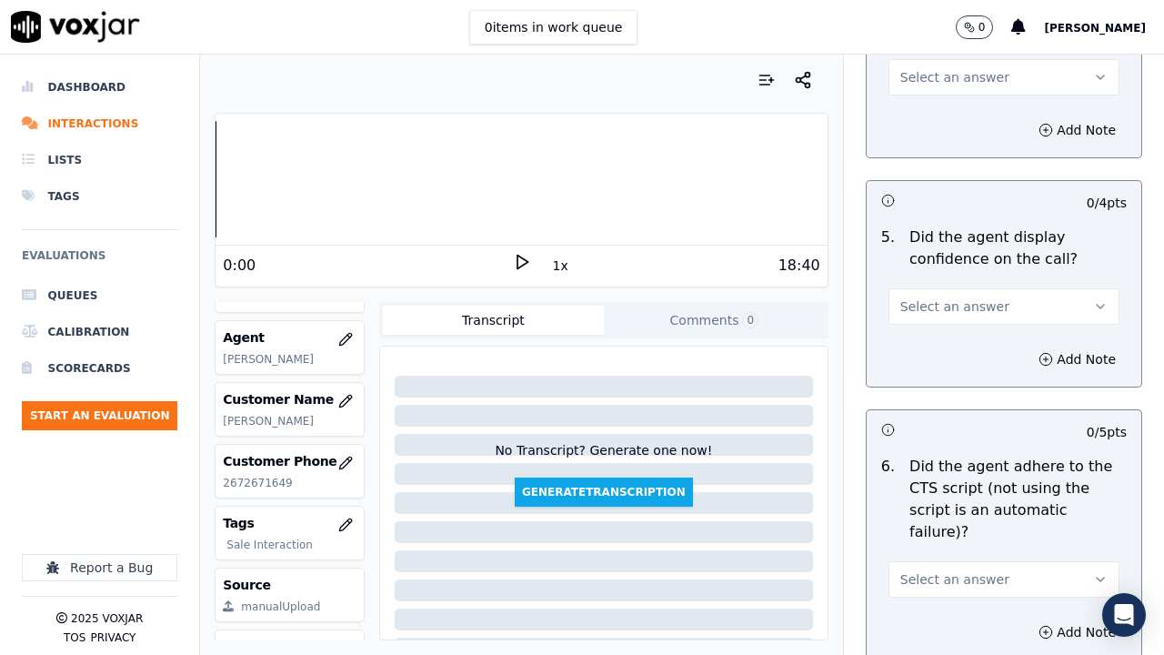
click at [930, 84] on span "Select an answer" at bounding box center [954, 77] width 109 height 18
click at [939, 129] on div "Yes" at bounding box center [970, 118] width 196 height 29
click at [952, 312] on span "Select an answer" at bounding box center [954, 306] width 109 height 18
click at [943, 345] on div "Yes" at bounding box center [970, 347] width 196 height 29
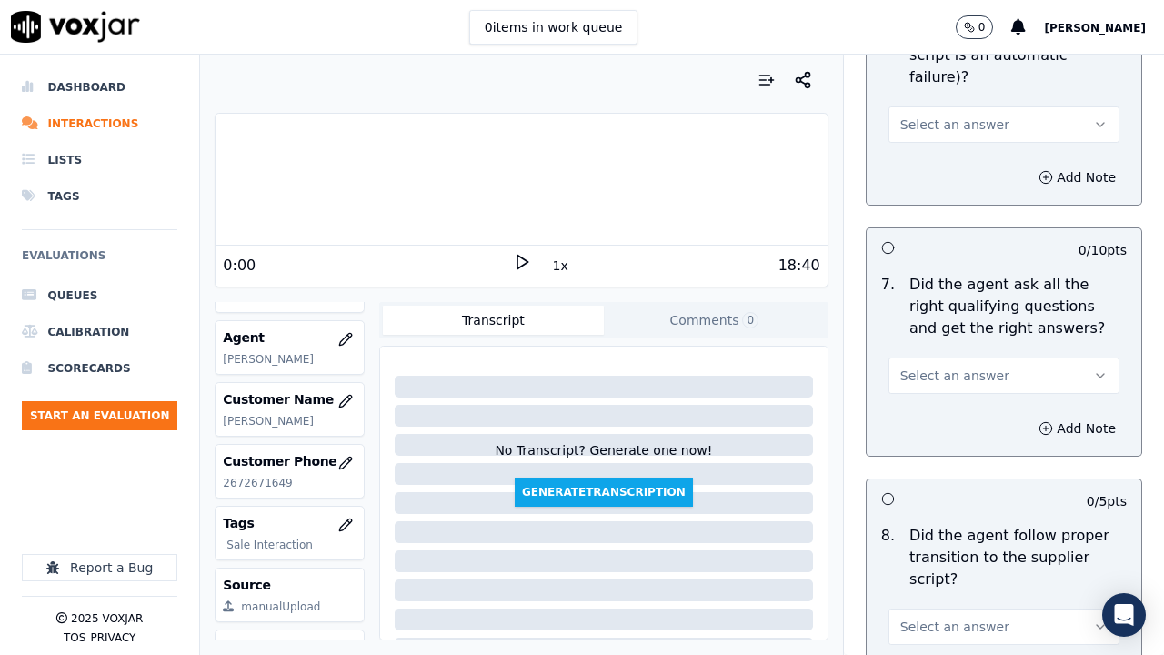
click at [938, 116] on span "Select an answer" at bounding box center [954, 125] width 109 height 18
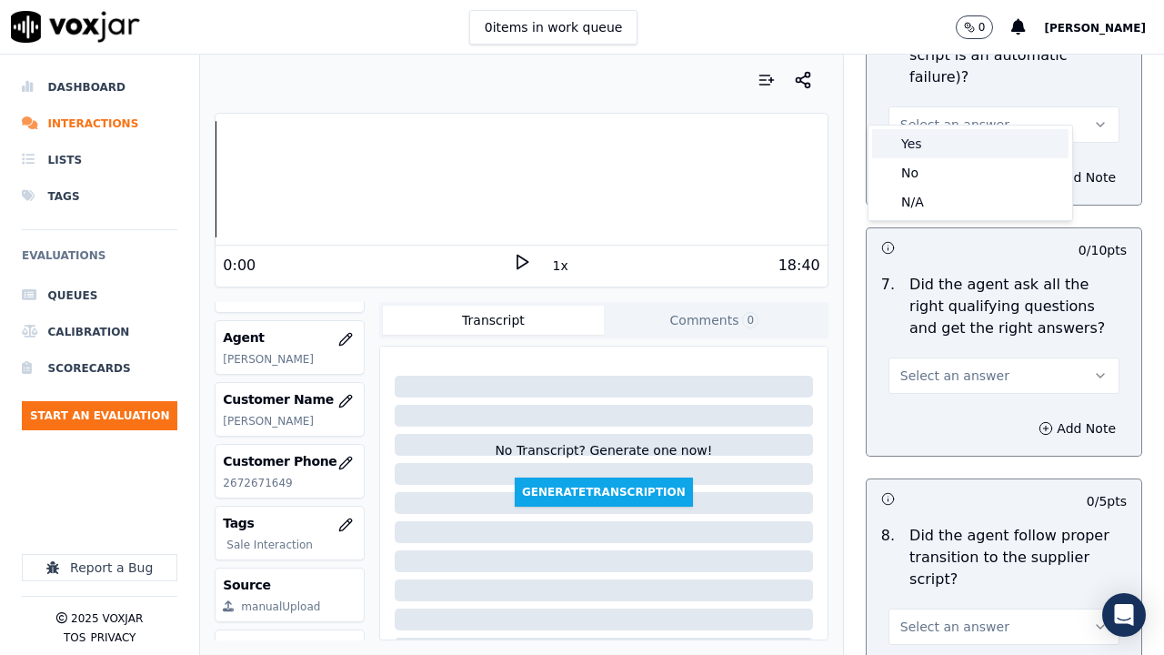
click at [941, 143] on div "Yes" at bounding box center [970, 143] width 196 height 29
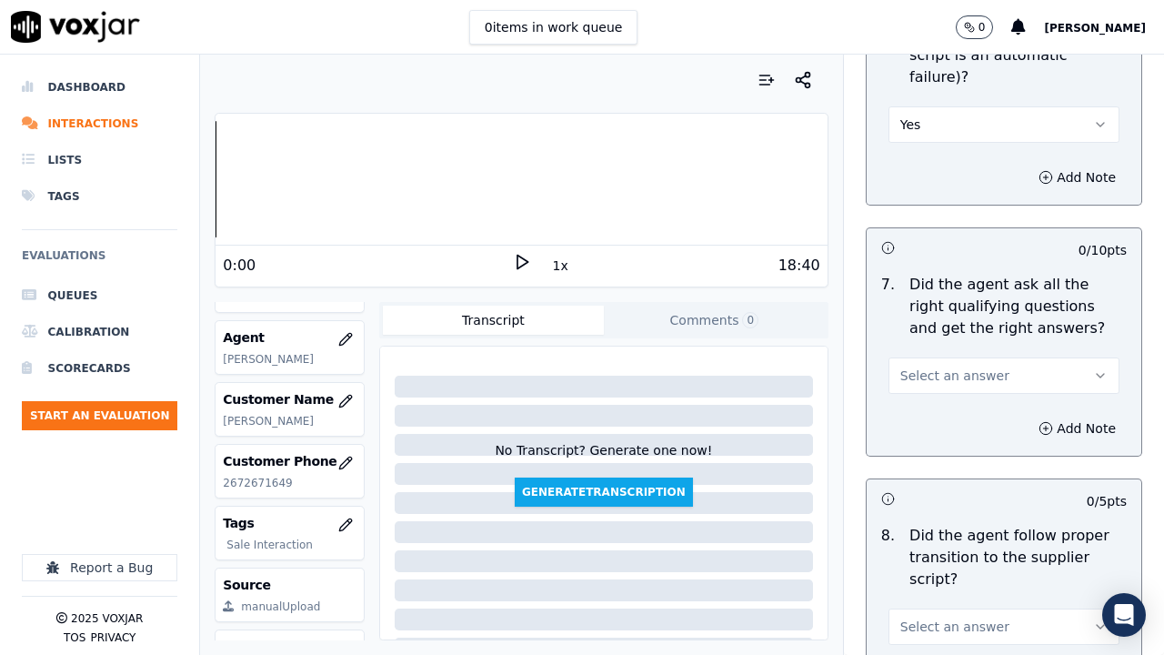
click at [941, 367] on span "Select an answer" at bounding box center [954, 376] width 109 height 18
click at [934, 387] on div "Yes" at bounding box center [970, 394] width 196 height 29
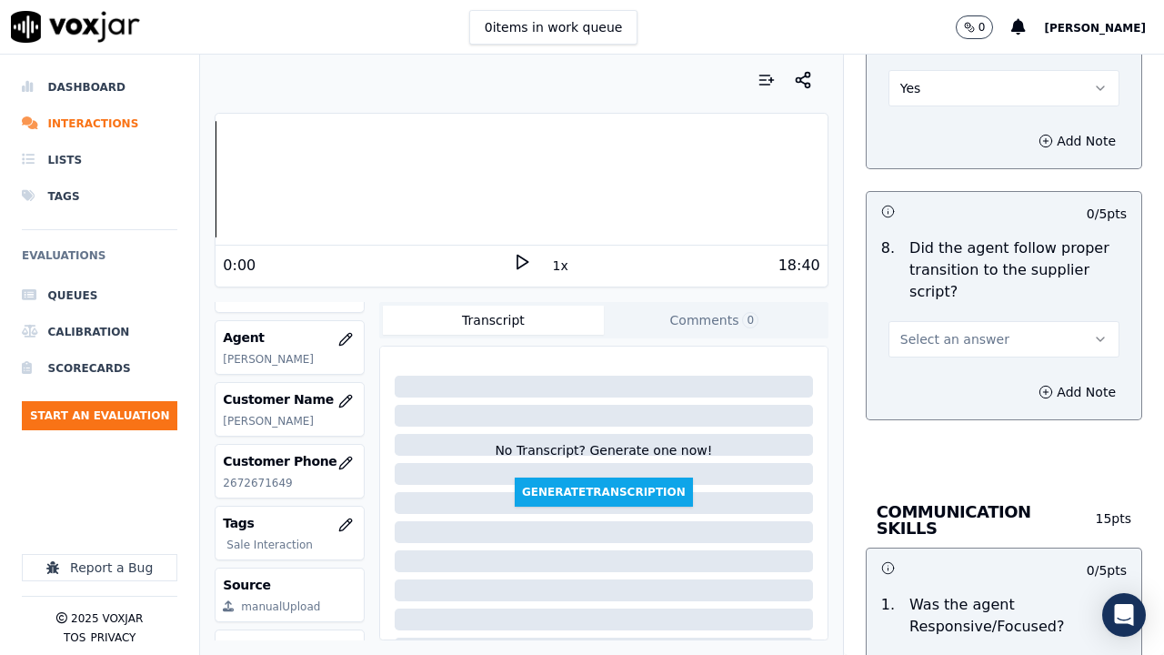
scroll to position [4821, 0]
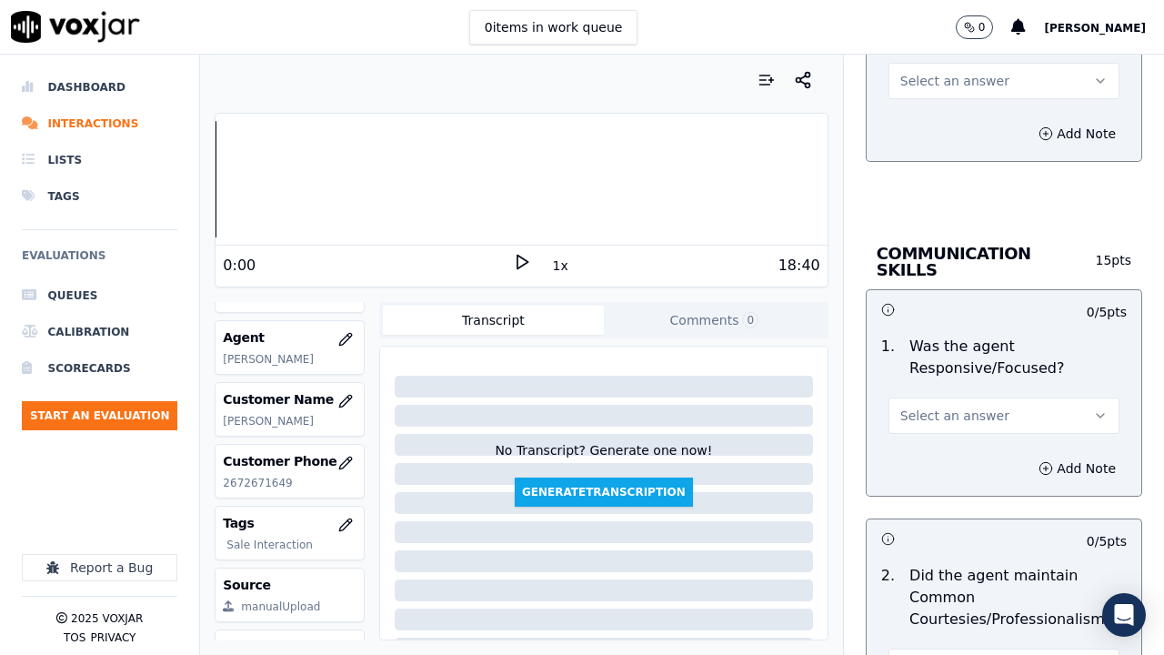
click at [935, 68] on button "Select an answer" at bounding box center [1004, 81] width 231 height 36
click at [939, 107] on div "Yes" at bounding box center [970, 100] width 196 height 29
click at [929, 407] on span "Select an answer" at bounding box center [954, 416] width 109 height 18
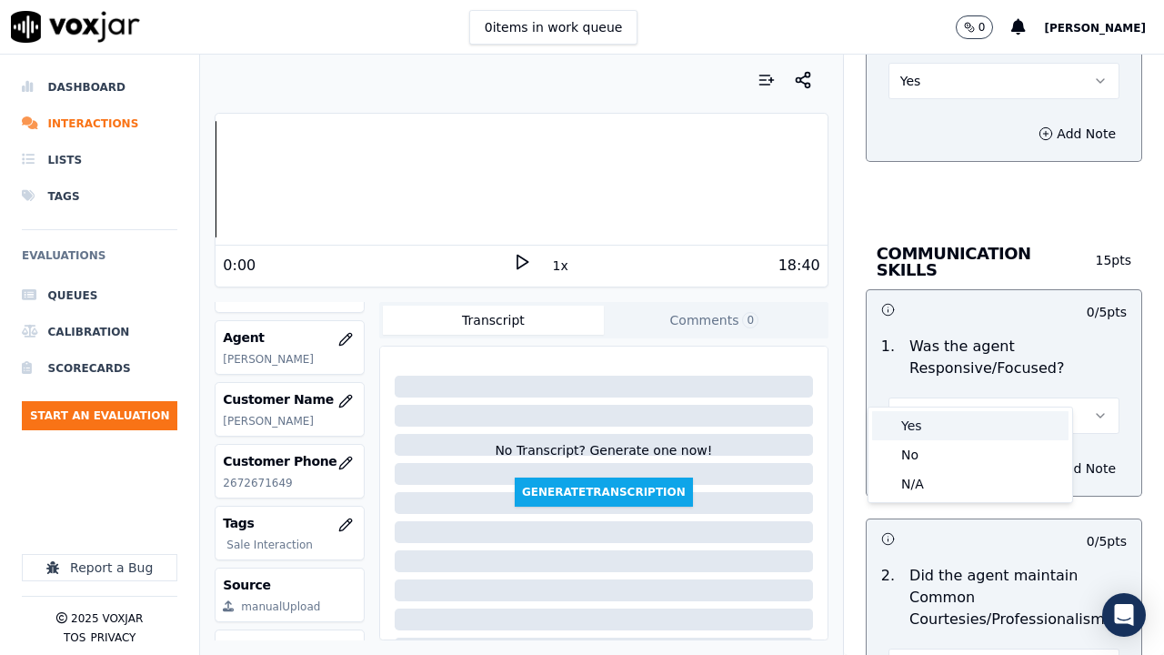
click at [927, 414] on div "Yes" at bounding box center [970, 425] width 196 height 29
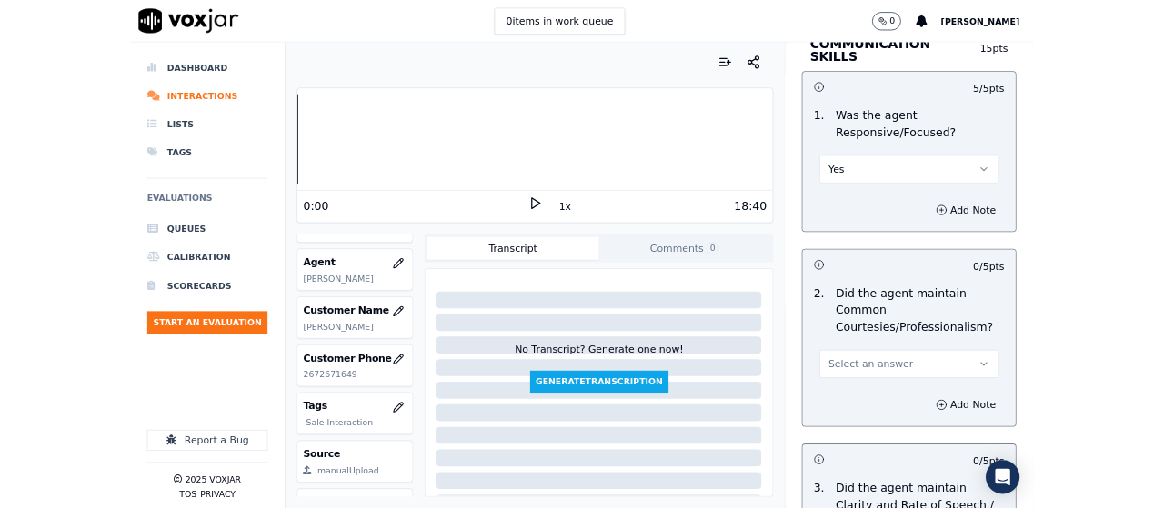
scroll to position [5276, 0]
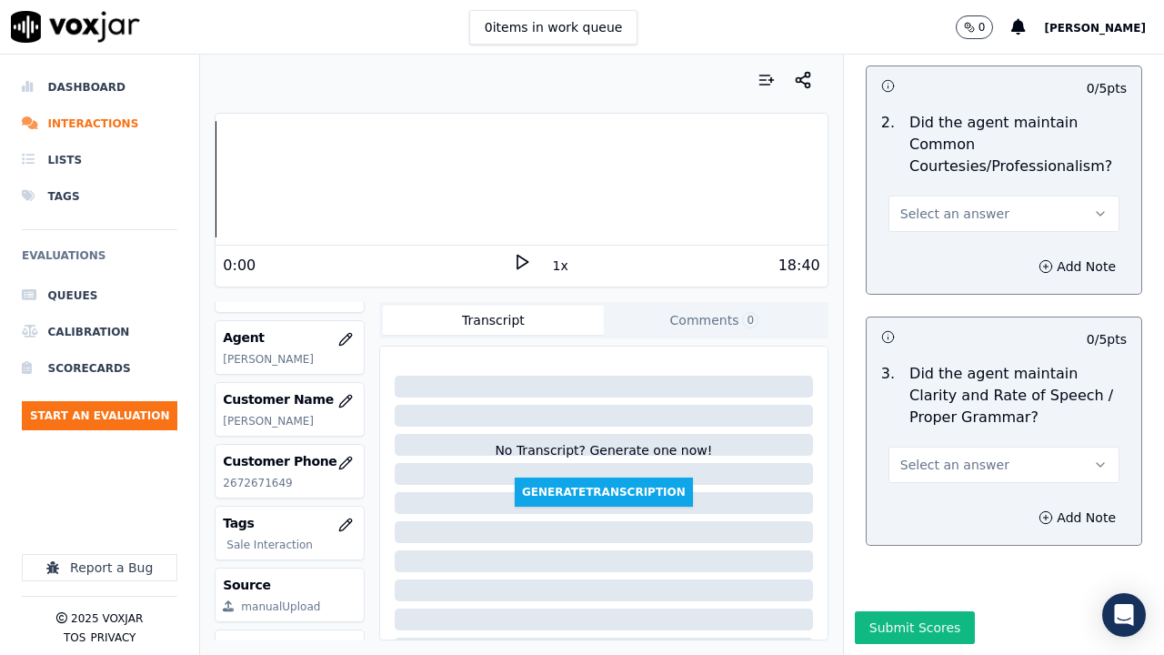
click at [919, 205] on span "Select an answer" at bounding box center [954, 214] width 109 height 18
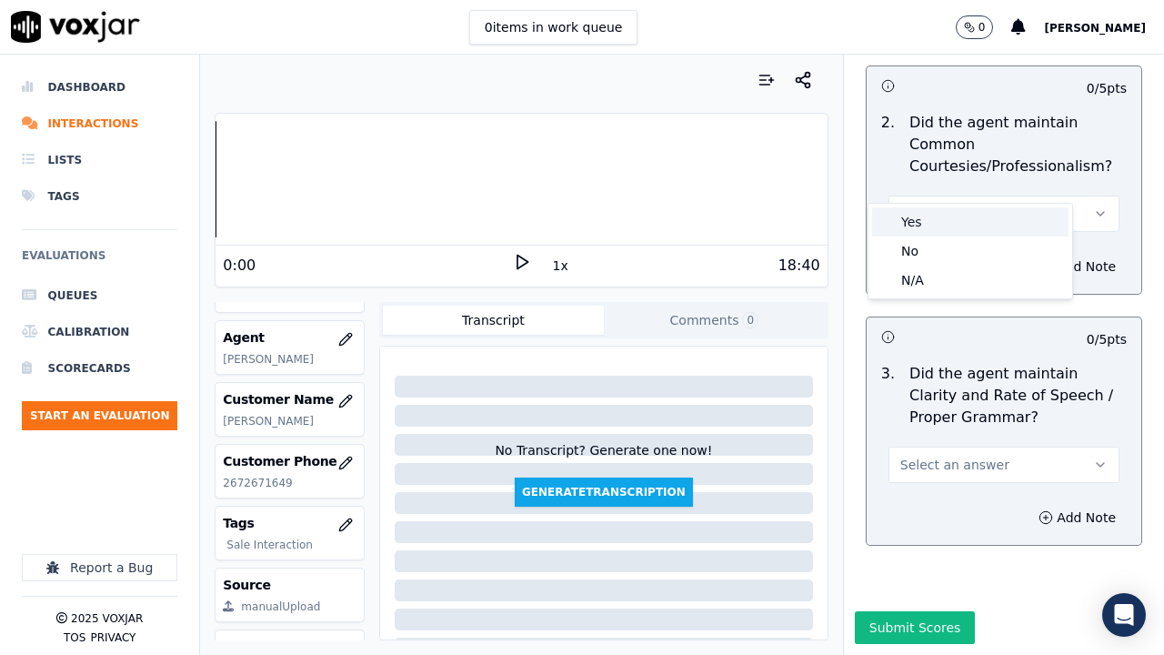
click at [924, 234] on div "Yes" at bounding box center [970, 221] width 196 height 29
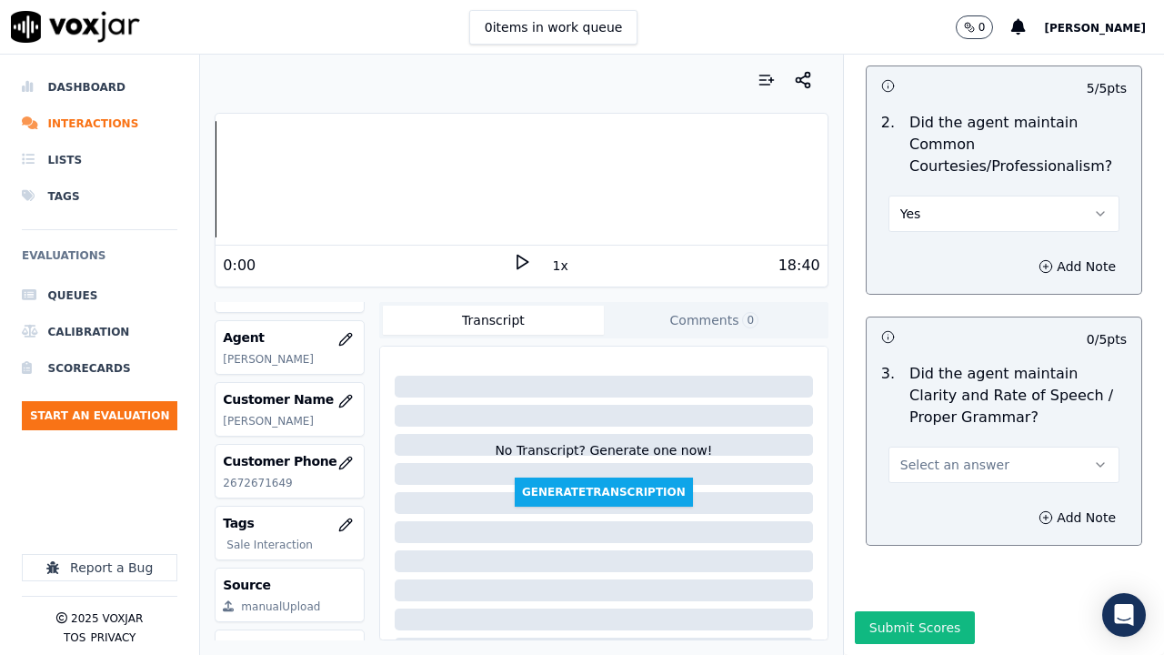
click at [920, 456] on span "Select an answer" at bounding box center [954, 465] width 109 height 18
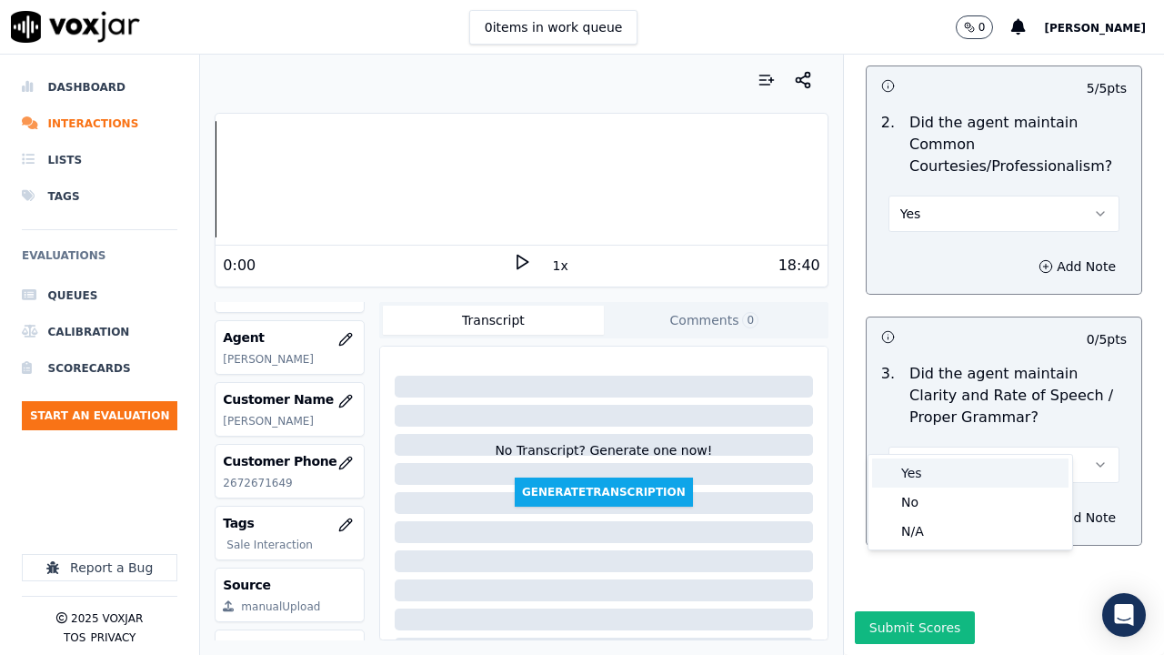
click at [920, 477] on div "Yes" at bounding box center [970, 472] width 196 height 29
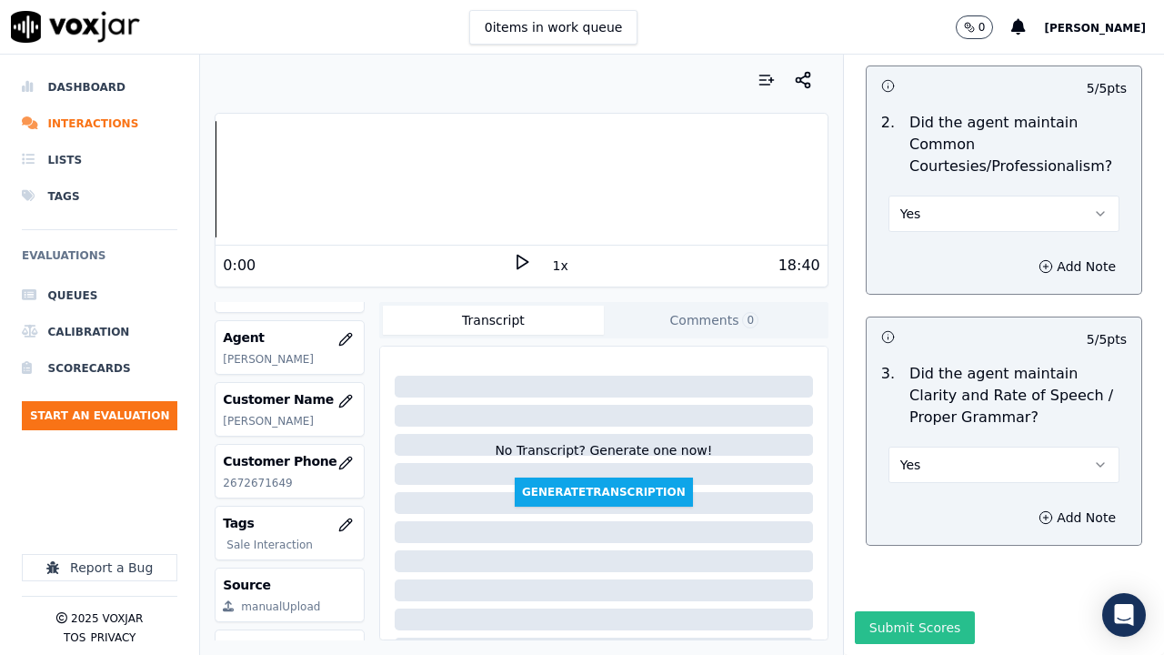
click at [908, 508] on button "Submit Scores" at bounding box center [915, 627] width 121 height 33
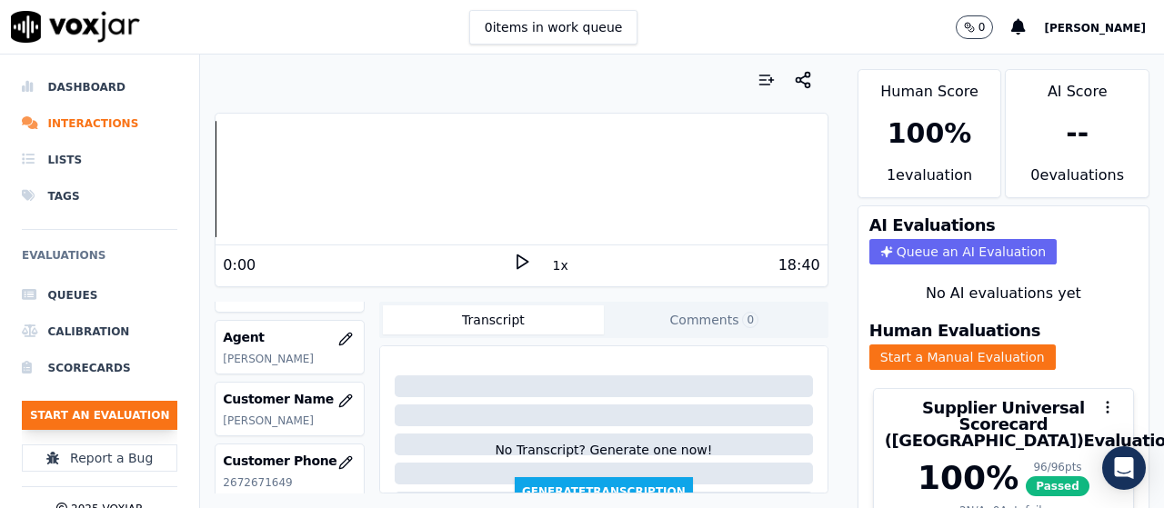
click at [133, 413] on button "Start an Evaluation" at bounding box center [100, 415] width 156 height 29
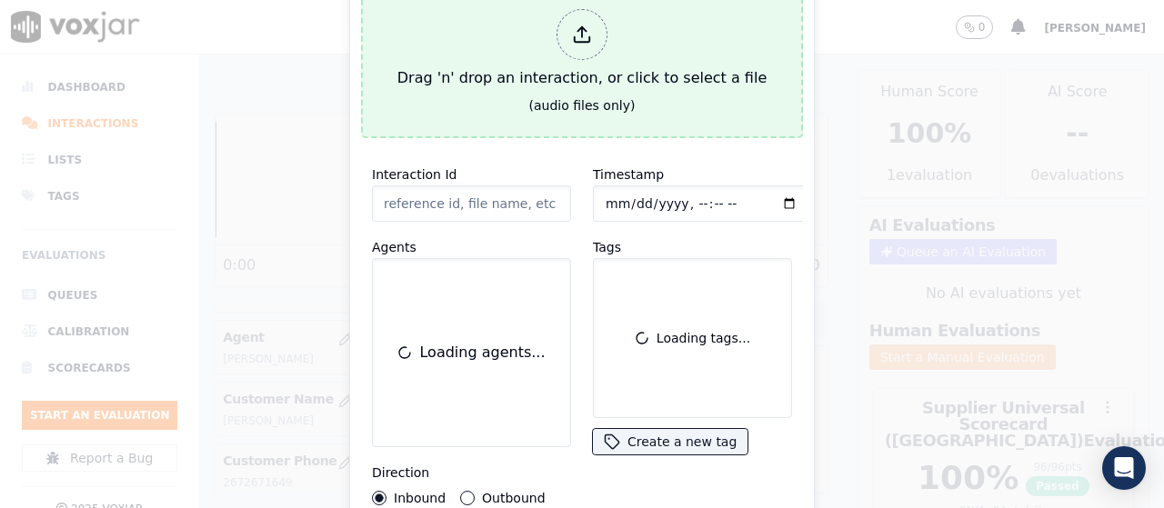
click at [569, 38] on div at bounding box center [582, 34] width 51 height 51
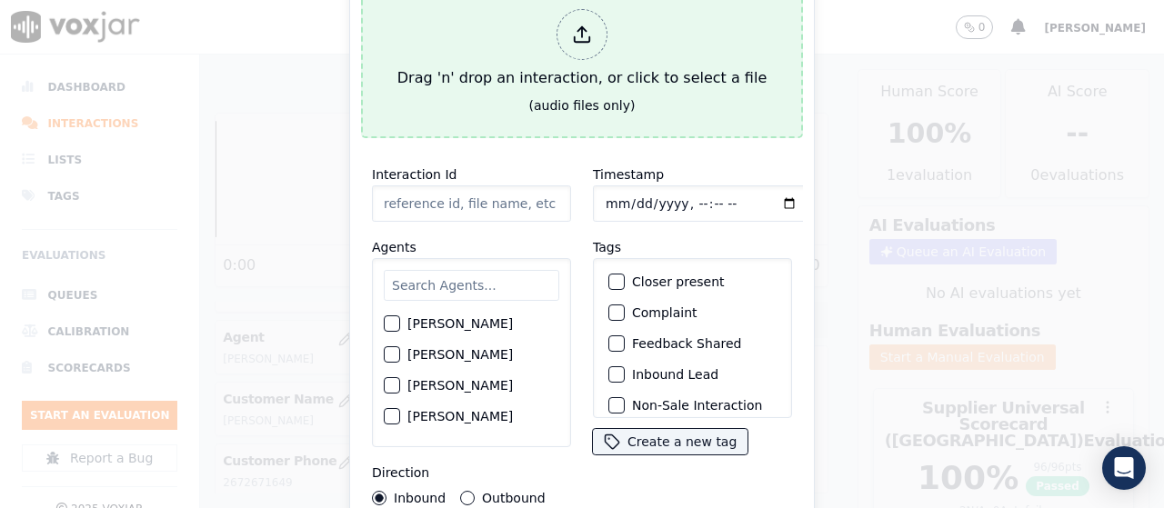
type input "20250827-155647_2672364964-all.mp3"
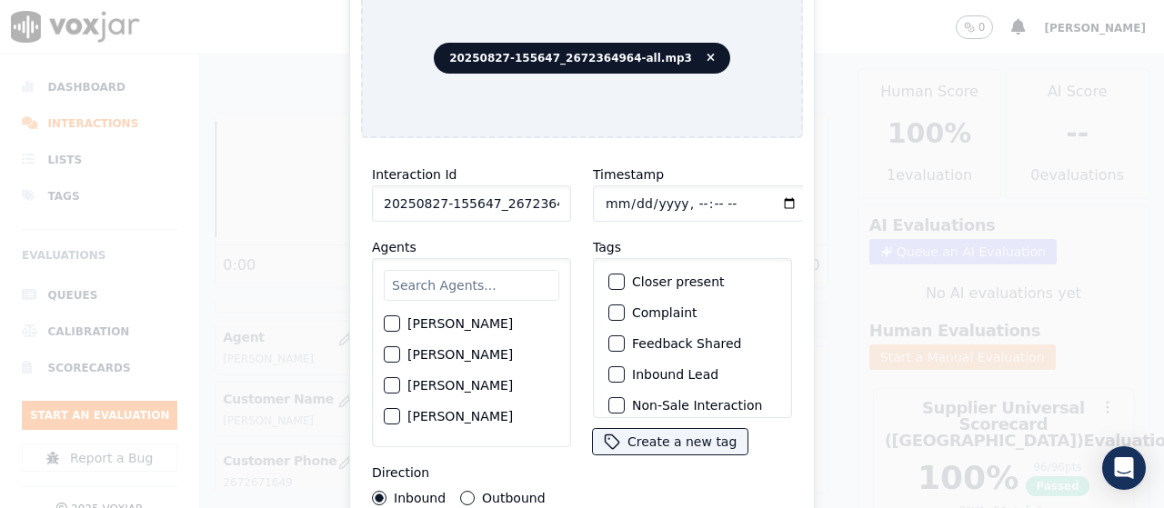
click at [498, 284] on input "text" at bounding box center [472, 285] width 176 height 31
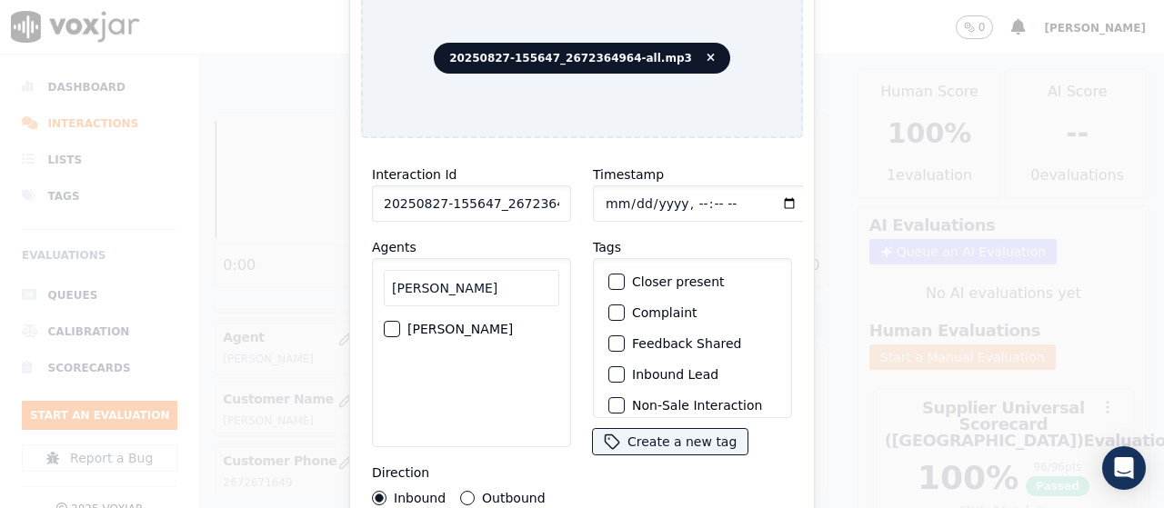
type input "[PERSON_NAME]"
click at [466, 323] on label "[PERSON_NAME]" at bounding box center [460, 329] width 106 height 13
click at [400, 321] on button "[PERSON_NAME]" at bounding box center [392, 329] width 16 height 16
click at [603, 196] on input "Timestamp" at bounding box center [701, 204] width 216 height 36
type input "[DATE]T12:01"
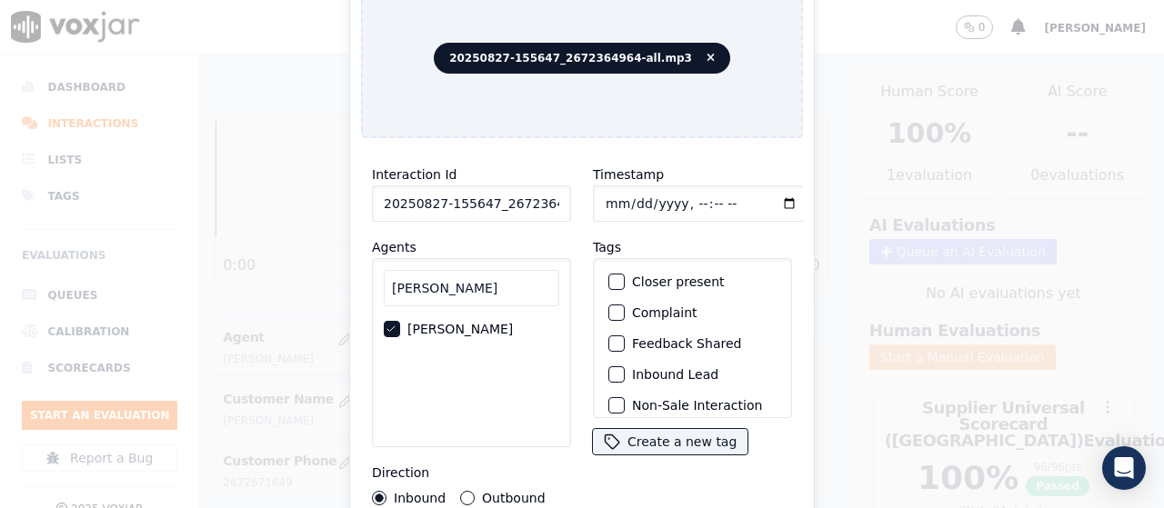
scroll to position [172, 0]
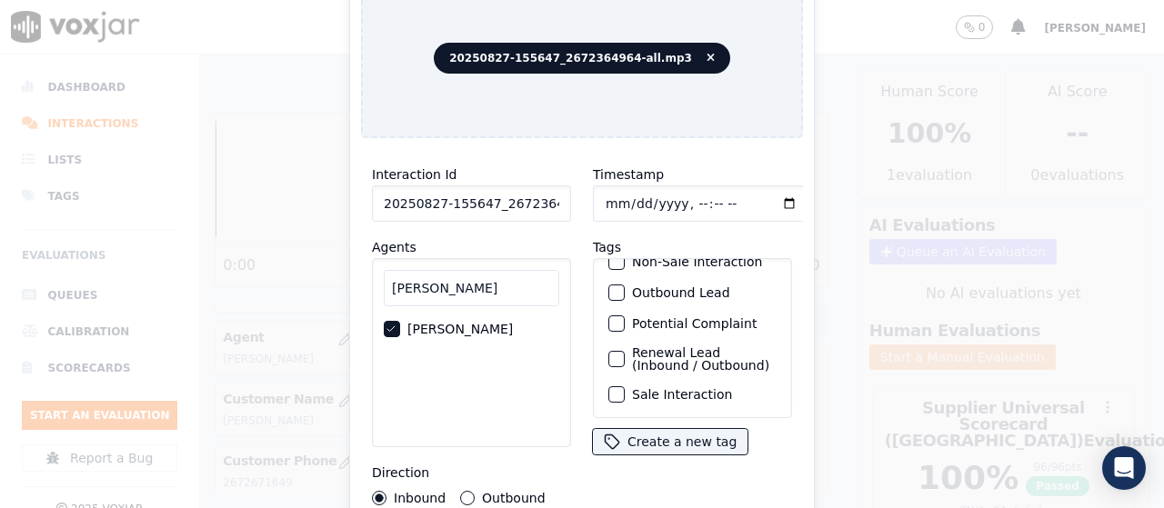
click at [713, 388] on label "Sale Interaction" at bounding box center [682, 394] width 100 height 13
click at [625, 387] on button "Sale Interaction" at bounding box center [617, 395] width 16 height 16
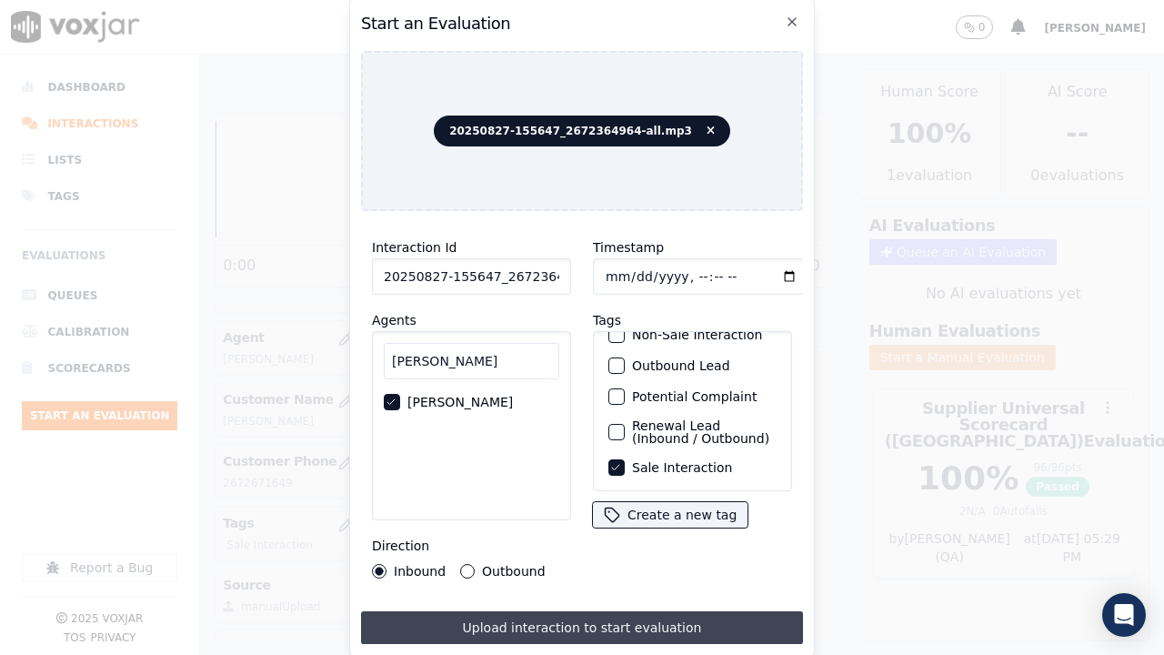
click at [700, 508] on button "Upload interaction to start evaluation" at bounding box center [582, 627] width 442 height 33
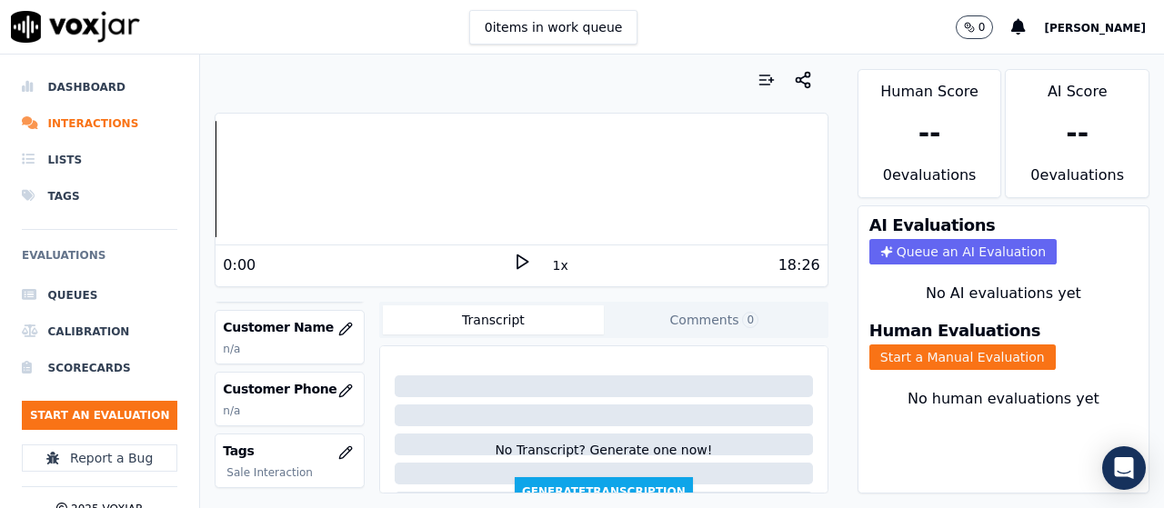
scroll to position [273, 0]
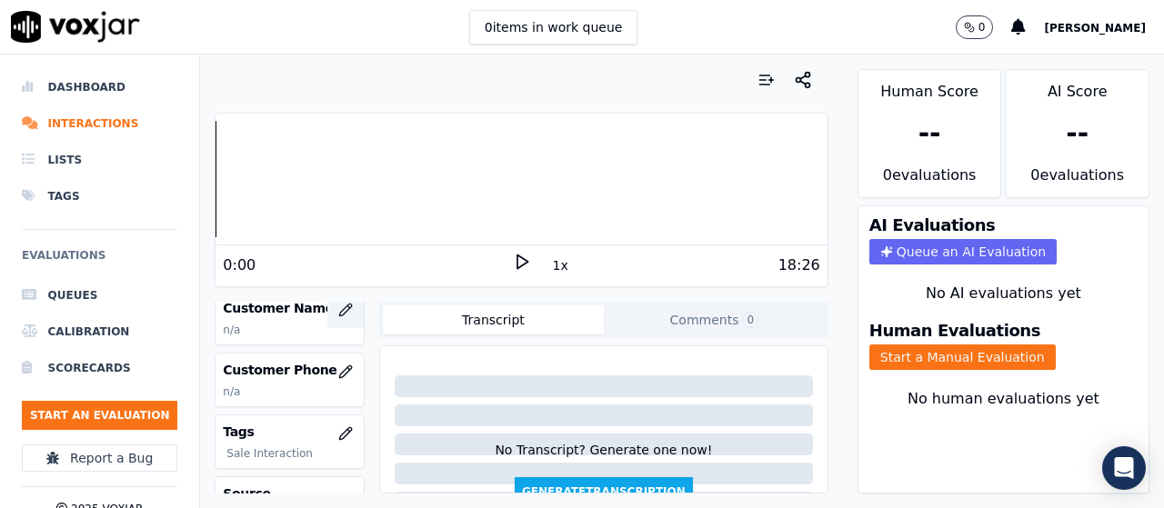
click at [338, 308] on icon "button" at bounding box center [345, 310] width 15 height 15
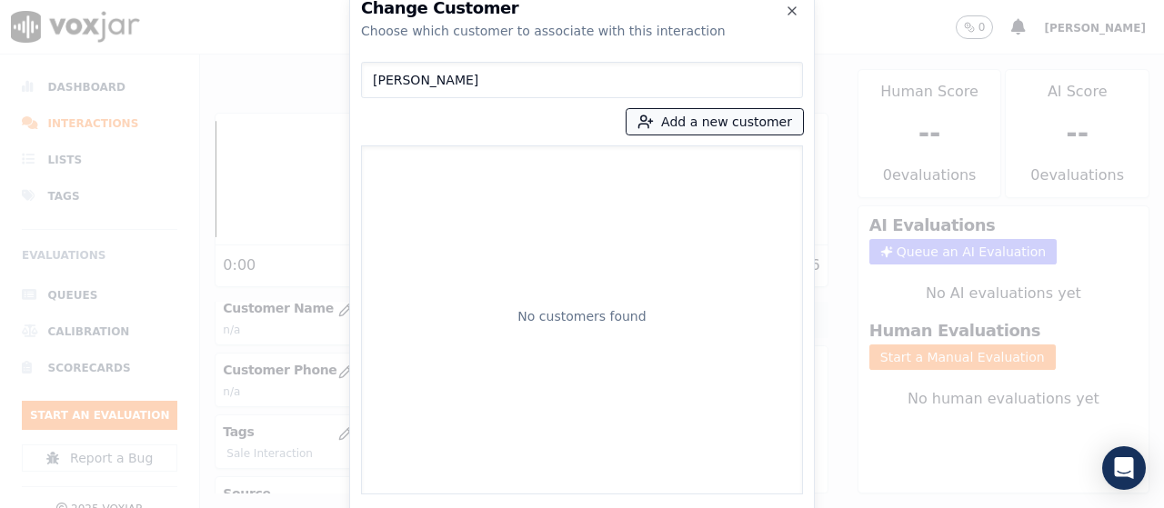
type input "[PERSON_NAME]"
click at [687, 130] on button "Add a new customer" at bounding box center [715, 121] width 176 height 25
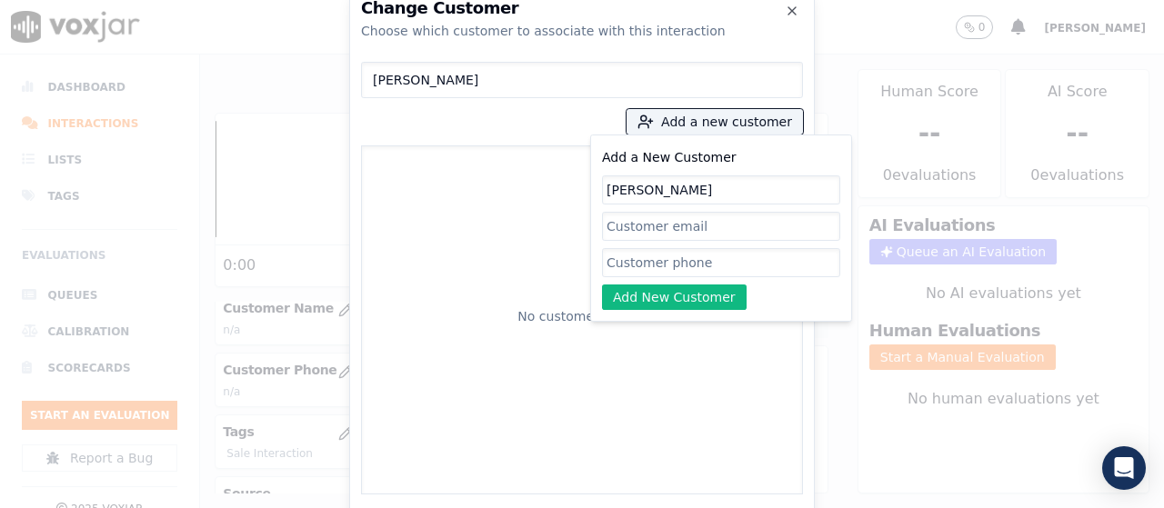
type input "[PERSON_NAME]"
click at [652, 266] on input "Add a New Customer" at bounding box center [721, 262] width 238 height 29
paste input "2672364964"
paste input "2672312349"
type input "2672364964-2672312349"
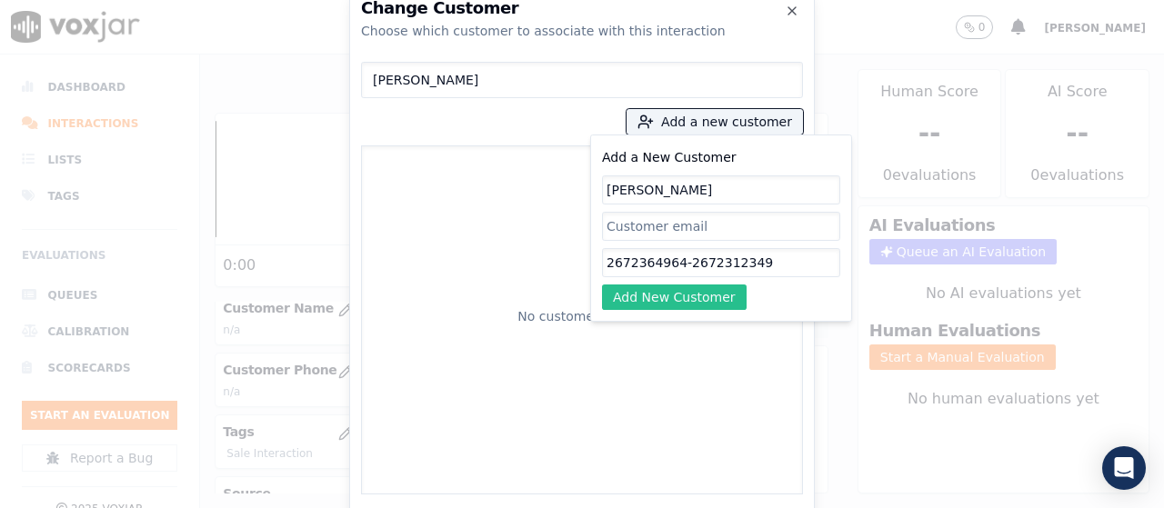
click at [719, 300] on button "Add New Customer" at bounding box center [674, 297] width 145 height 25
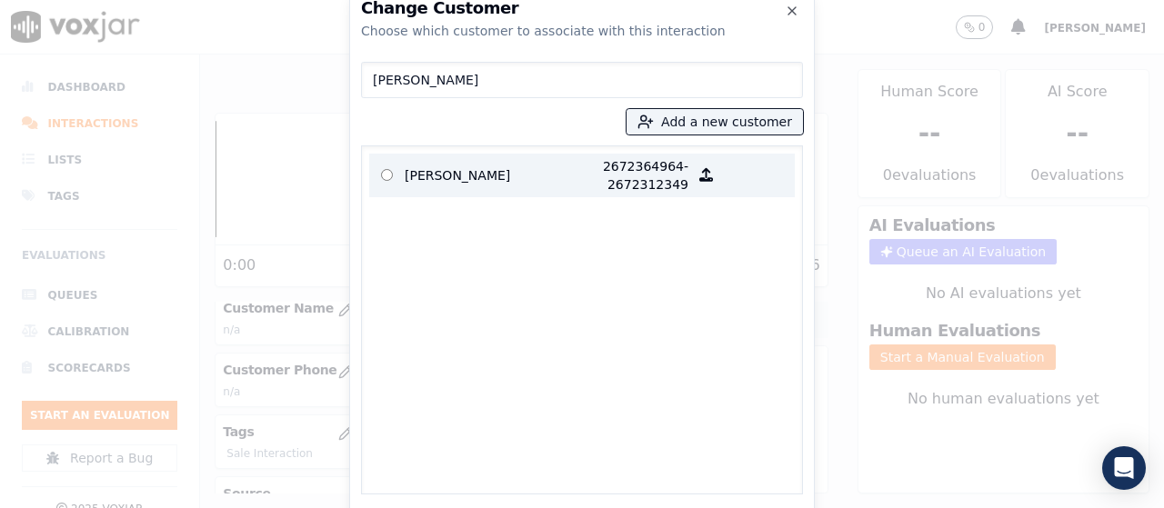
click at [460, 176] on p "[PERSON_NAME]" at bounding box center [476, 175] width 142 height 36
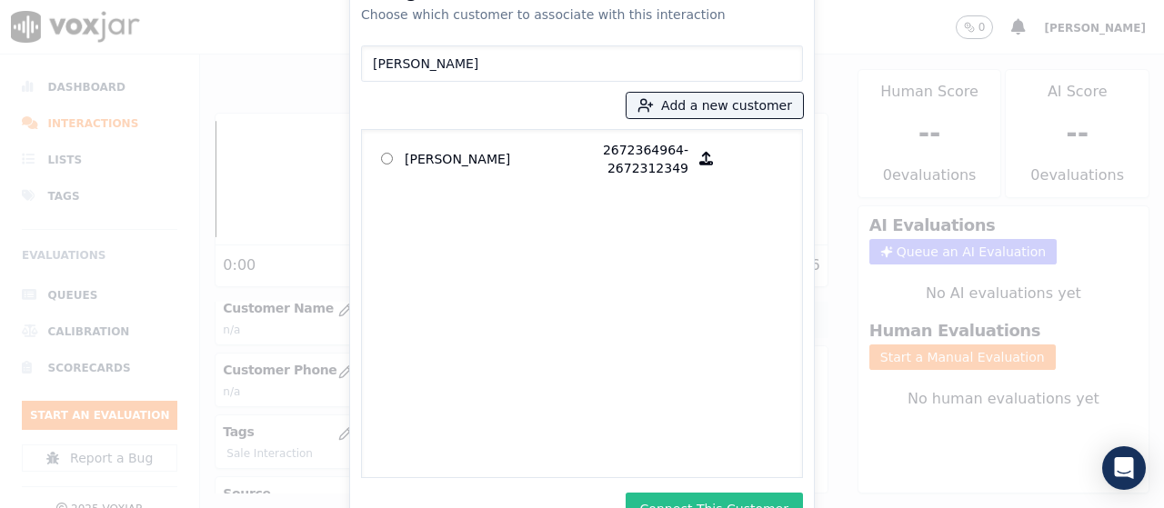
click at [757, 498] on button "Connect This Customer" at bounding box center [714, 509] width 177 height 33
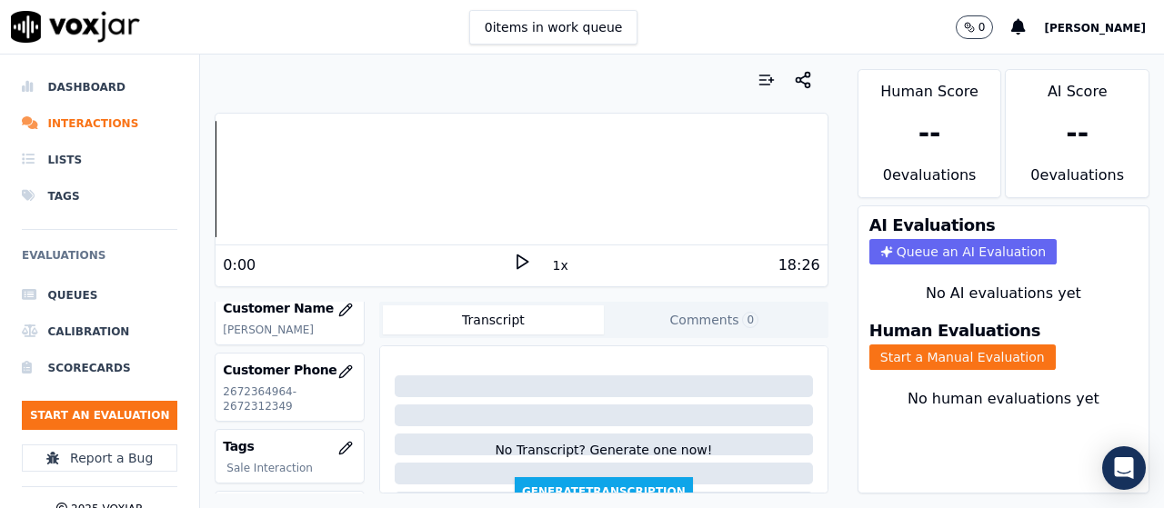
click at [916, 353] on button "Start a Manual Evaluation" at bounding box center [963, 357] width 186 height 25
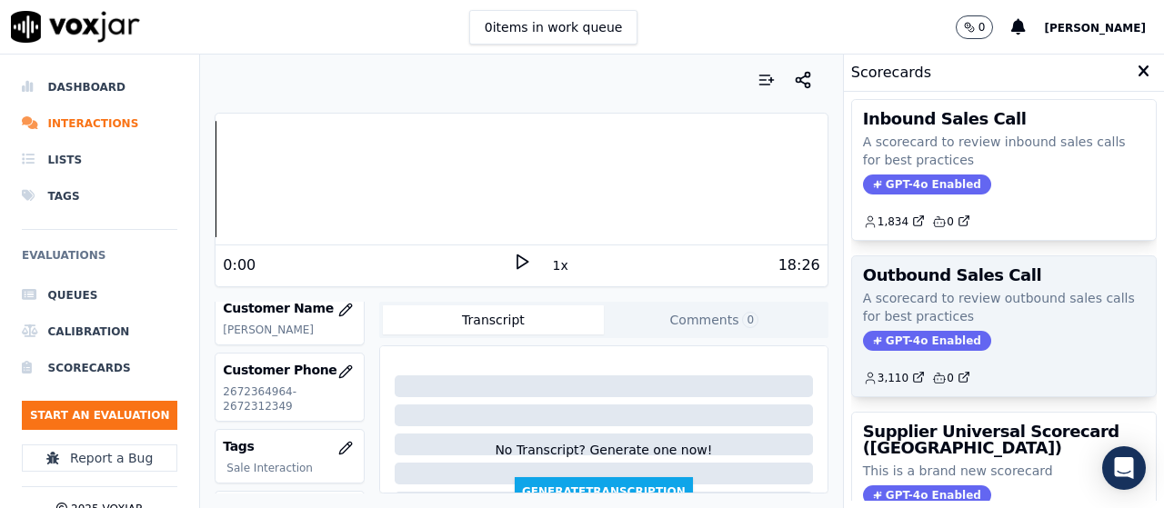
scroll to position [364, 0]
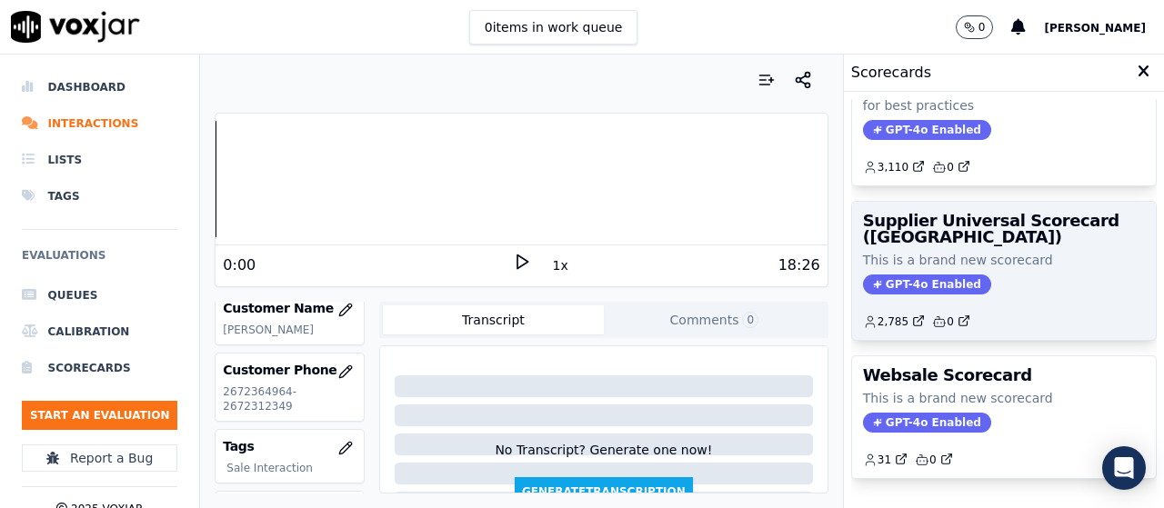
click at [934, 246] on div "Supplier Universal Scorecard ([GEOGRAPHIC_DATA]) This is a brand new scorecard …" at bounding box center [1004, 271] width 304 height 138
